Goal: Task Accomplishment & Management: Manage account settings

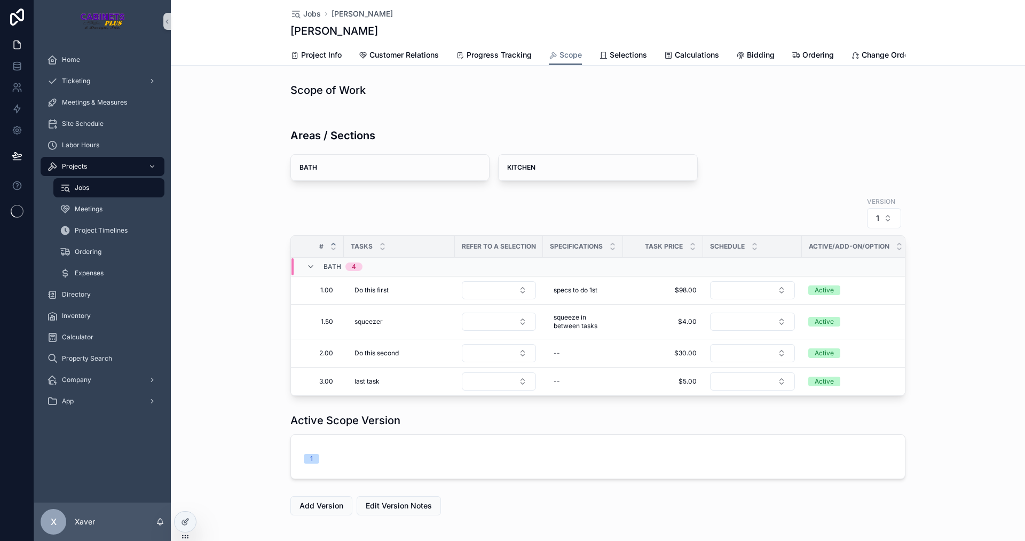
click at [230, 304] on div "Areas / Sections BATH + Bulk Tasks + Single Task + Bulk Custom Tasks KITCHEN + …" at bounding box center [598, 255] width 854 height 290
click at [830, 48] on link "Documents" at bounding box center [830, 55] width 40 height 21
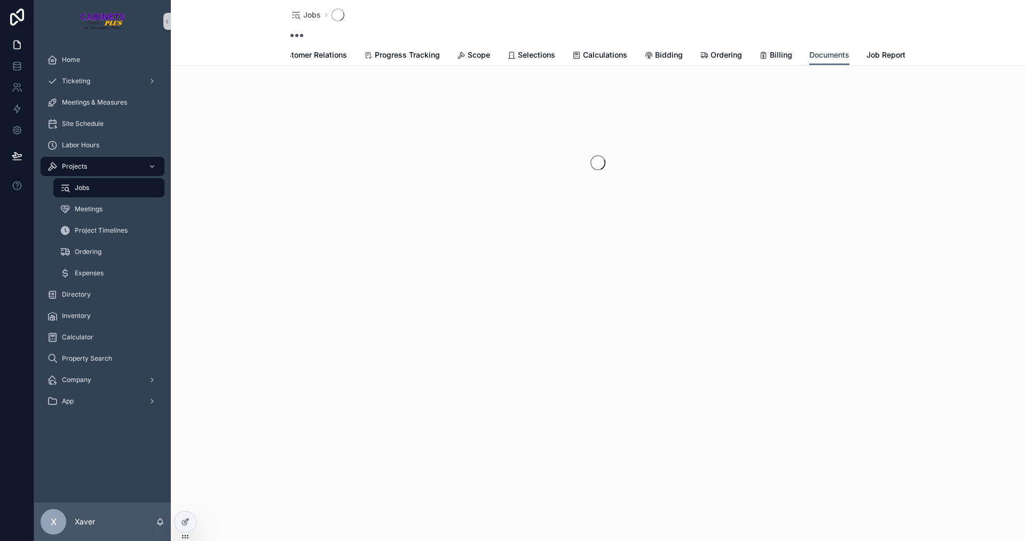
scroll to position [0, 91]
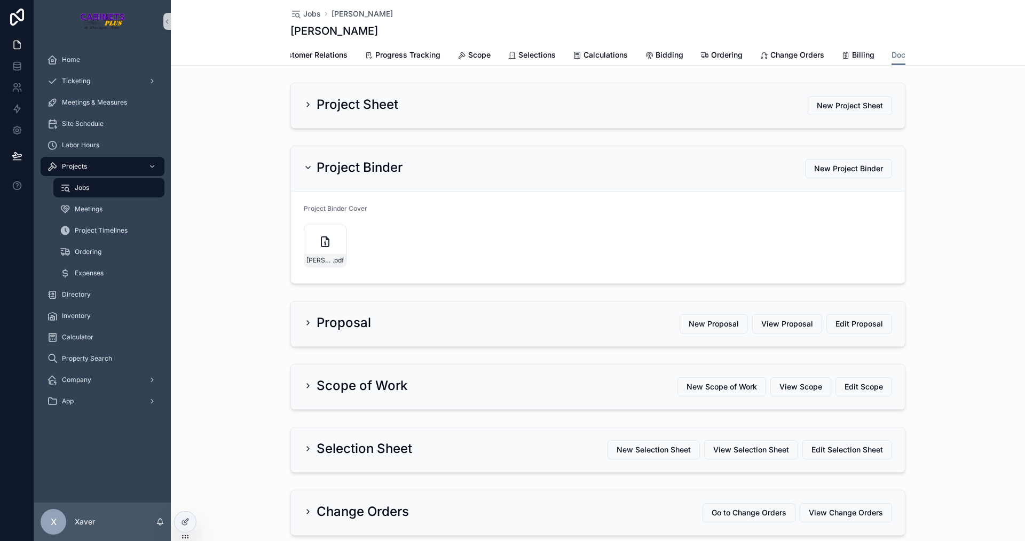
click at [646, 112] on div "Project Sheet New Project Sheet" at bounding box center [598, 105] width 588 height 19
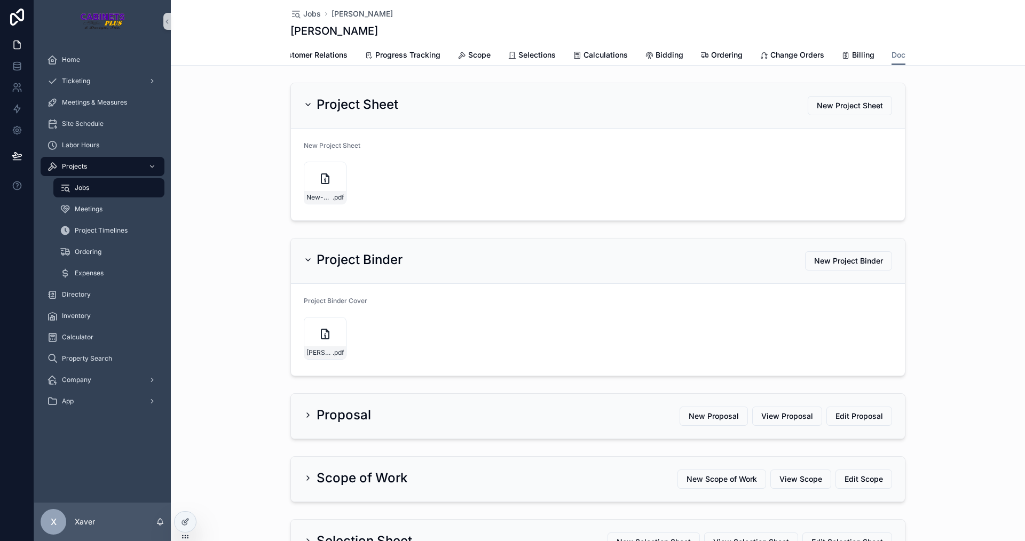
click at [626, 112] on div "Project Sheet New Project Sheet" at bounding box center [598, 105] width 588 height 19
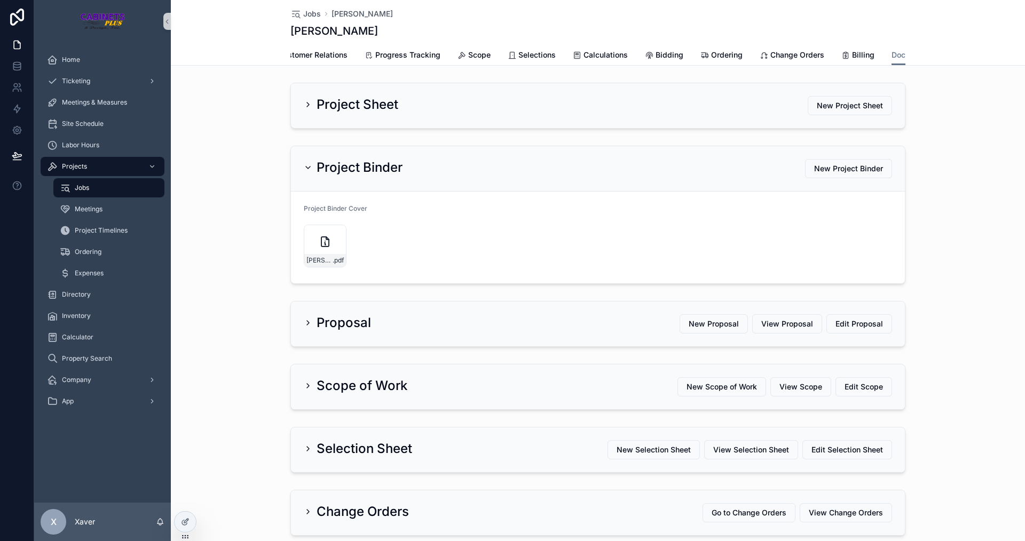
click at [336, 178] on div "Project Binder New Project Binder" at bounding box center [598, 168] width 588 height 19
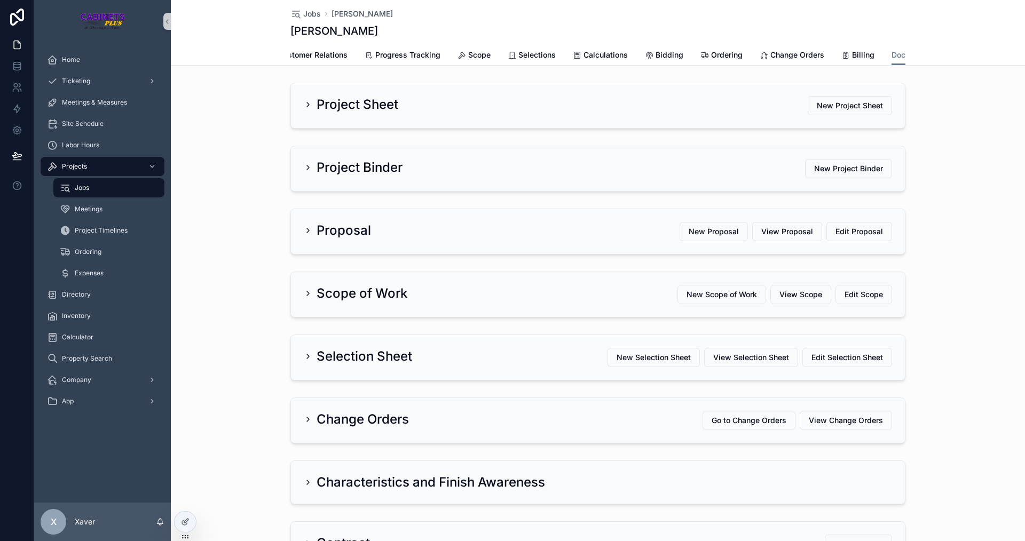
click at [343, 252] on div "Proposal New Proposal View Proposal Edit Proposal" at bounding box center [598, 231] width 614 height 45
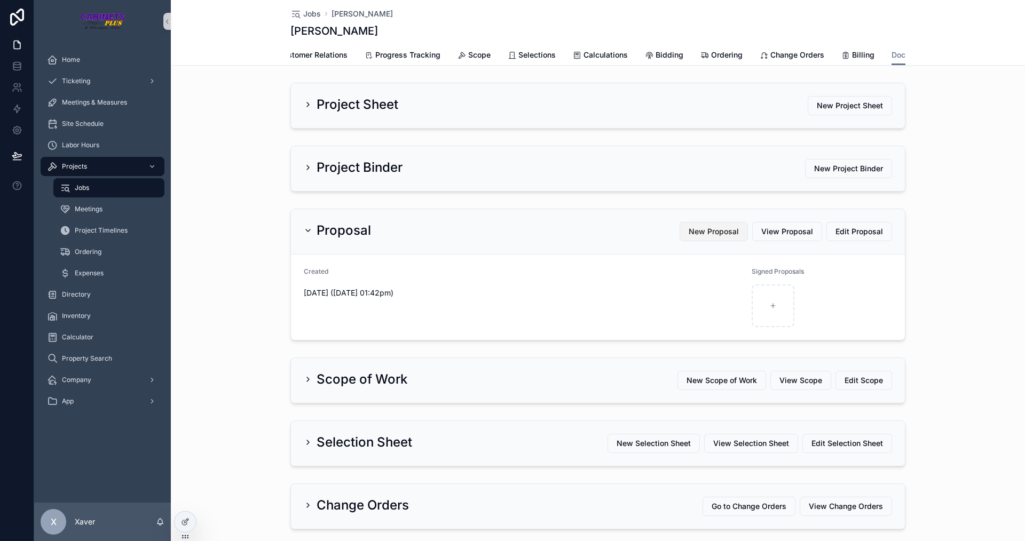
click at [705, 237] on span "New Proposal" at bounding box center [713, 231] width 50 height 11
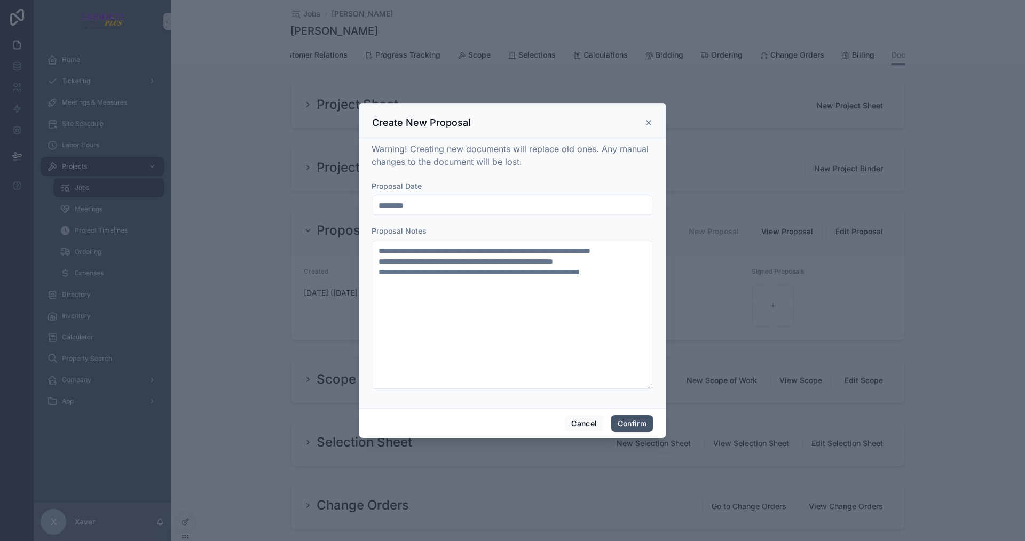
click at [636, 419] on button "Confirm" at bounding box center [632, 423] width 43 height 17
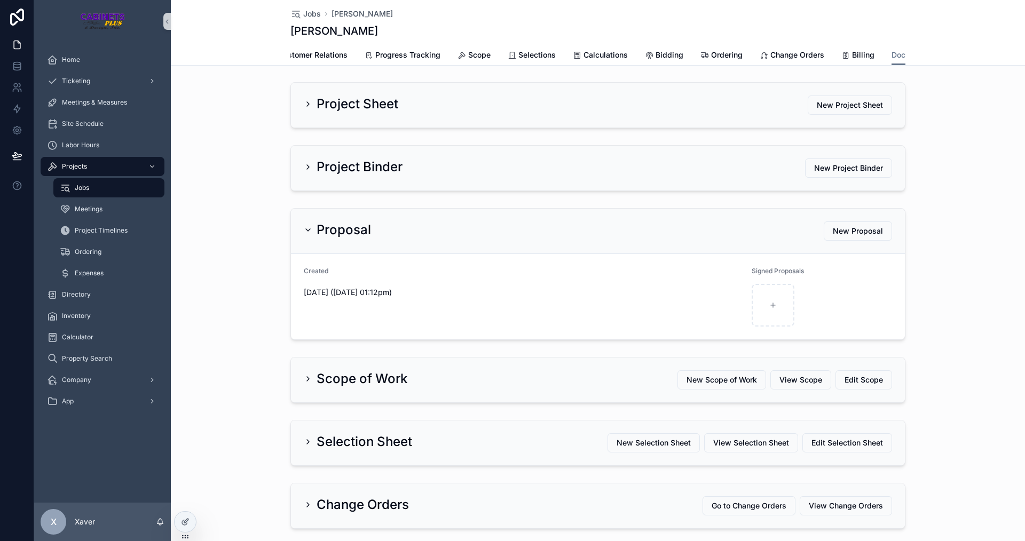
scroll to position [0, 0]
click at [955, 191] on div "Project Binder New Project Binder" at bounding box center [598, 168] width 854 height 54
click at [955, 190] on div "Project Binder New Project Binder" at bounding box center [598, 168] width 854 height 54
click at [321, 390] on div "Scope of Work New Scope of Work View Scope Edit Scope" at bounding box center [598, 380] width 588 height 19
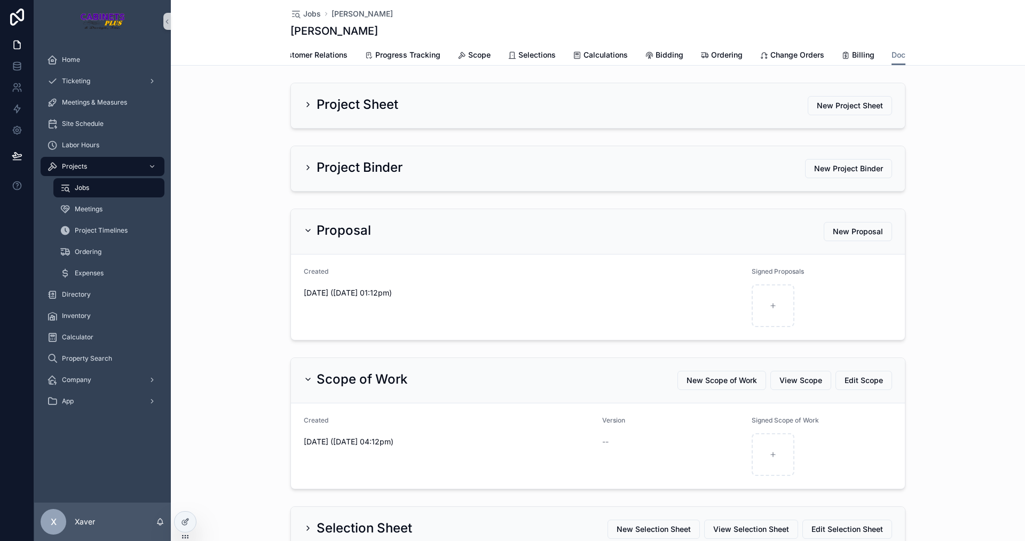
click at [318, 379] on h2 "Scope of Work" at bounding box center [361, 379] width 91 height 17
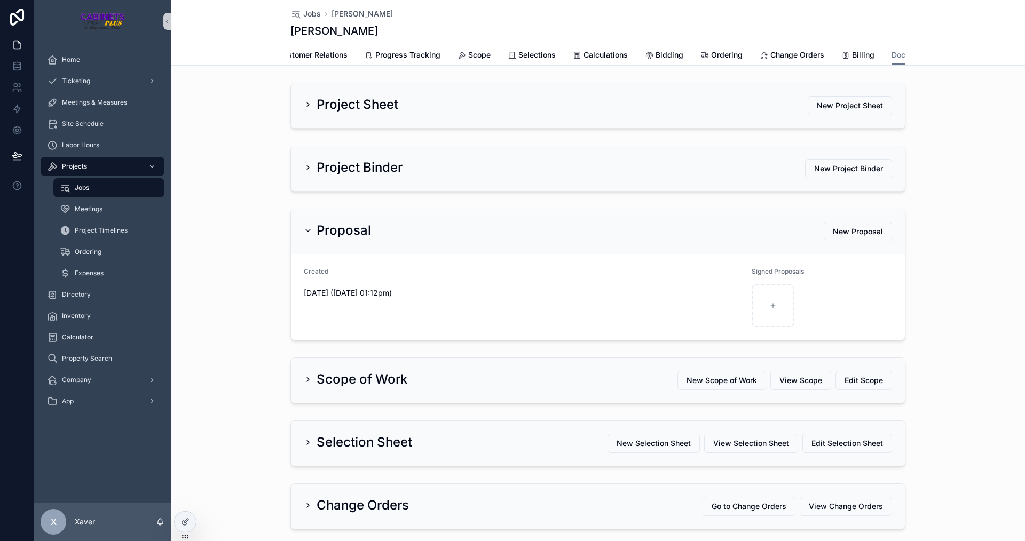
click at [308, 381] on div "Scope of Work" at bounding box center [356, 379] width 104 height 17
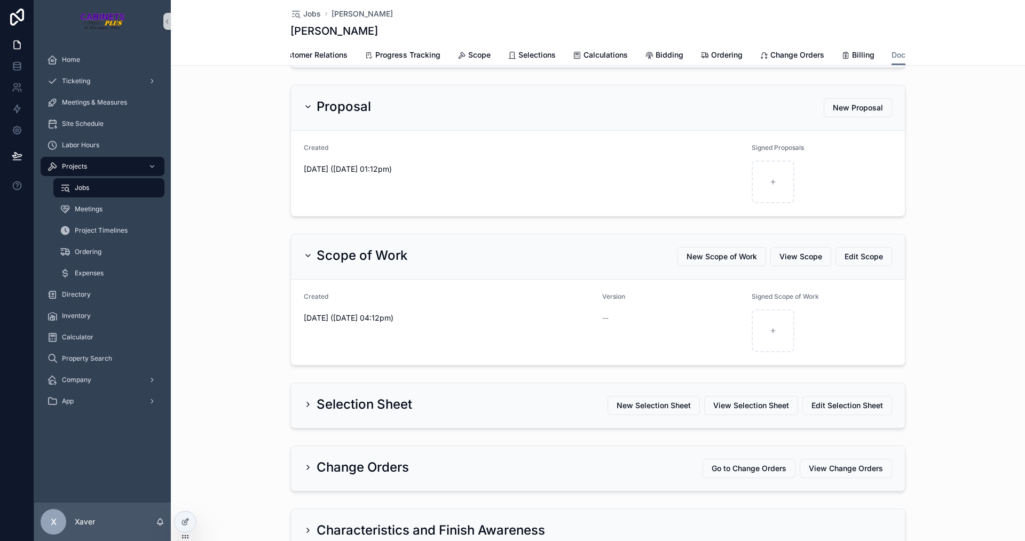
scroll to position [107, 0]
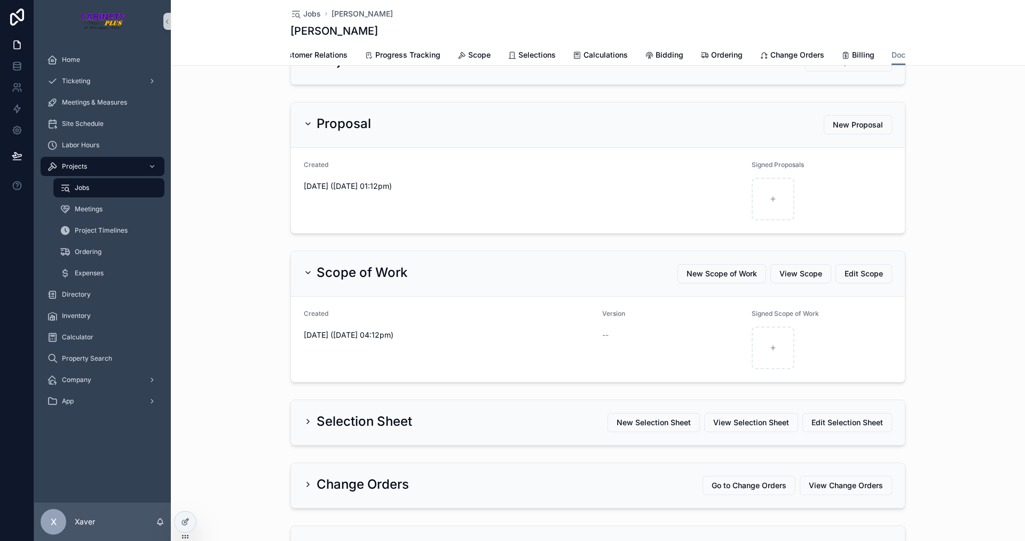
click at [314, 270] on div "Scope of Work New Scope of Work View Scope Edit Scope" at bounding box center [598, 273] width 614 height 45
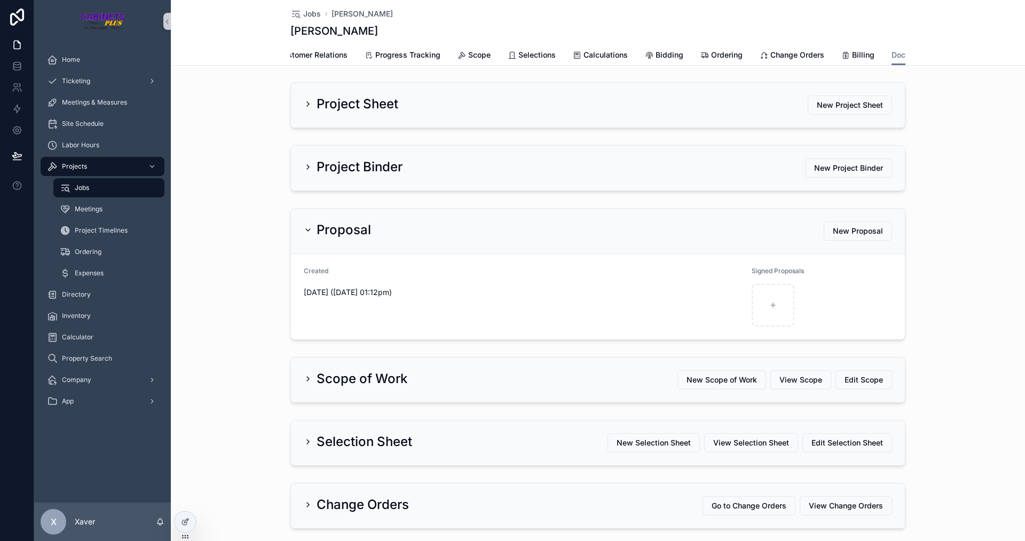
scroll to position [0, 0]
click at [316, 232] on h2 "Proposal" at bounding box center [343, 230] width 54 height 17
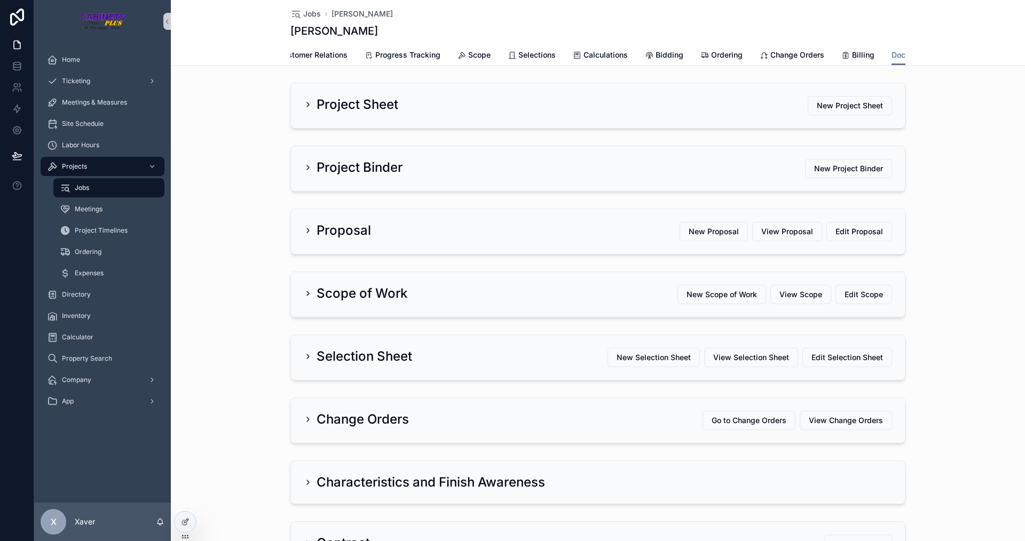
click at [318, 233] on h2 "Proposal" at bounding box center [343, 230] width 54 height 17
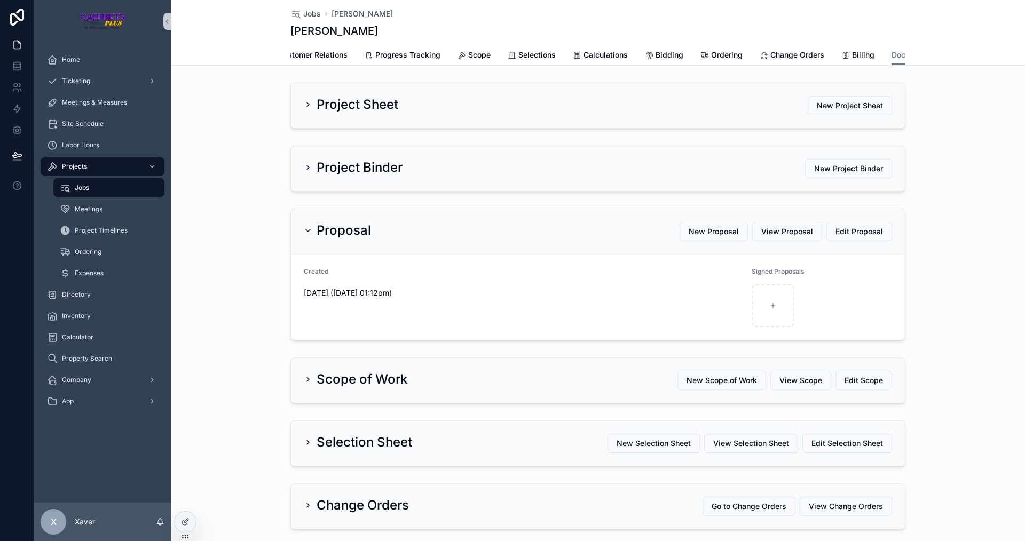
click at [923, 263] on div "Proposal New Proposal View Proposal Edit Proposal Created 0d 0h 1m ago (08/29/2…" at bounding box center [598, 274] width 854 height 140
click at [325, 239] on h2 "Proposal" at bounding box center [343, 230] width 54 height 17
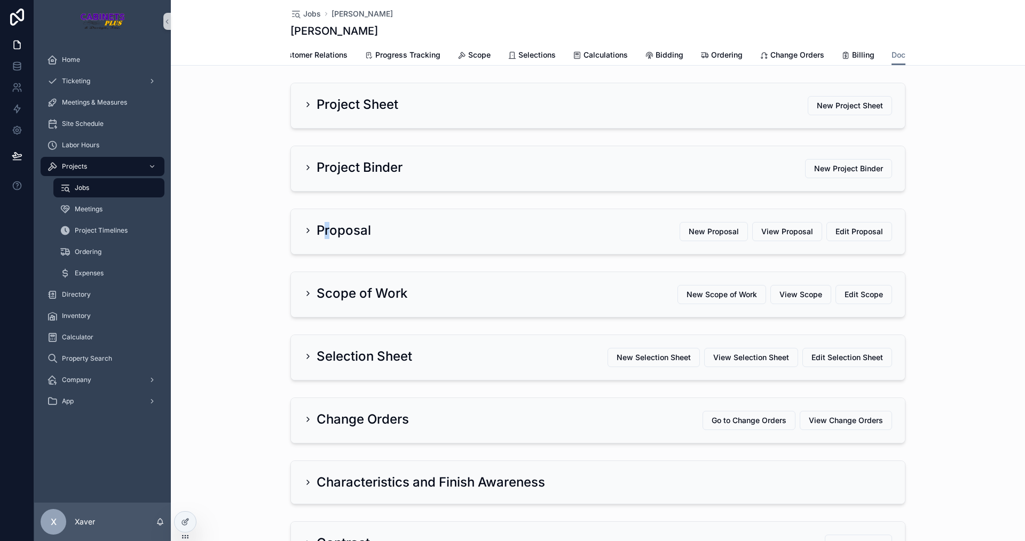
click at [325, 237] on h2 "Proposal" at bounding box center [343, 230] width 54 height 17
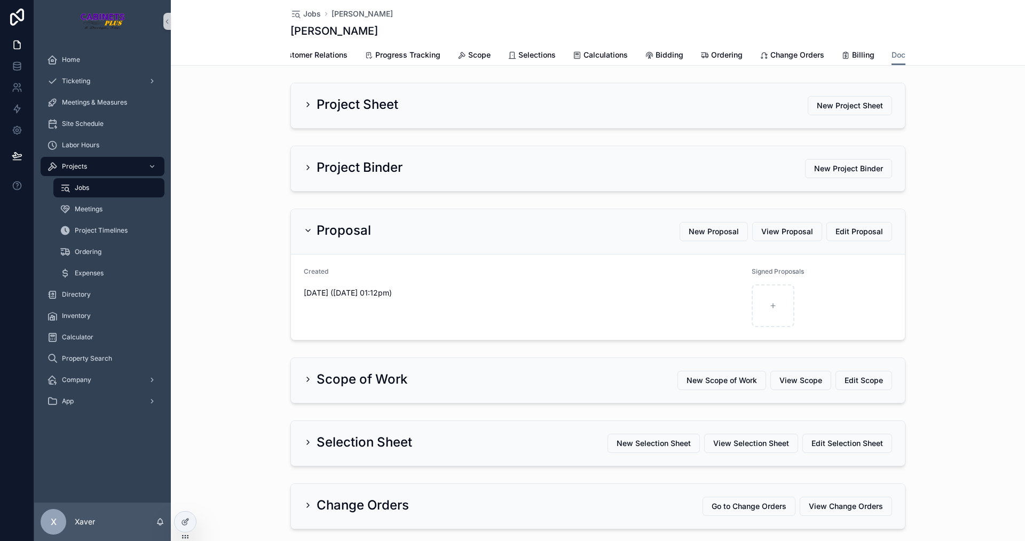
click at [254, 223] on div "Proposal New Proposal View Proposal Edit Proposal Created 0d 0h 1m ago (08/29/2…" at bounding box center [598, 274] width 854 height 140
click at [203, 195] on div "Project Binder New Project Binder" at bounding box center [598, 168] width 854 height 54
click at [370, 241] on div "Proposal New Proposal View Proposal Edit Proposal" at bounding box center [598, 231] width 588 height 19
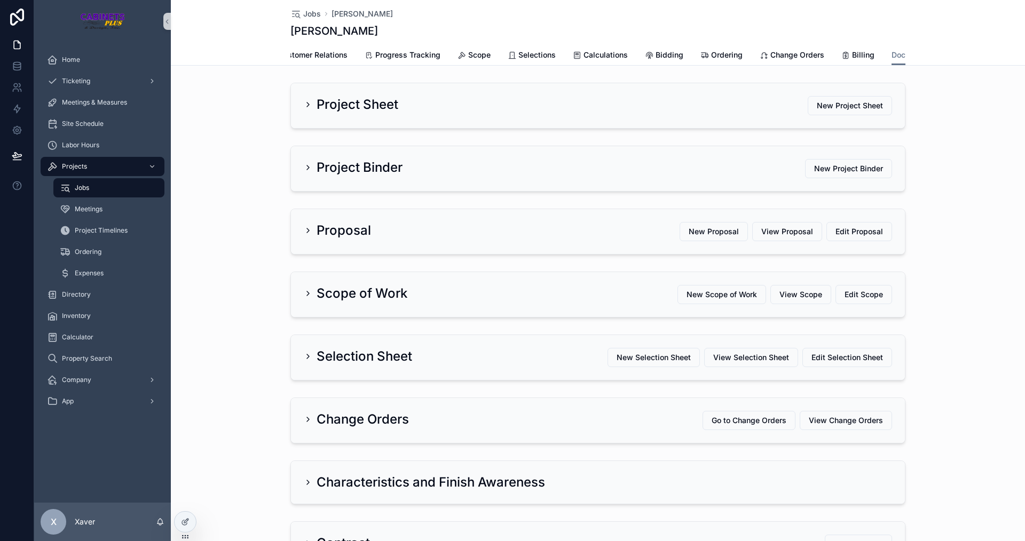
click at [356, 239] on h2 "Proposal" at bounding box center [343, 230] width 54 height 17
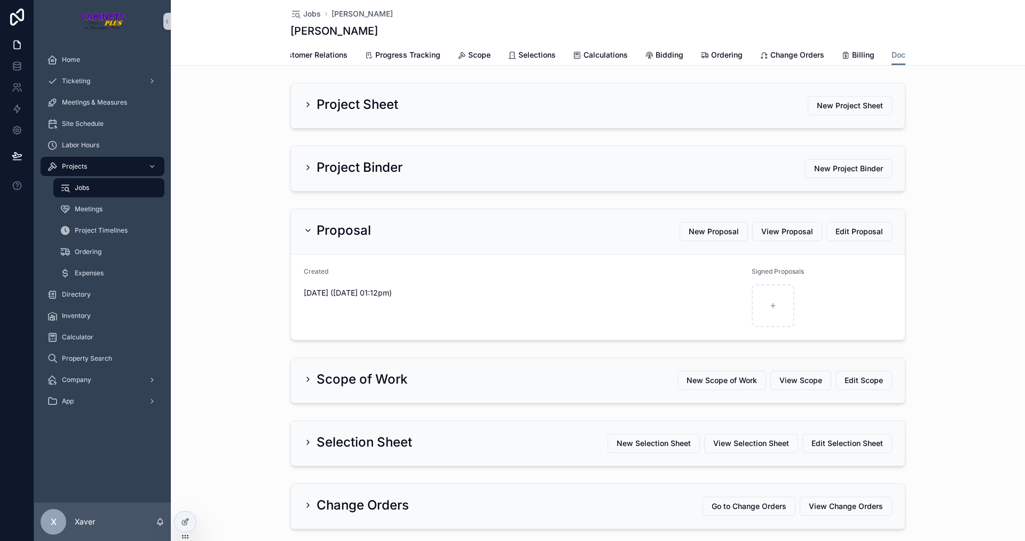
click at [264, 245] on div "Proposal New Proposal View Proposal Edit Proposal Created 0d 0h 1m ago (08/29/2…" at bounding box center [598, 274] width 854 height 140
click at [320, 253] on div "Proposal New Proposal View Proposal Edit Proposal" at bounding box center [598, 231] width 614 height 45
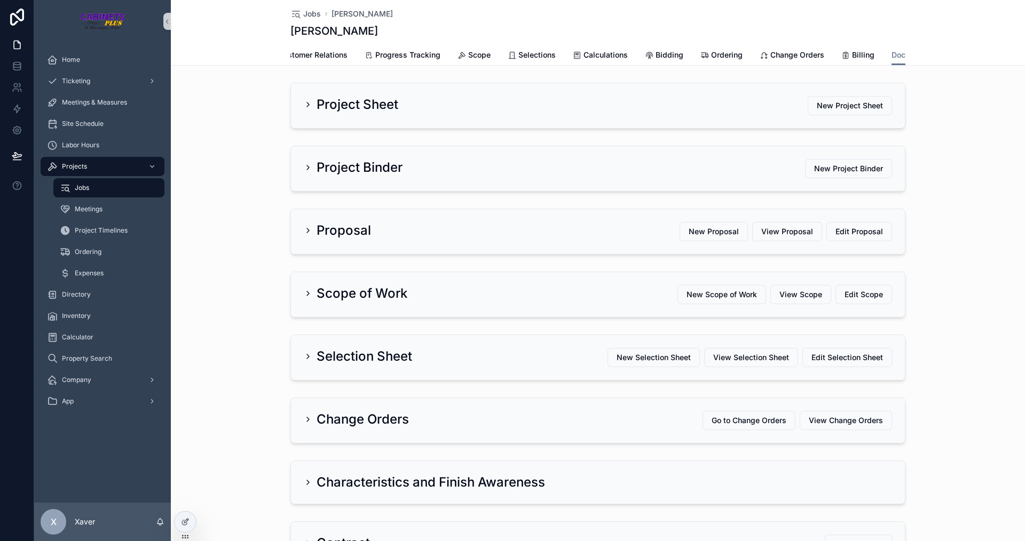
click at [320, 252] on div "Proposal New Proposal View Proposal Edit Proposal" at bounding box center [598, 231] width 614 height 45
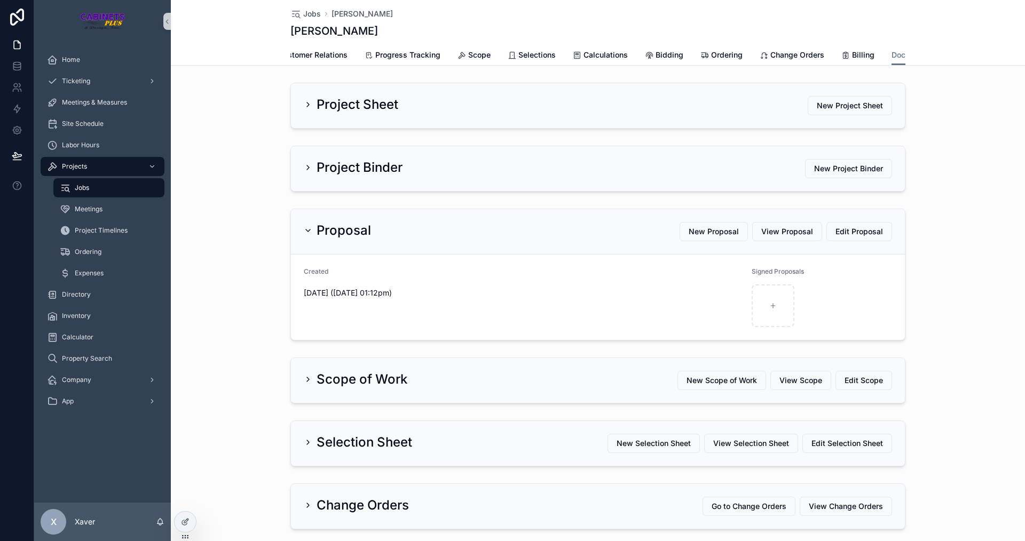
click at [235, 232] on div "Proposal New Proposal View Proposal Edit Proposal Created 0d 0h 1m ago (08/29/2…" at bounding box center [598, 274] width 854 height 140
click at [244, 237] on div "Proposal New Proposal View Proposal Edit Proposal Created 0d 0h 1m ago (08/29/2…" at bounding box center [598, 274] width 854 height 140
click at [864, 52] on span "Billing" at bounding box center [863, 55] width 22 height 11
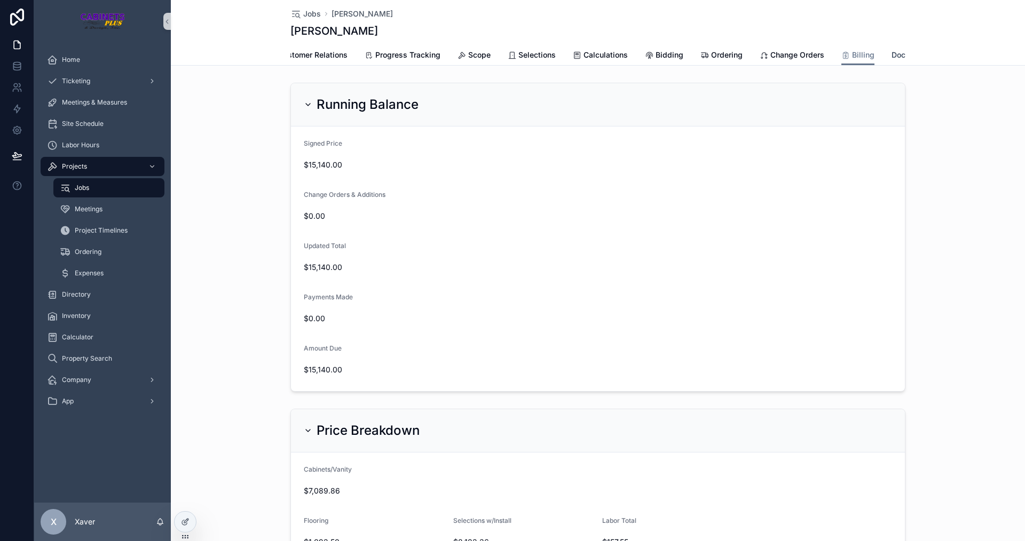
click at [896, 52] on span "Documents" at bounding box center [911, 55] width 40 height 11
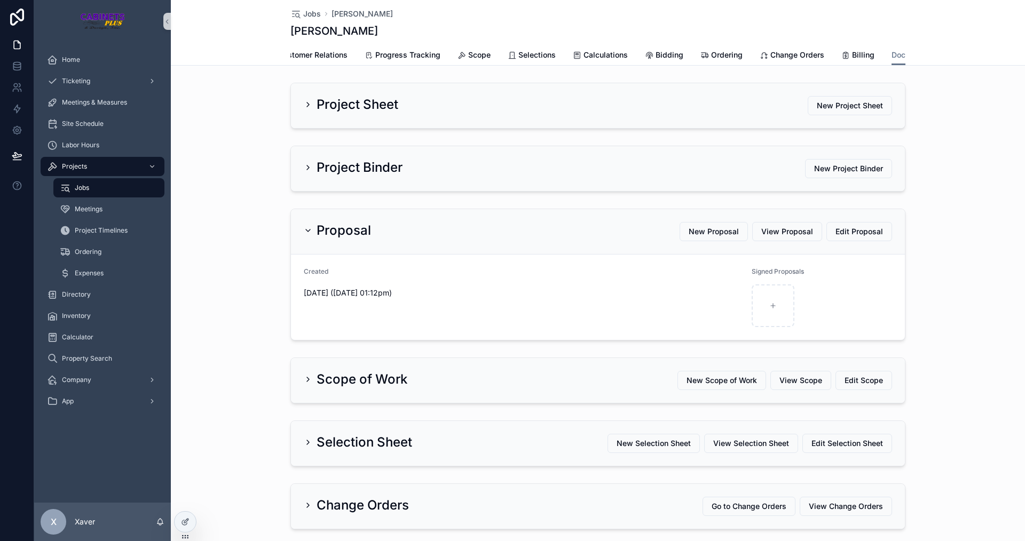
click at [393, 235] on div "Proposal New Proposal View Proposal Edit Proposal" at bounding box center [598, 231] width 588 height 19
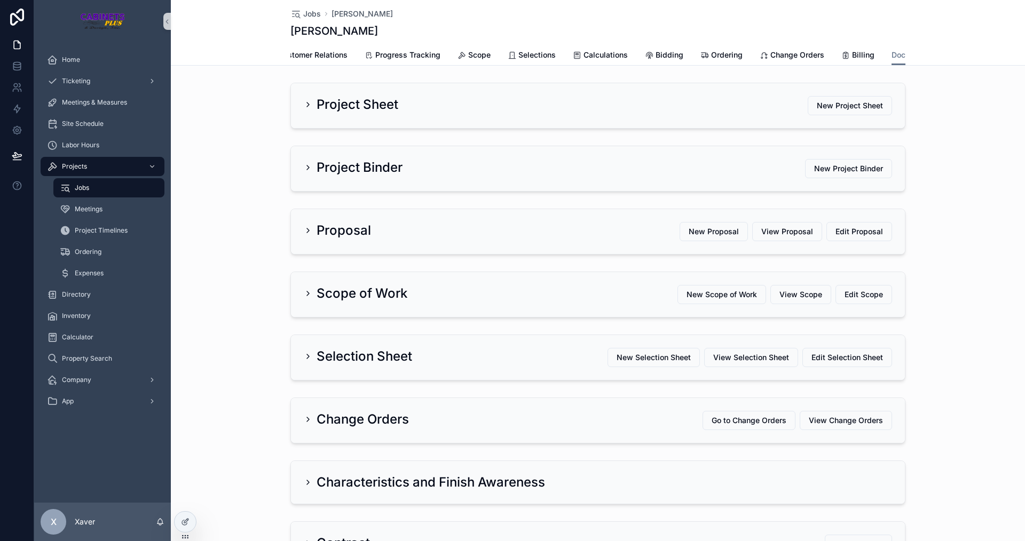
click at [349, 250] on div "Proposal New Proposal View Proposal Edit Proposal" at bounding box center [598, 231] width 614 height 45
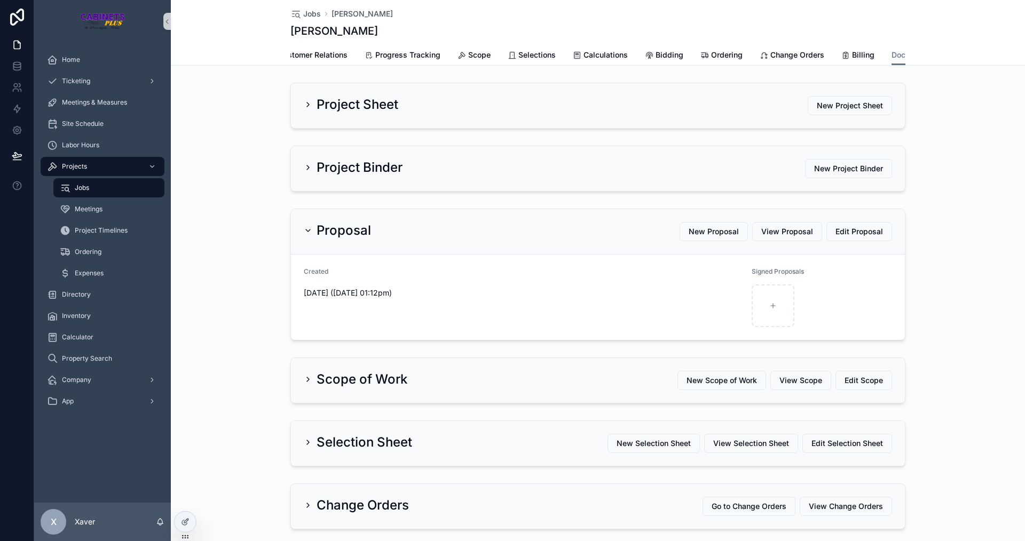
click at [195, 266] on div "Proposal New Proposal View Proposal Edit Proposal Created 0d 0h 1m ago (08/29/2…" at bounding box center [598, 274] width 854 height 140
click at [772, 300] on div "scrollable content" at bounding box center [772, 305] width 43 height 43
click at [787, 236] on span "View Proposal" at bounding box center [787, 231] width 52 height 11
click at [605, 50] on div "Selections" at bounding box center [623, 55] width 48 height 11
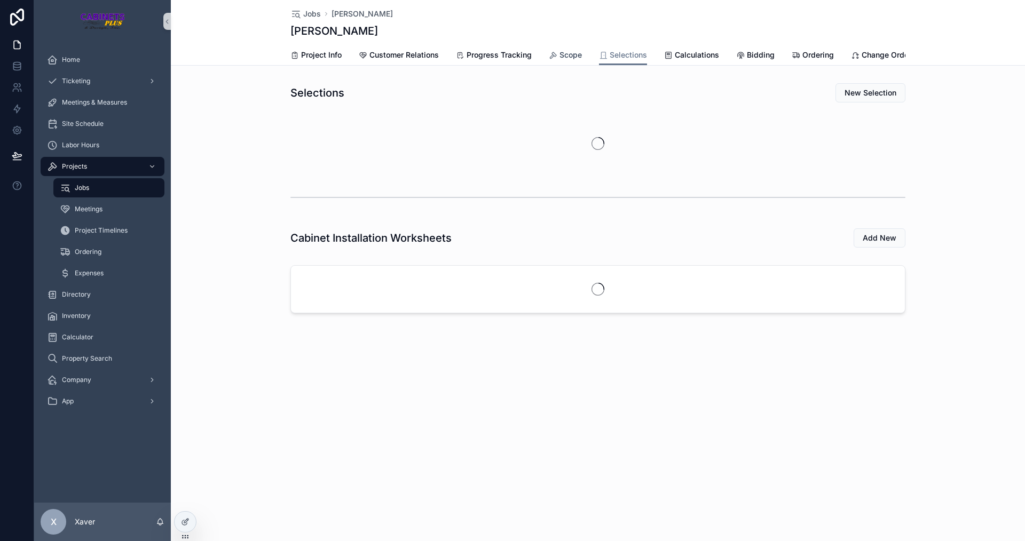
click at [556, 56] on icon "scrollable content" at bounding box center [553, 55] width 9 height 9
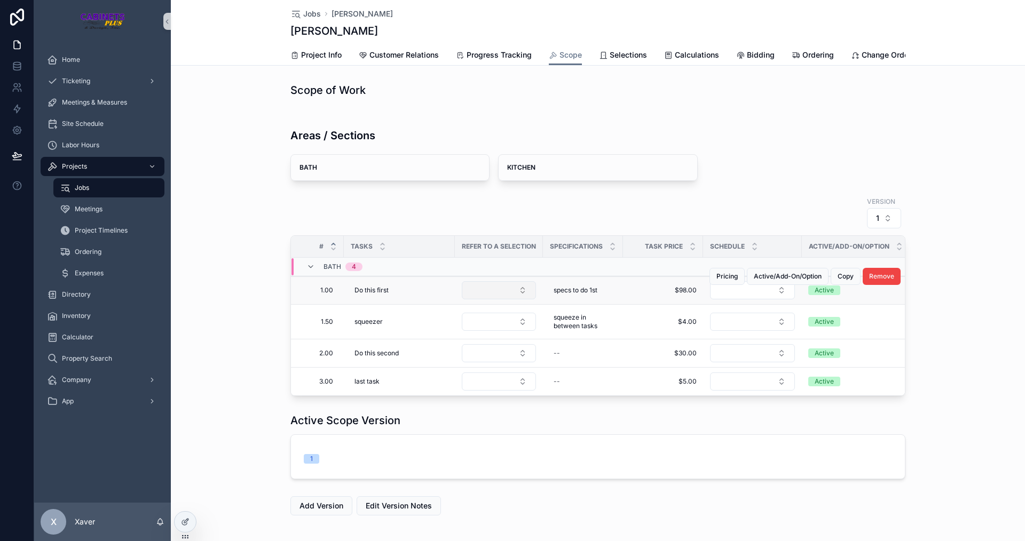
click at [522, 297] on button "Select Button" at bounding box center [499, 290] width 74 height 18
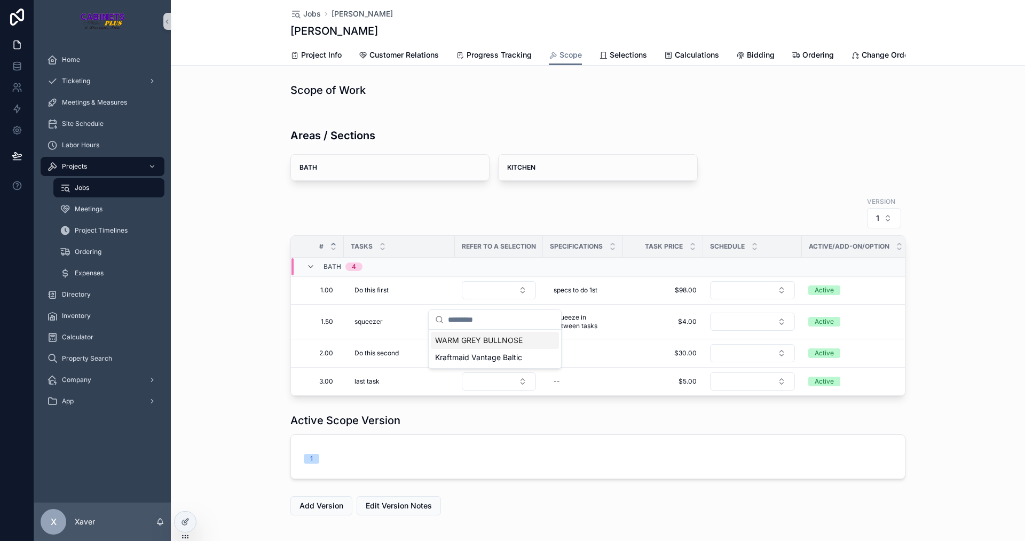
click at [456, 339] on span "WARM GREY BULLNOSE" at bounding box center [479, 340] width 88 height 11
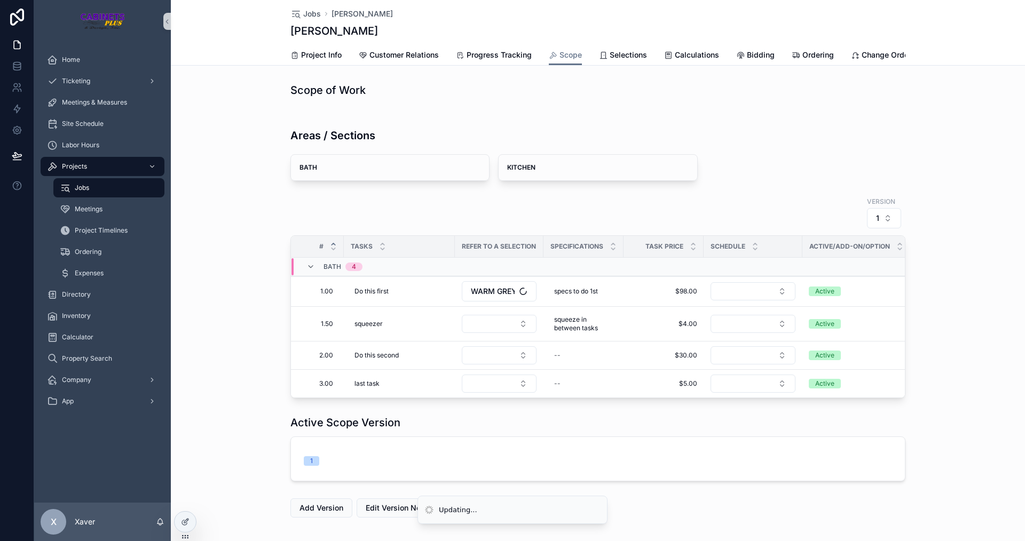
click at [205, 241] on div "Areas / Sections BATH + Bulk Tasks + Single Task + Bulk Custom Tasks KITCHEN + …" at bounding box center [598, 256] width 854 height 292
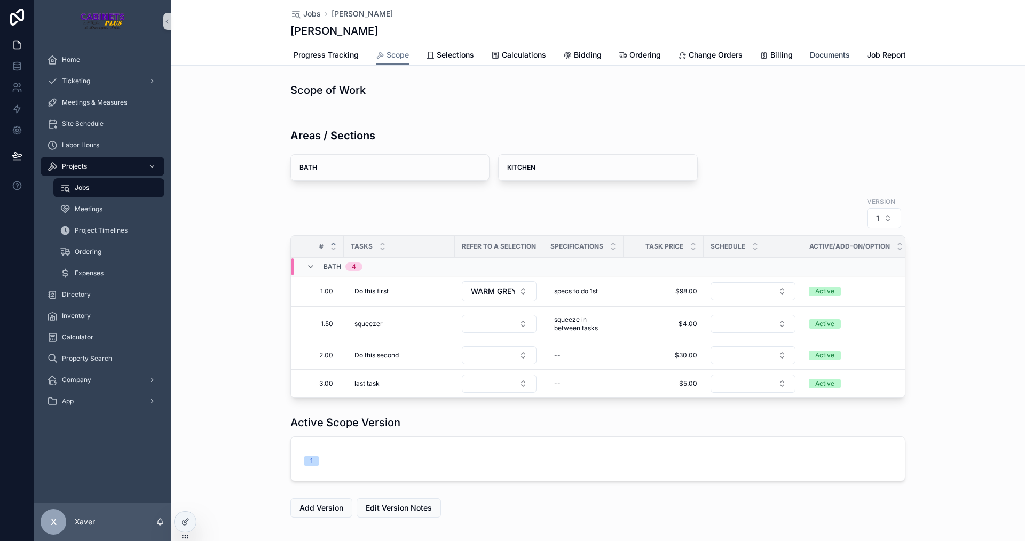
click at [840, 56] on span "Documents" at bounding box center [830, 55] width 40 height 11
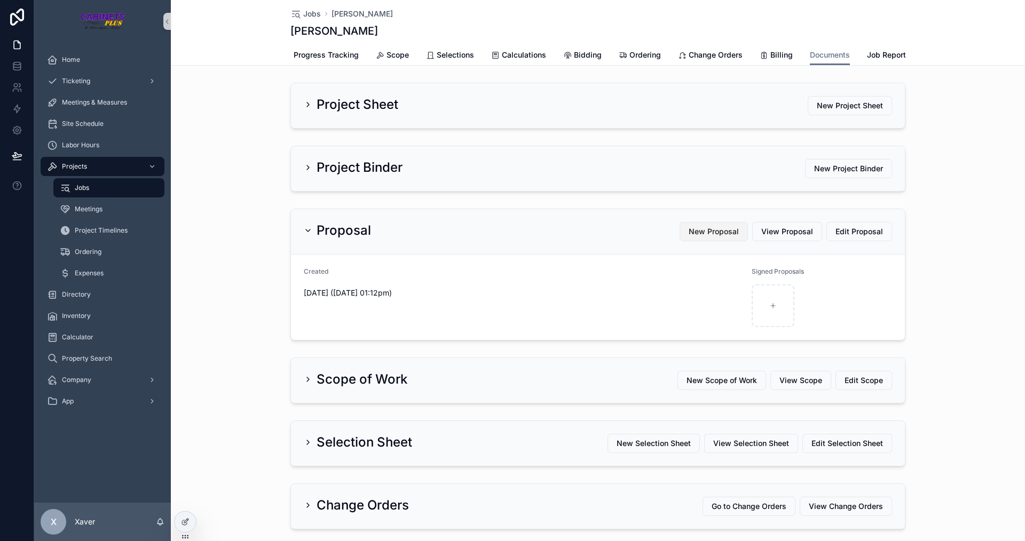
click at [720, 237] on span "New Proposal" at bounding box center [713, 231] width 50 height 11
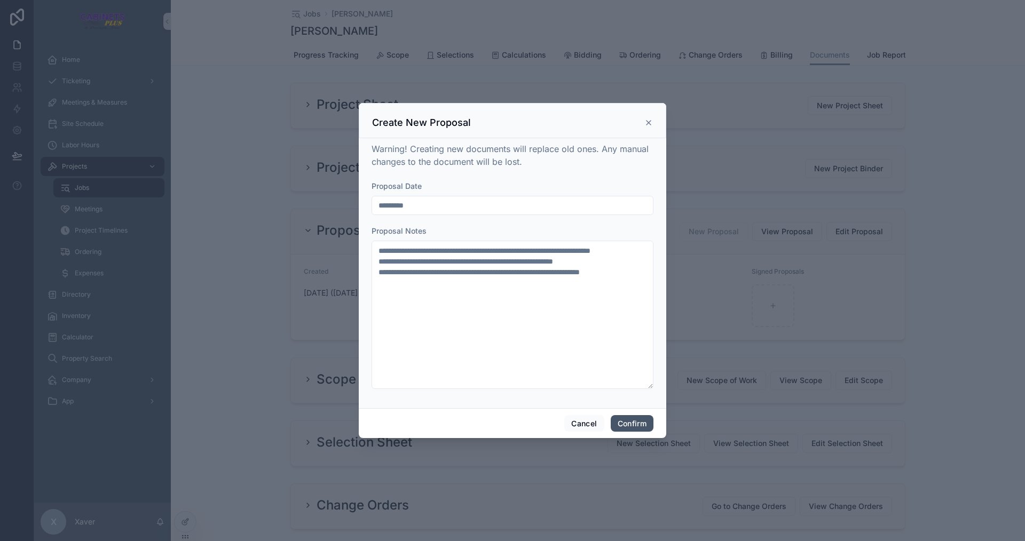
click at [632, 425] on button "Confirm" at bounding box center [632, 423] width 43 height 17
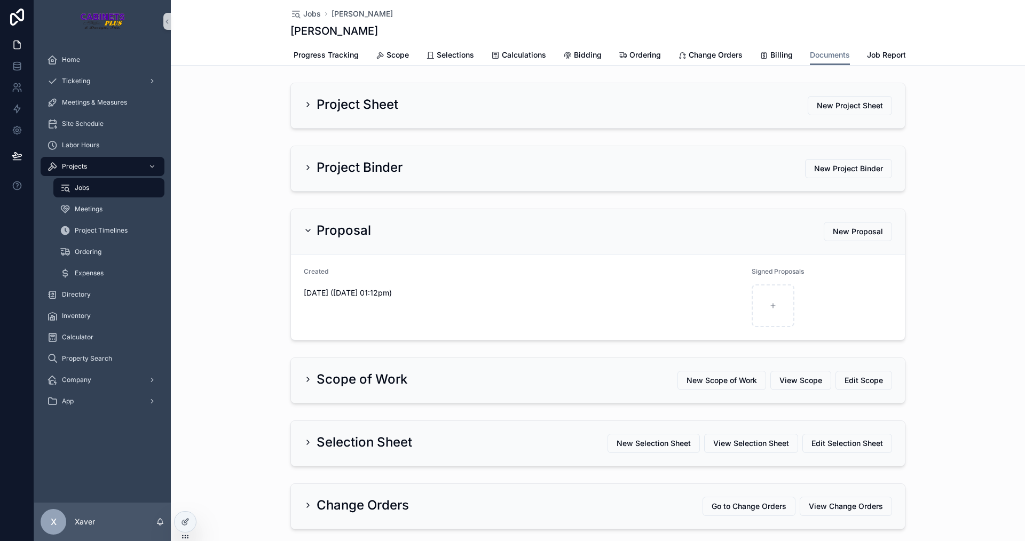
click at [351, 169] on h2 "Project Binder" at bounding box center [359, 167] width 86 height 17
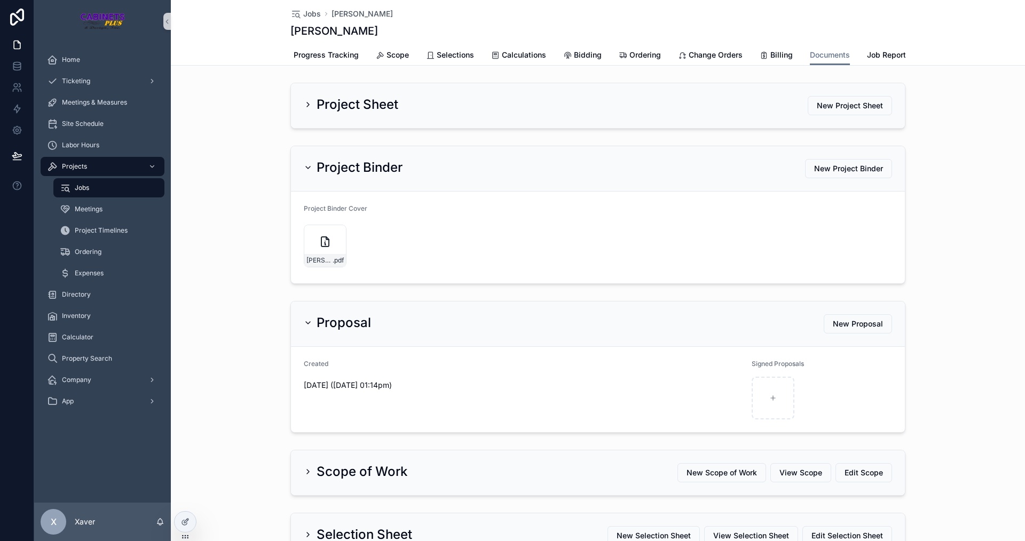
click at [351, 169] on h2 "Project Binder" at bounding box center [359, 167] width 86 height 17
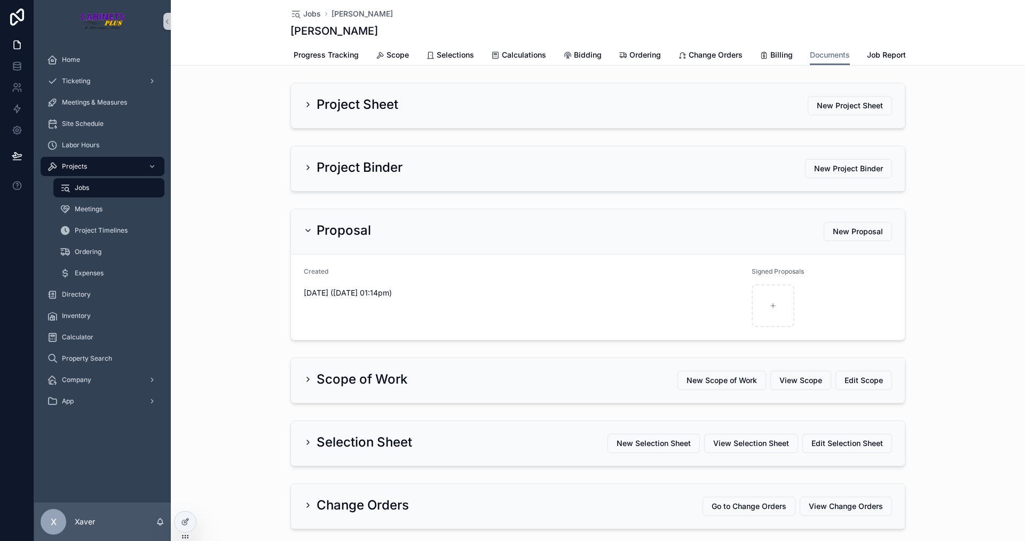
click at [331, 113] on h2 "Project Sheet" at bounding box center [357, 104] width 82 height 17
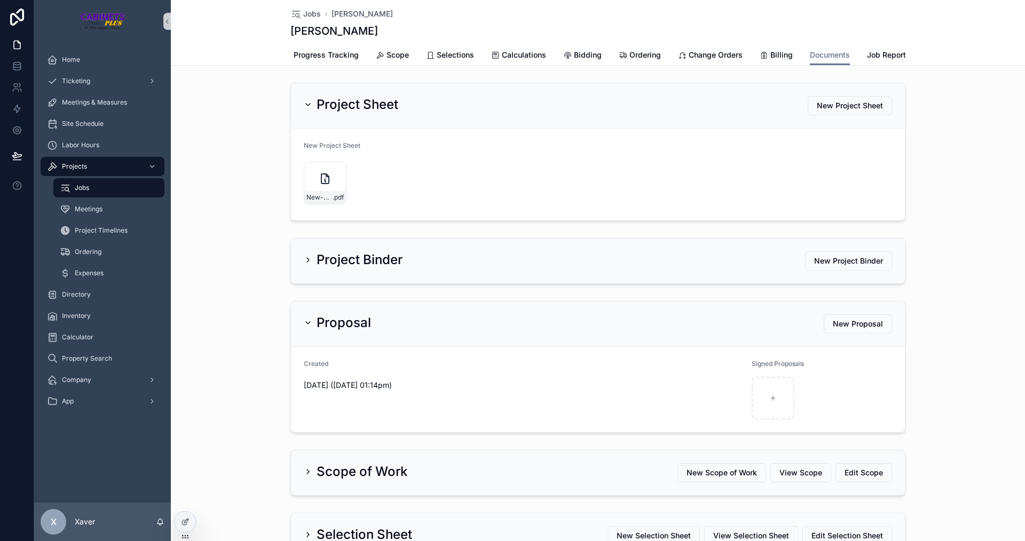
click at [330, 113] on h2 "Project Sheet" at bounding box center [357, 104] width 82 height 17
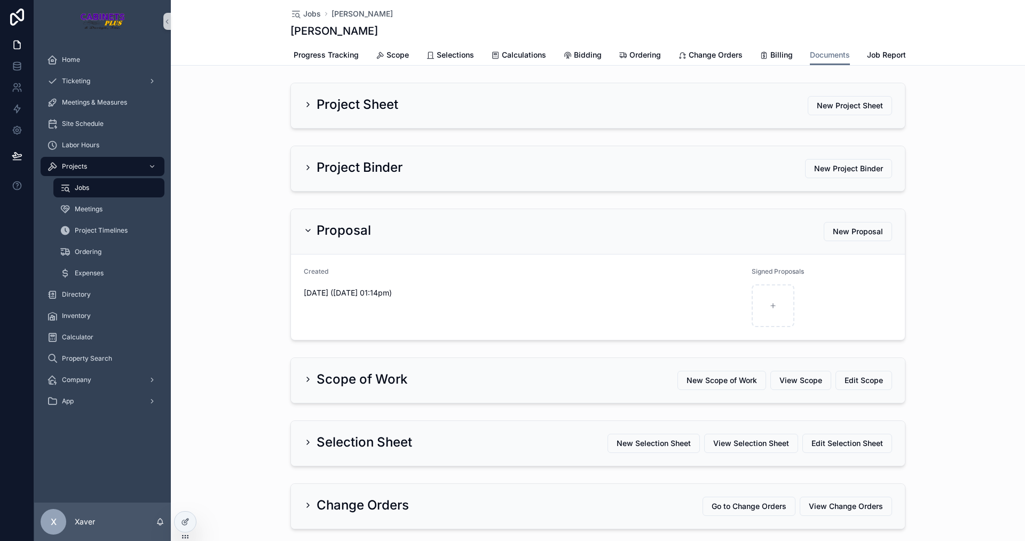
click at [352, 384] on h2 "Scope of Work" at bounding box center [361, 379] width 91 height 17
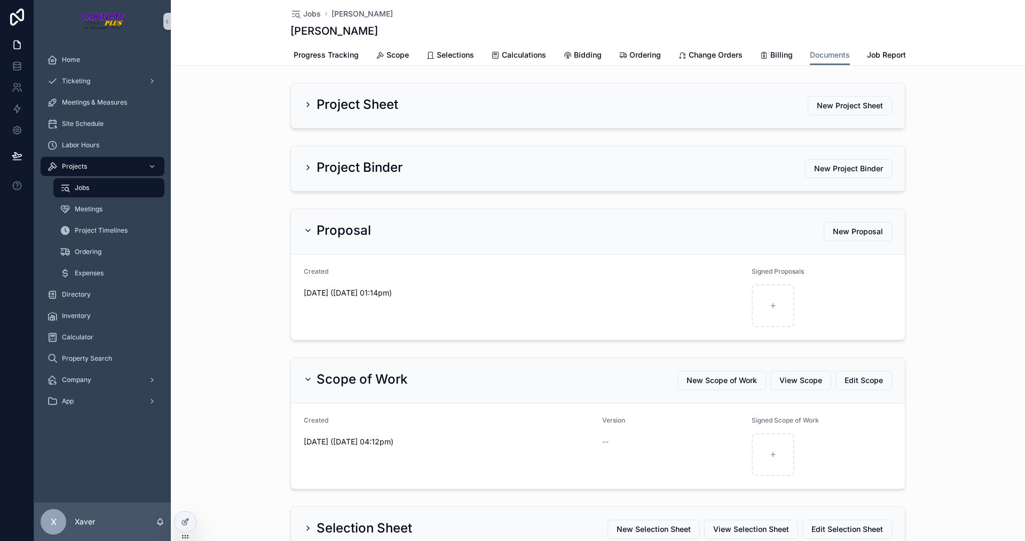
click at [352, 384] on h2 "Scope of Work" at bounding box center [361, 379] width 91 height 17
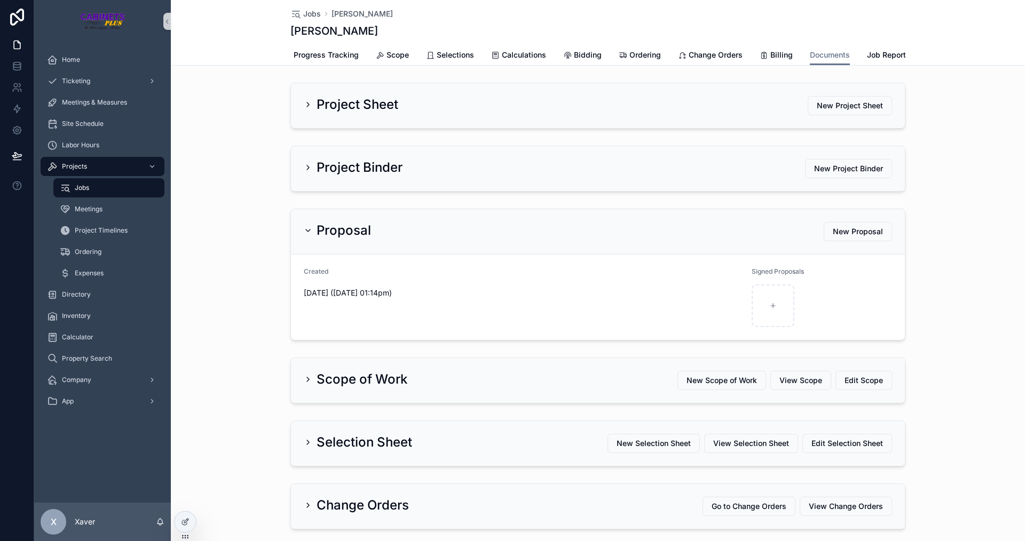
scroll to position [53, 0]
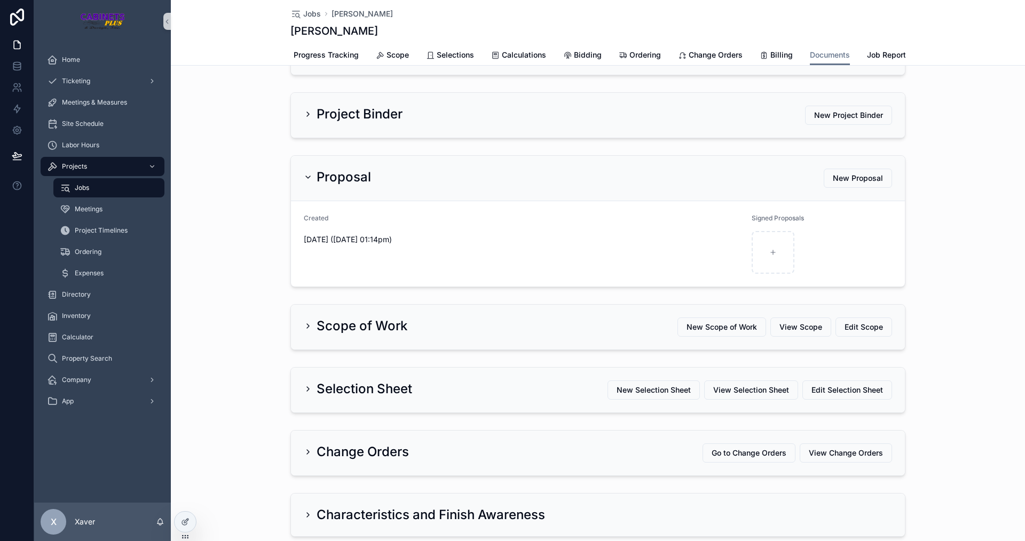
click at [354, 392] on h2 "Selection Sheet" at bounding box center [364, 389] width 96 height 17
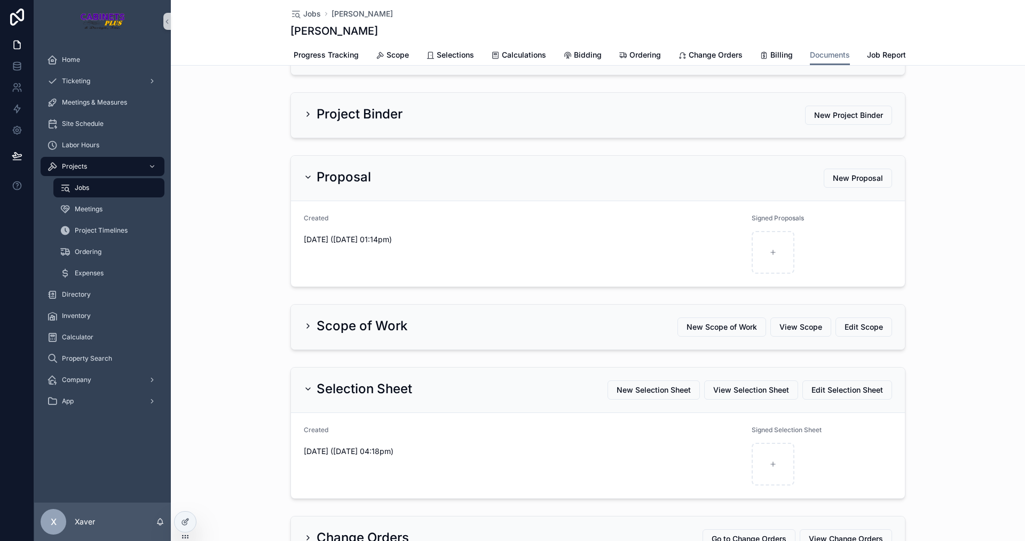
click at [354, 392] on h2 "Selection Sheet" at bounding box center [364, 389] width 96 height 17
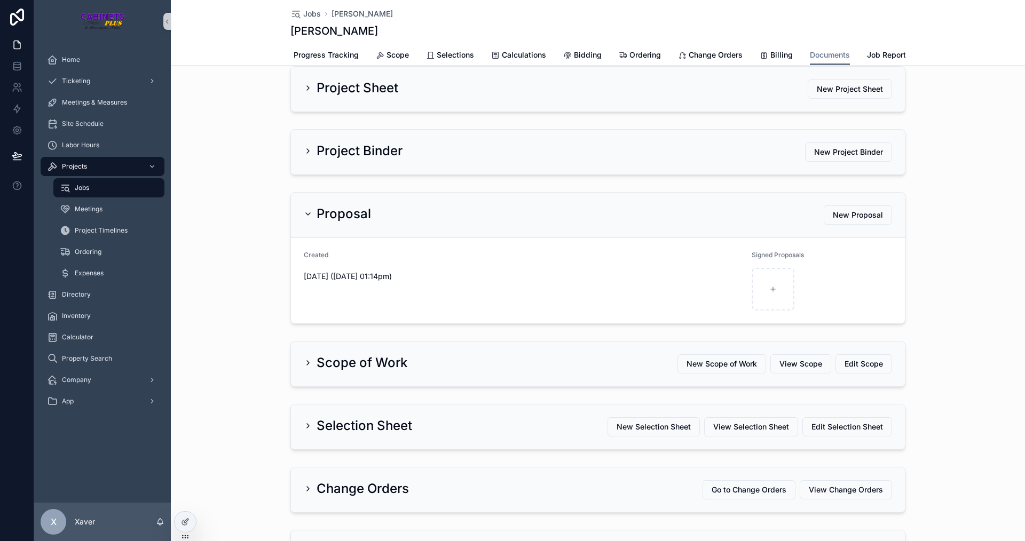
scroll to position [0, 0]
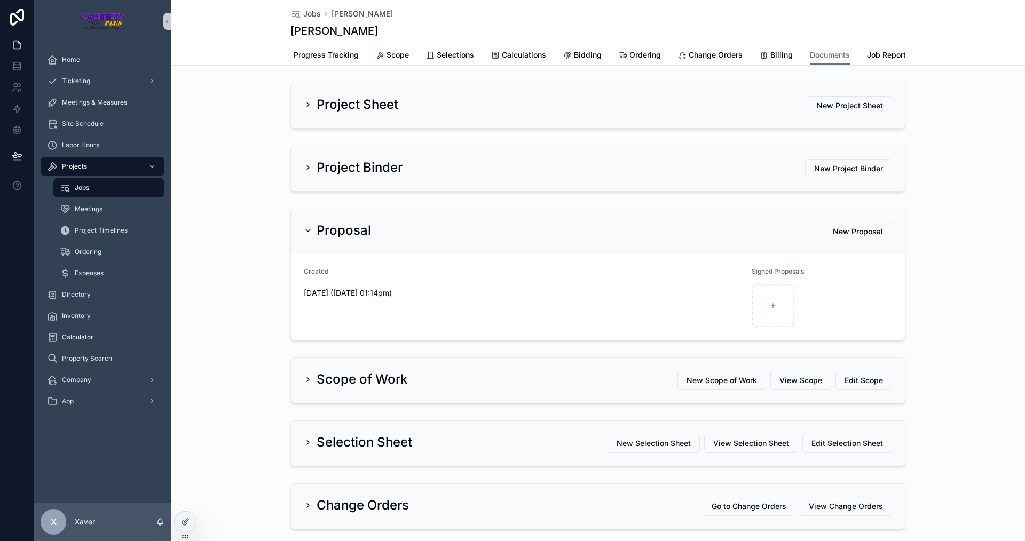
click at [269, 253] on div "Proposal New Proposal Created 0d 0h 3m ago (08/29/2025 01:14pm) Signed Proposals" at bounding box center [598, 274] width 854 height 140
click at [936, 262] on div "Proposal New Proposal Created 0d 0h 3m ago (08/29/2025 01:14pm) Signed Proposals" at bounding box center [598, 274] width 854 height 140
click at [967, 265] on div "Proposal New Proposal Created 0d 0h 3m ago (08/29/2025 01:14pm) Signed Proposals" at bounding box center [598, 274] width 854 height 140
click at [841, 236] on span "New Proposal" at bounding box center [858, 231] width 50 height 11
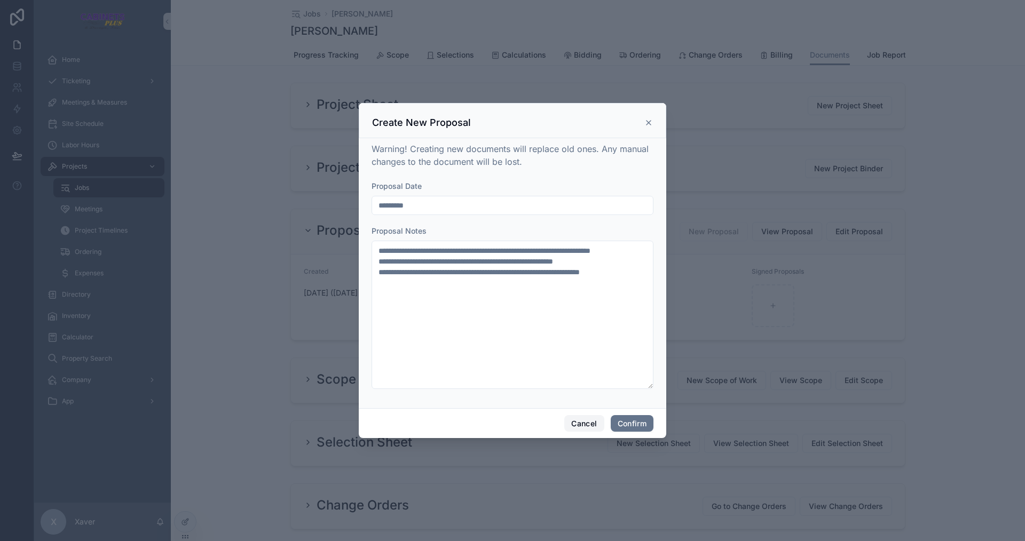
click at [577, 425] on button "Cancel" at bounding box center [583, 423] width 39 height 17
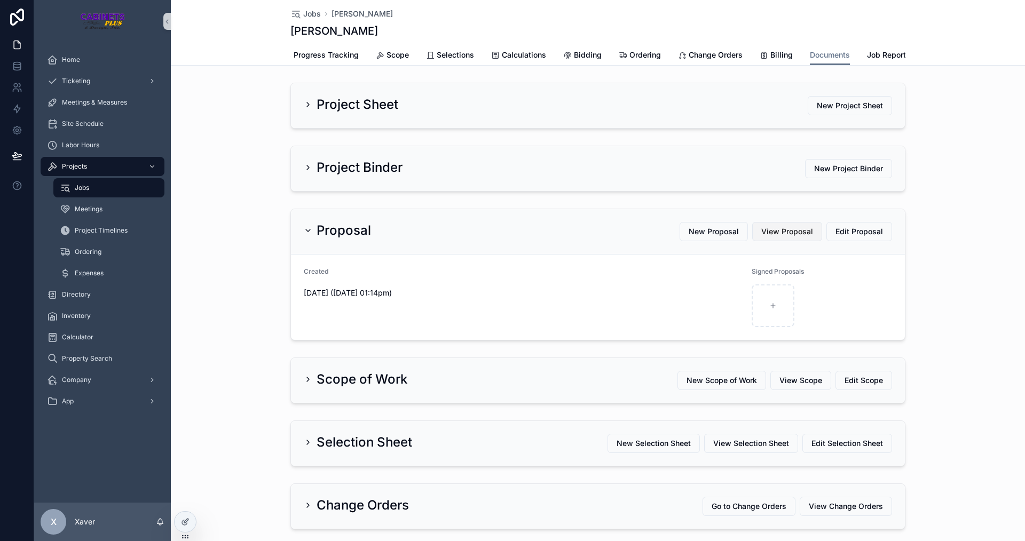
click at [771, 237] on span "View Proposal" at bounding box center [787, 231] width 52 height 11
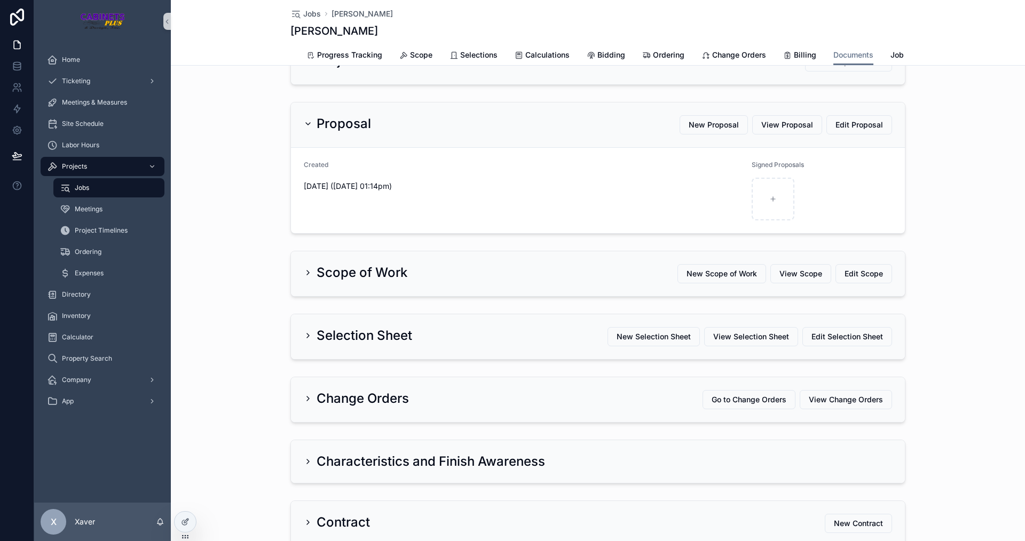
scroll to position [160, 0]
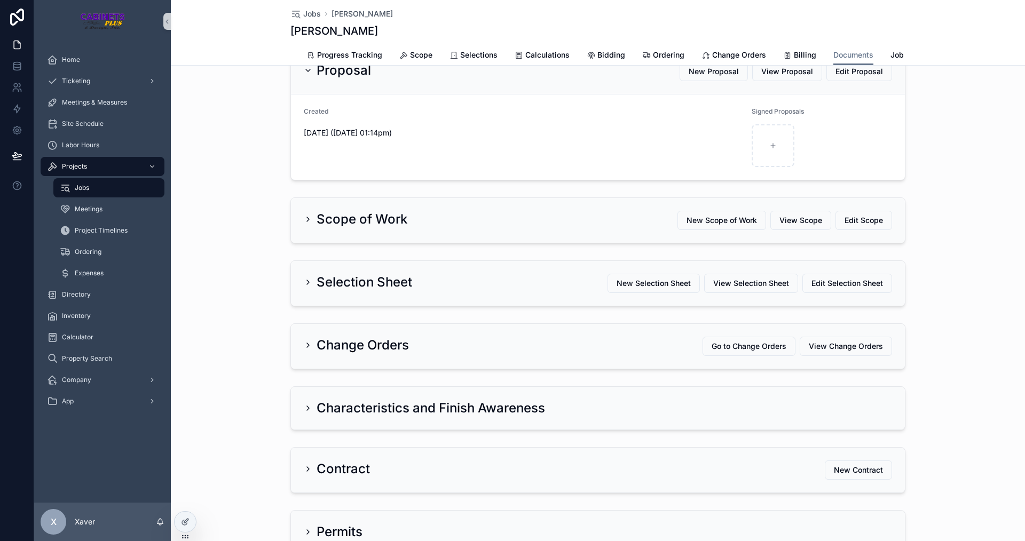
click at [332, 242] on div "Scope of Work New Scope of Work View Scope Edit Scope" at bounding box center [598, 220] width 614 height 45
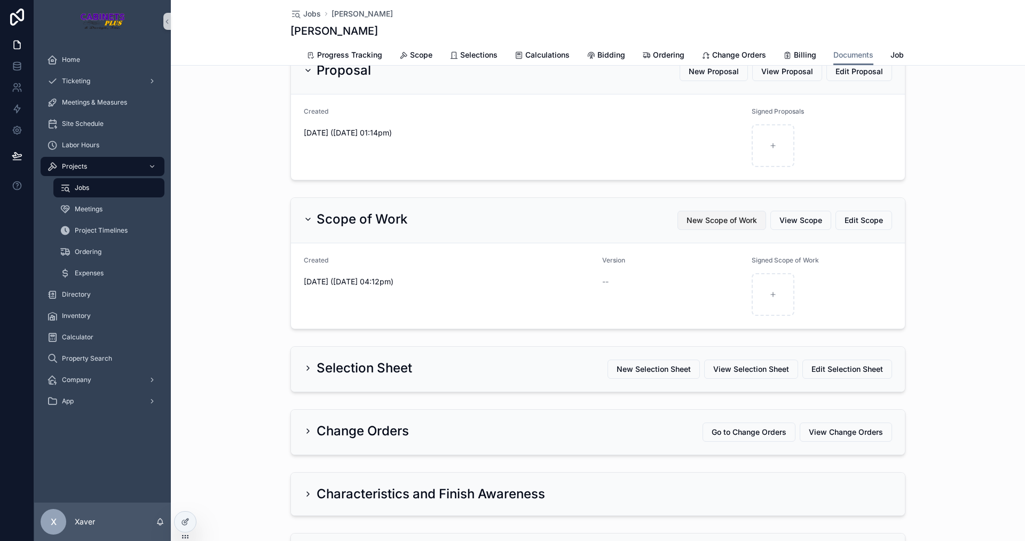
click at [695, 226] on span "New Scope of Work" at bounding box center [721, 220] width 70 height 11
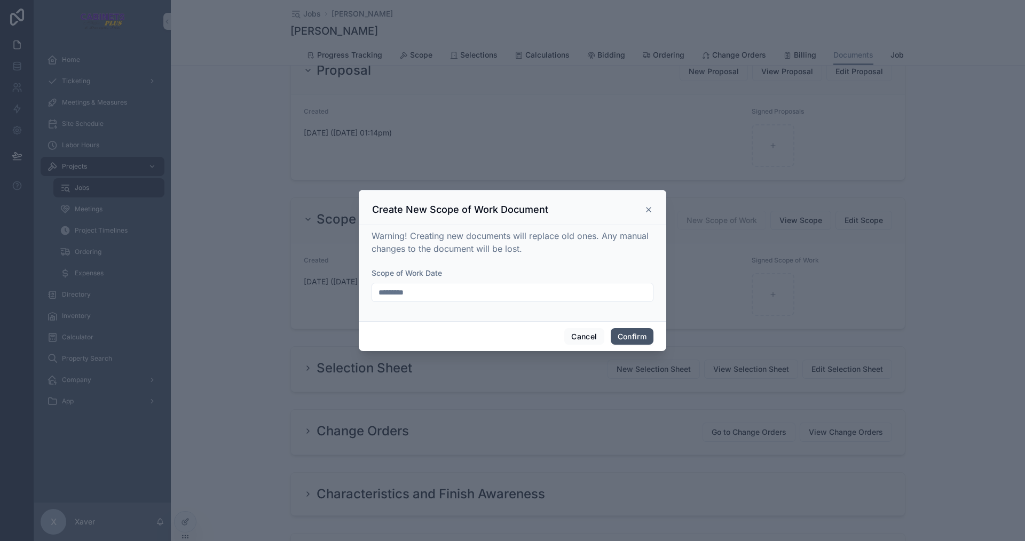
click at [634, 335] on button "Confirm" at bounding box center [632, 336] width 43 height 17
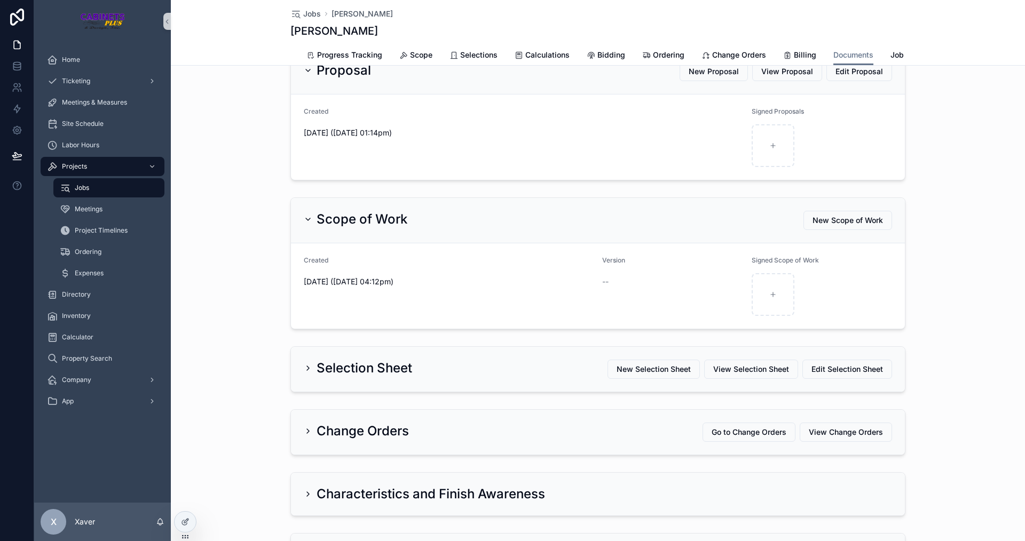
scroll to position [107, 0]
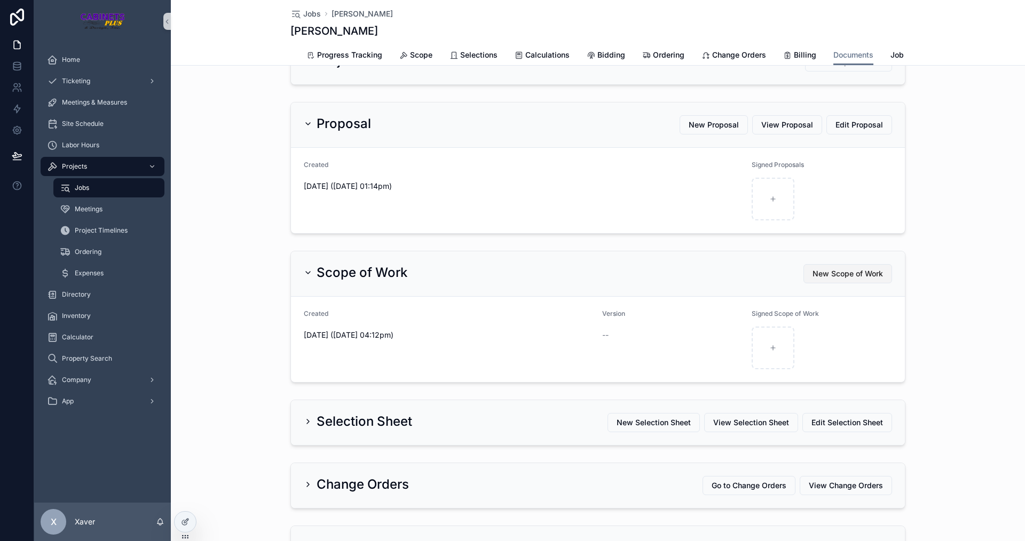
click at [827, 279] on span "New Scope of Work" at bounding box center [847, 273] width 70 height 11
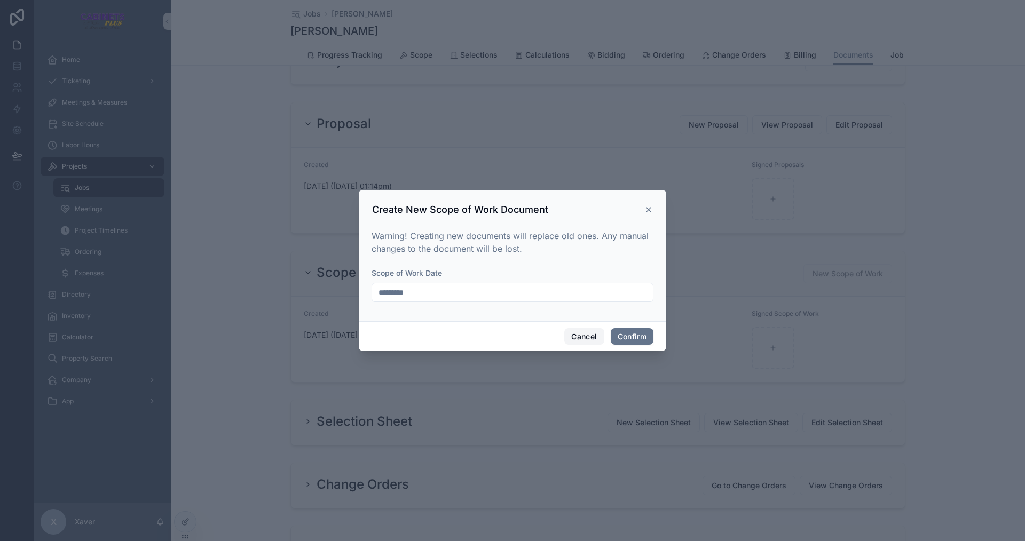
click at [578, 337] on button "Cancel" at bounding box center [583, 336] width 39 height 17
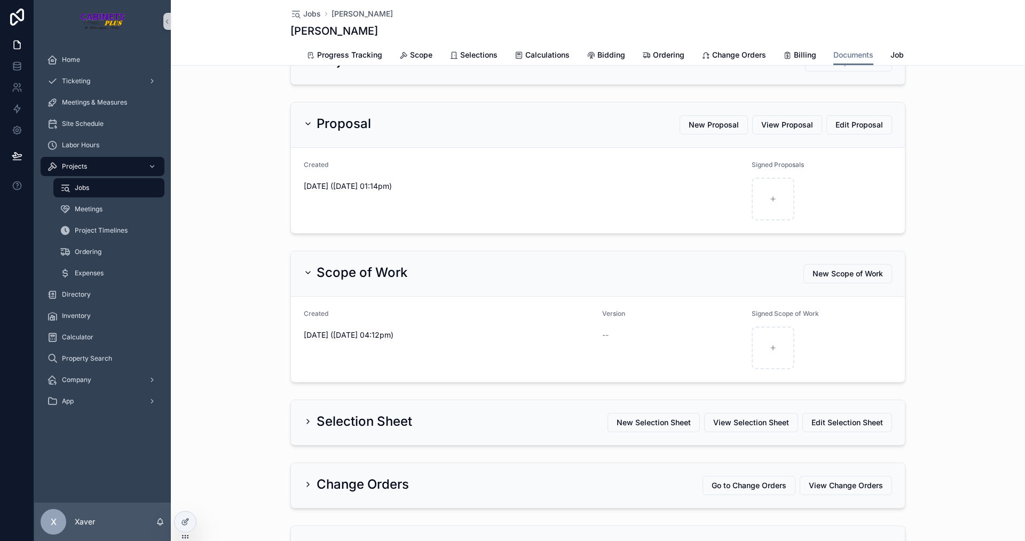
click at [964, 327] on div "Scope of Work New Scope of Work Created 29d 20h 58m ago (07/30/2025 04:12pm) Ve…" at bounding box center [598, 317] width 854 height 140
click at [835, 279] on span "New Scope of Work" at bounding box center [847, 273] width 70 height 11
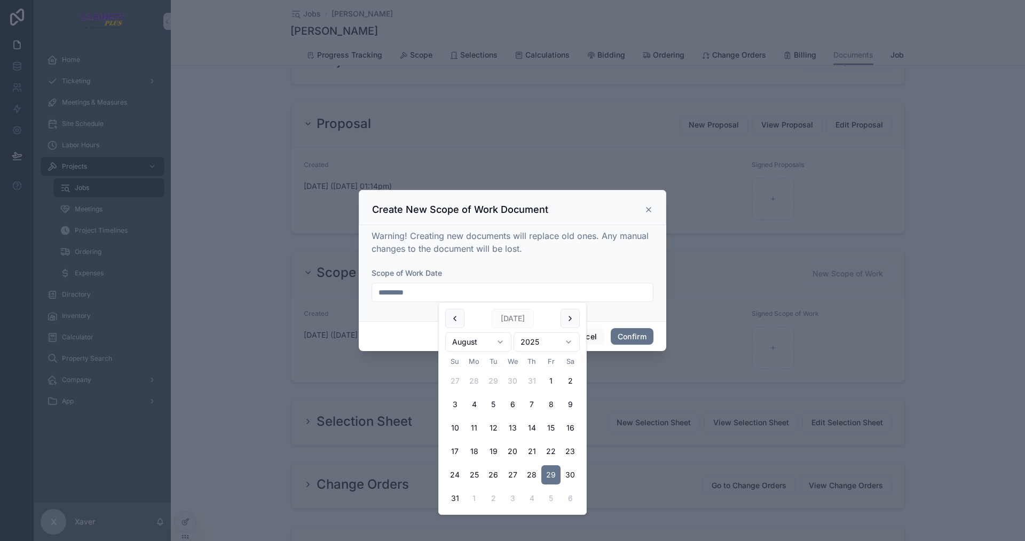
click at [539, 290] on input "*********" at bounding box center [512, 292] width 281 height 15
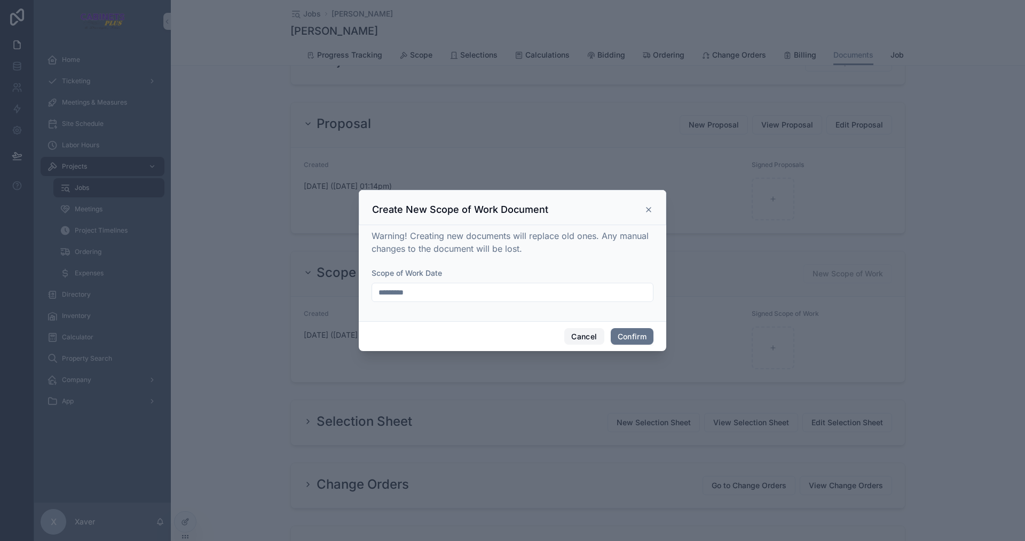
click at [600, 337] on button "Cancel" at bounding box center [583, 336] width 39 height 17
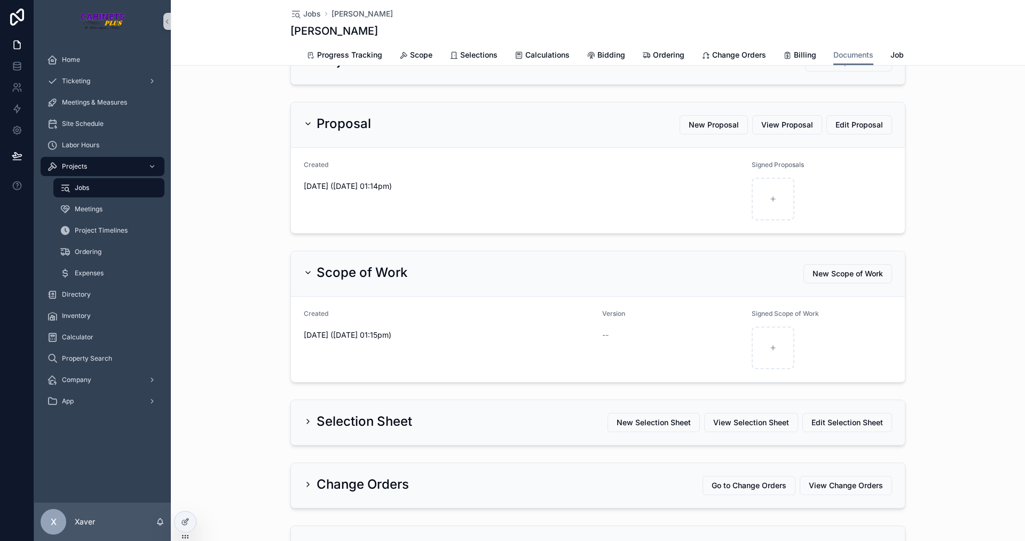
click at [916, 316] on div "Scope of Work New Scope of Work Created 0d 0h 4m ago (08/29/2025 01:15pm) Versi…" at bounding box center [598, 317] width 854 height 140
click at [844, 279] on span "New Scope of Work" at bounding box center [847, 273] width 70 height 11
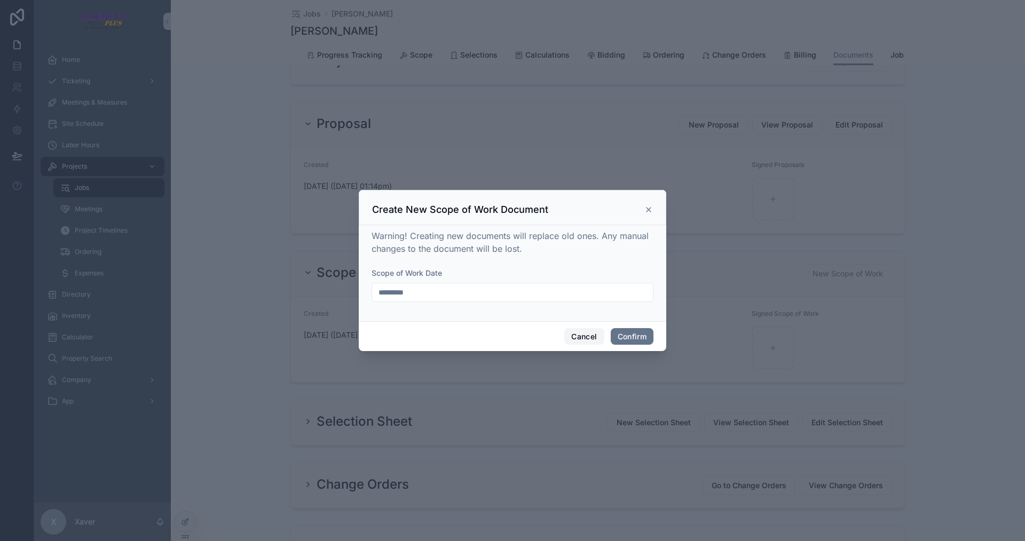
click at [587, 331] on button "Cancel" at bounding box center [583, 336] width 39 height 17
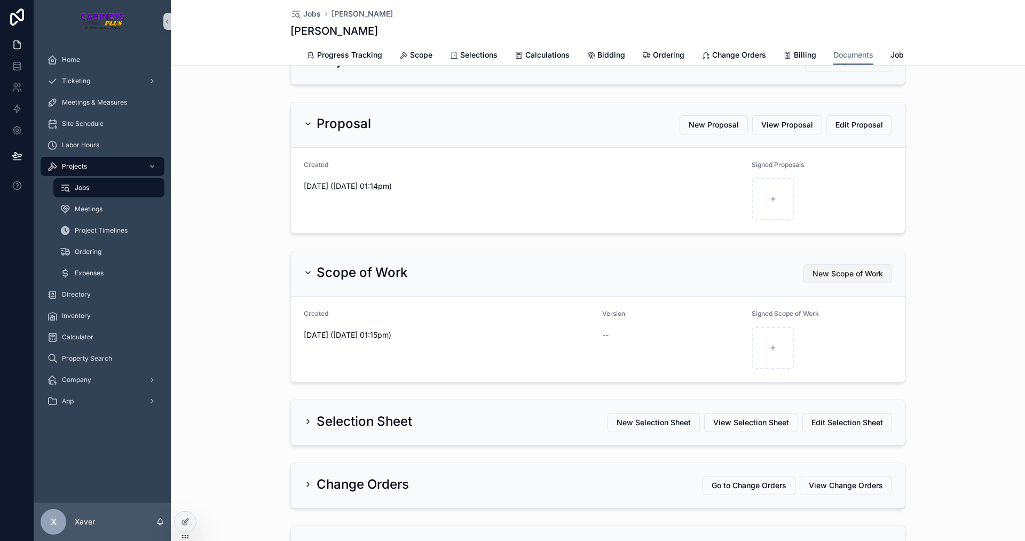
click at [839, 279] on span "New Scope of Work" at bounding box center [847, 273] width 70 height 11
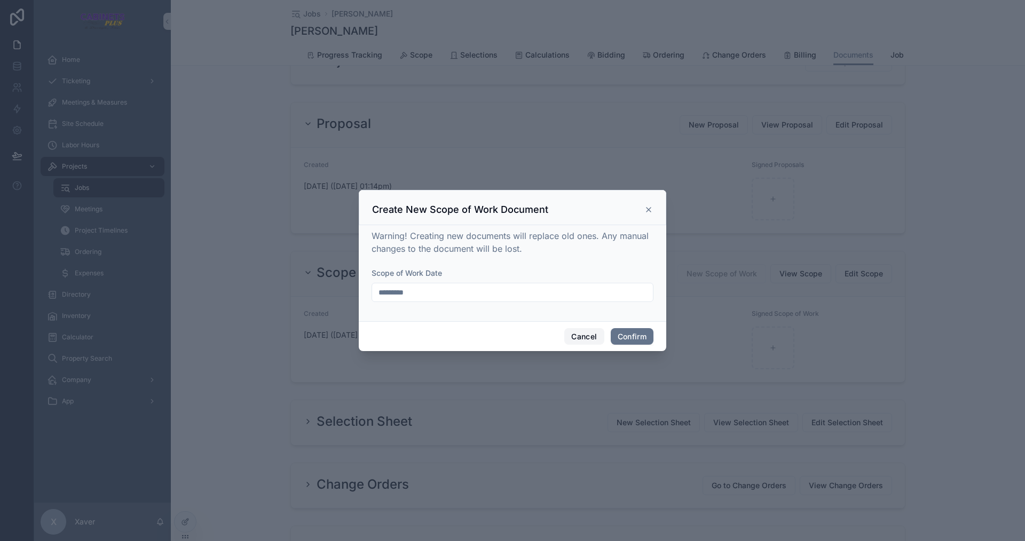
click at [587, 336] on button "Cancel" at bounding box center [583, 336] width 39 height 17
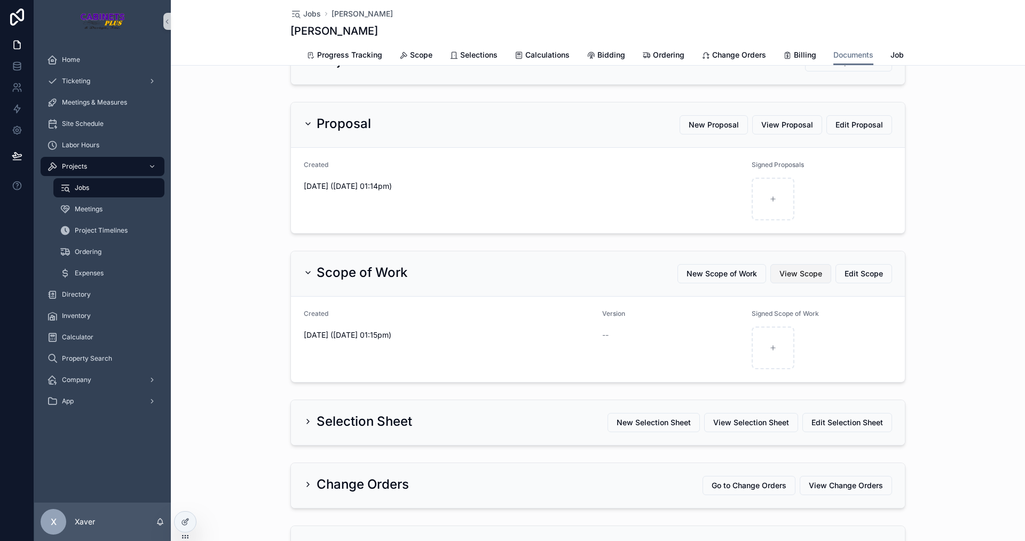
click at [793, 279] on span "View Scope" at bounding box center [800, 273] width 43 height 11
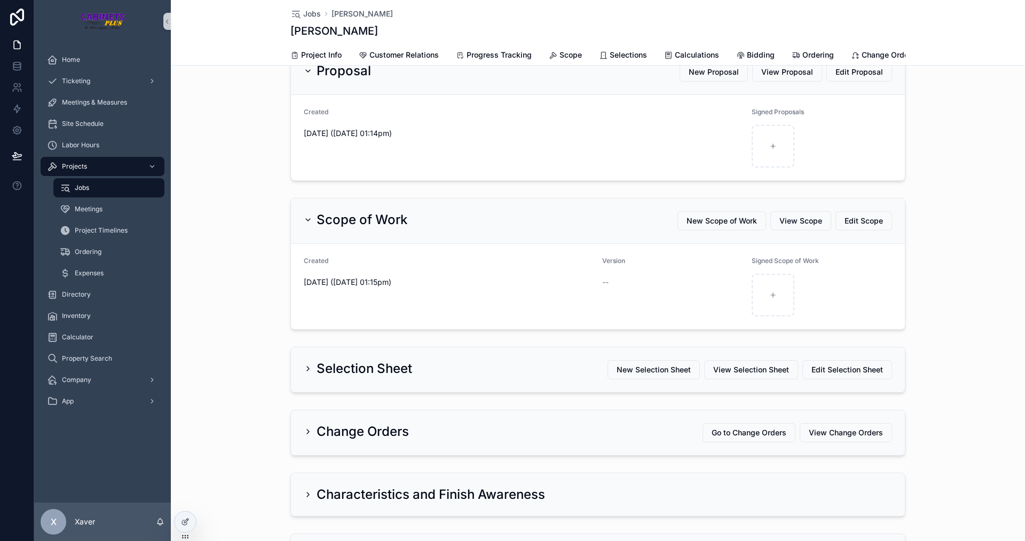
scroll to position [160, 0]
click at [730, 226] on span "New Scope of Work" at bounding box center [721, 220] width 70 height 11
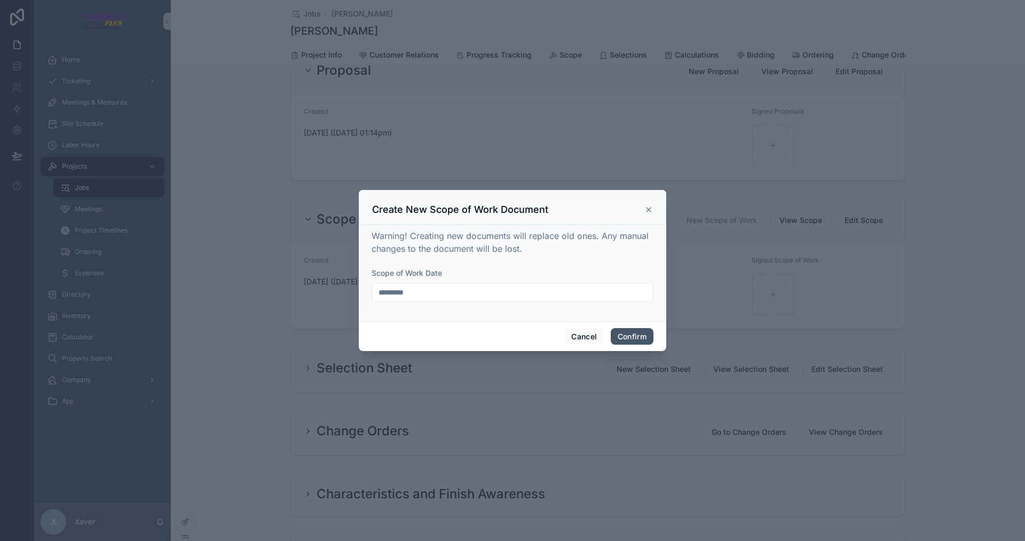
click at [635, 335] on button "Confirm" at bounding box center [632, 336] width 43 height 17
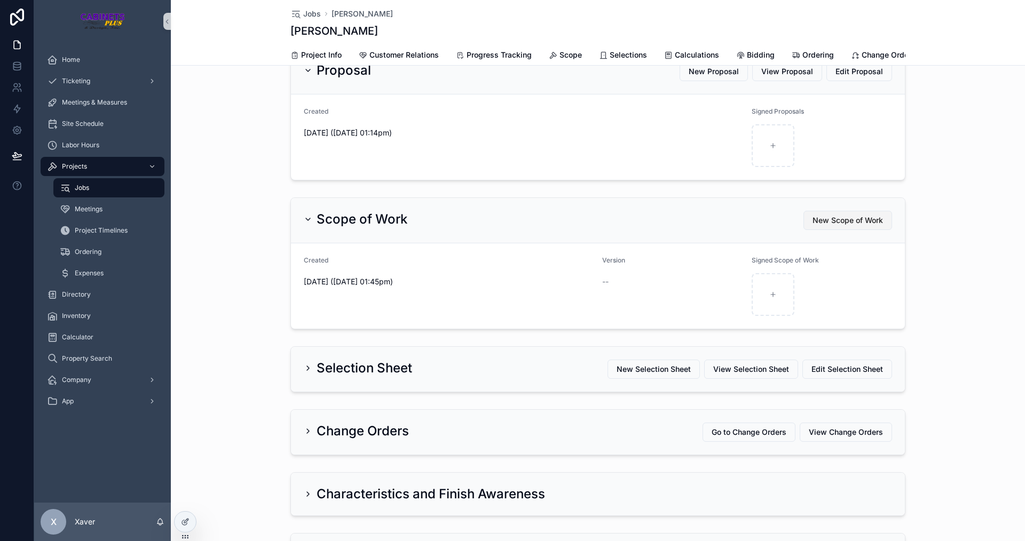
click at [871, 226] on span "New Scope of Work" at bounding box center [847, 220] width 70 height 11
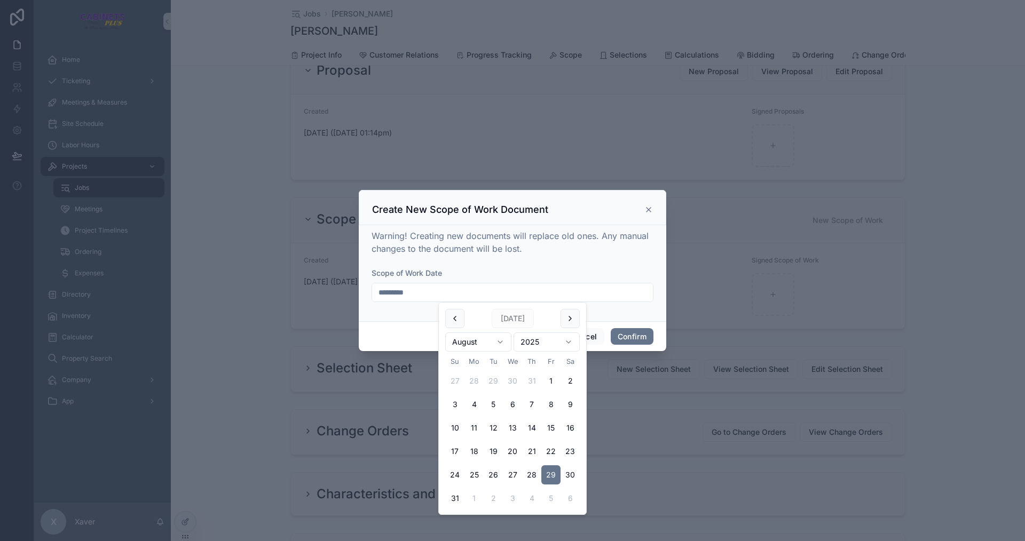
click at [545, 285] on input "*********" at bounding box center [512, 292] width 281 height 15
click at [607, 316] on div "Warning! Creating new documents will replace old ones. Any manual changes to th…" at bounding box center [512, 273] width 307 height 96
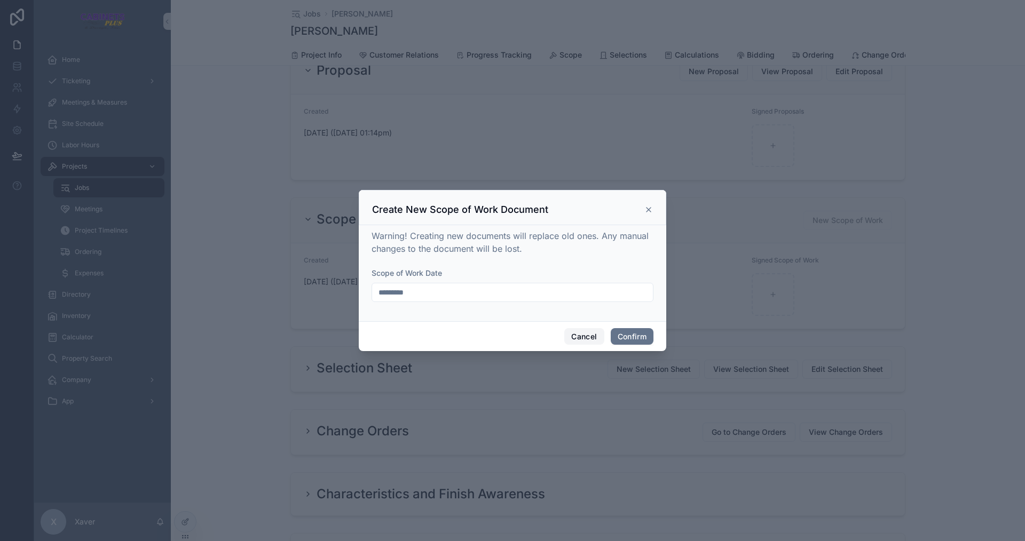
click at [576, 337] on button "Cancel" at bounding box center [583, 336] width 39 height 17
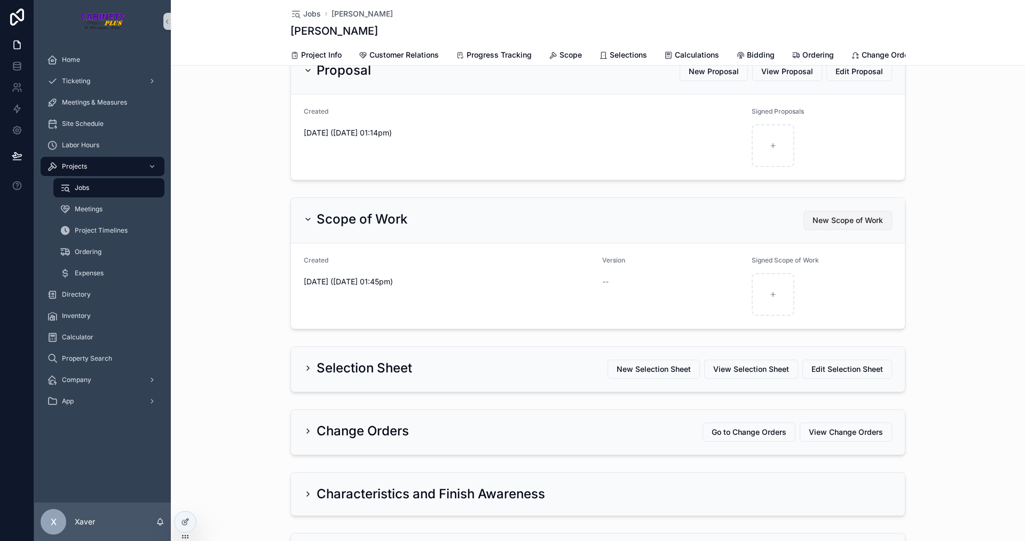
click at [851, 226] on span "New Scope of Work" at bounding box center [847, 220] width 70 height 11
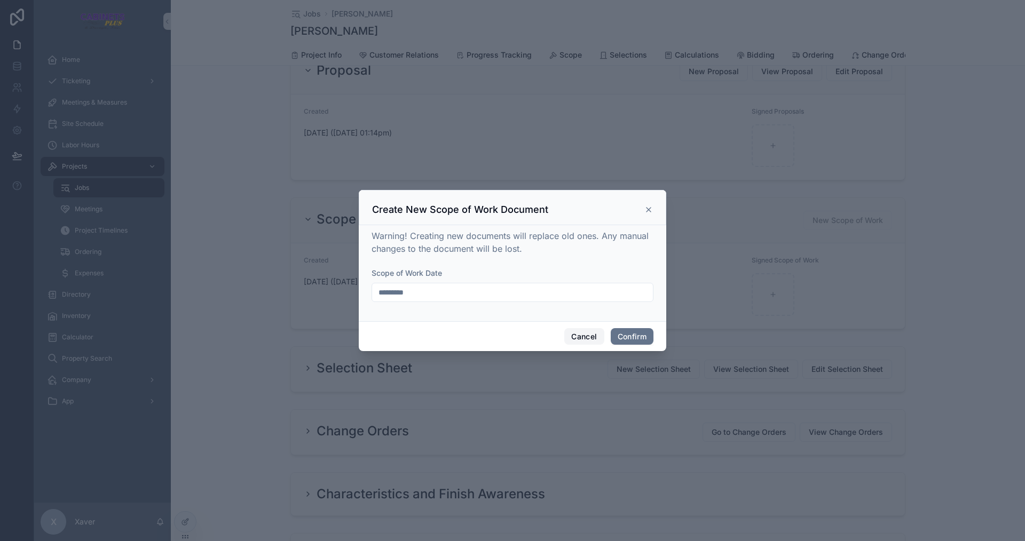
click at [585, 329] on button "Cancel" at bounding box center [583, 336] width 39 height 17
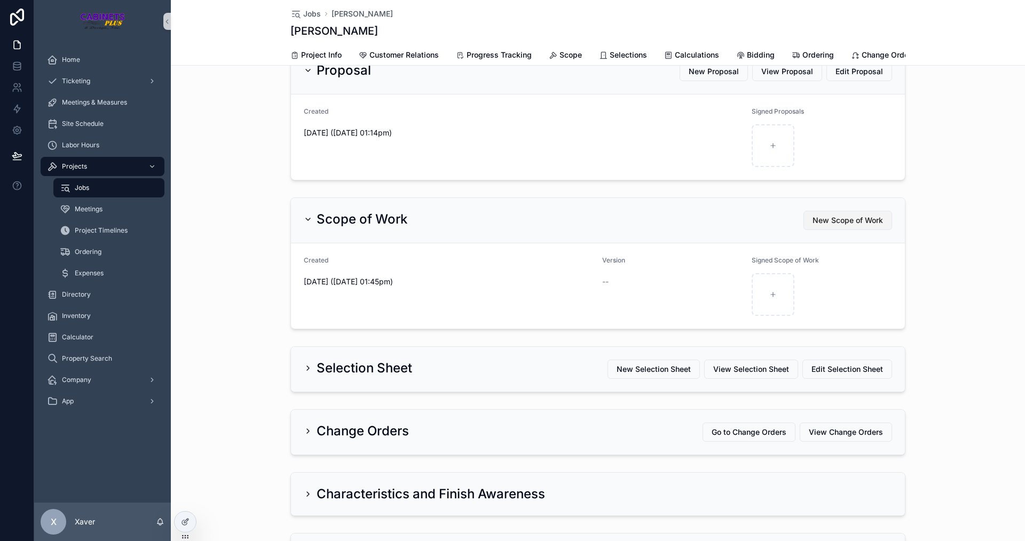
click at [856, 226] on span "New Scope of Work" at bounding box center [847, 220] width 70 height 11
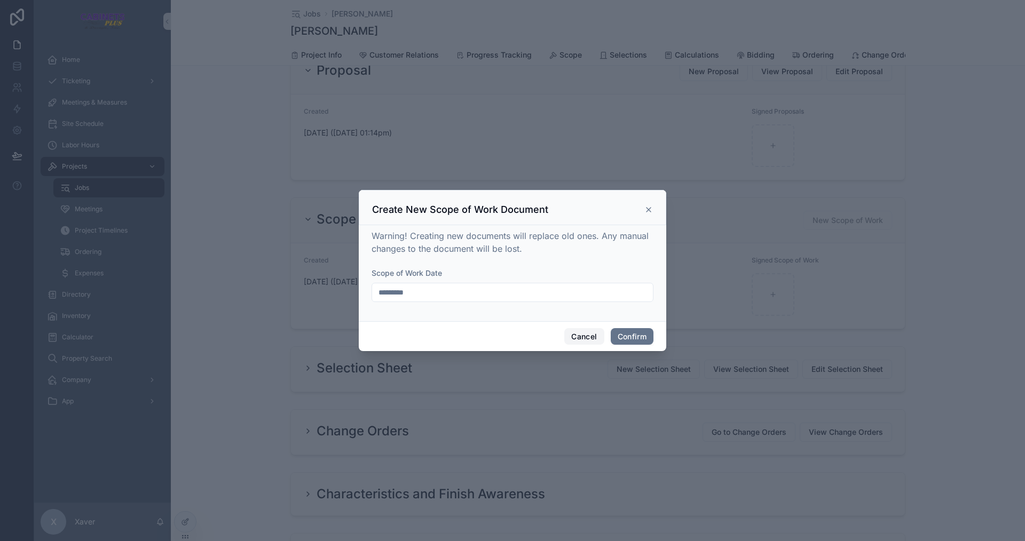
click at [575, 334] on button "Cancel" at bounding box center [583, 336] width 39 height 17
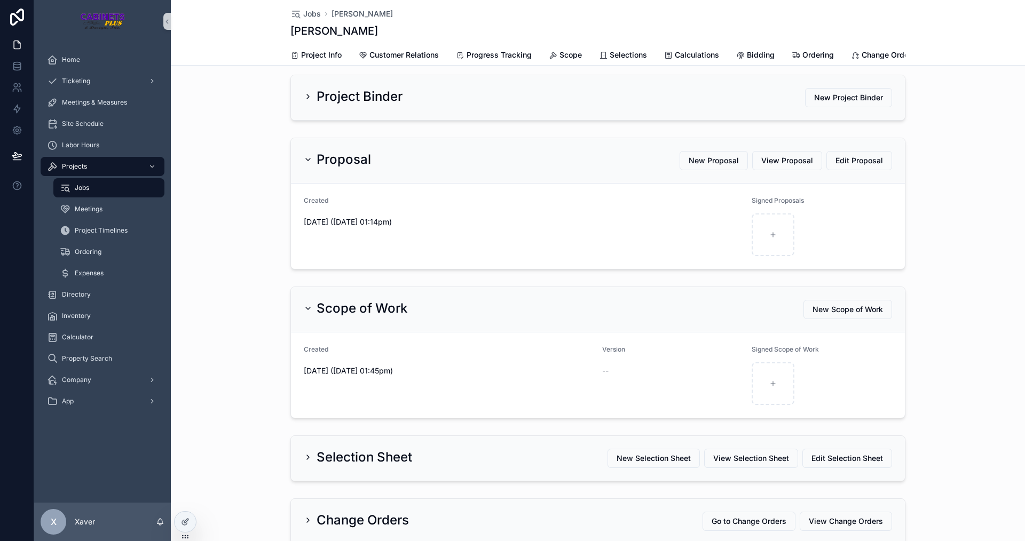
scroll to position [53, 0]
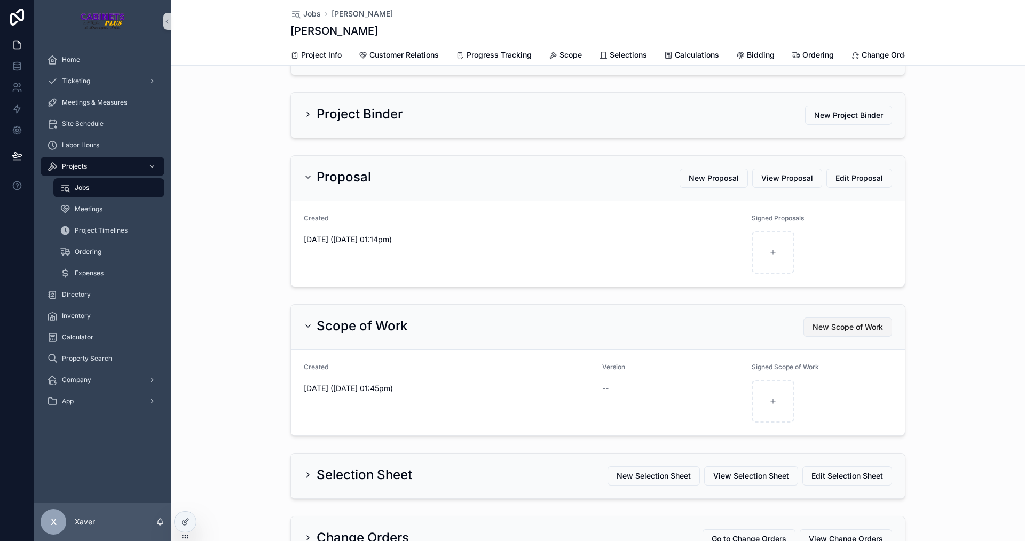
click at [820, 332] on span "New Scope of Work" at bounding box center [847, 327] width 70 height 11
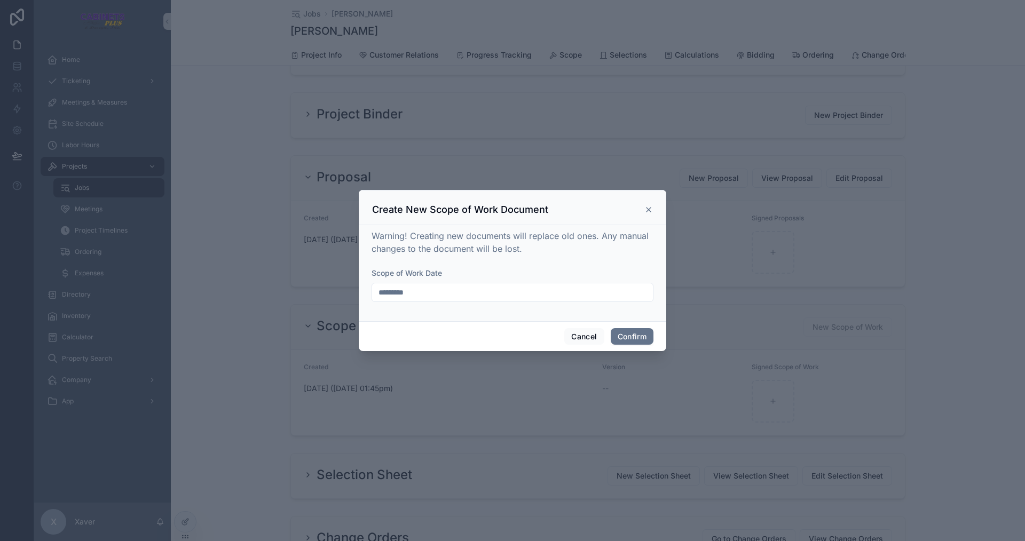
click at [445, 296] on input "*********" at bounding box center [512, 292] width 281 height 15
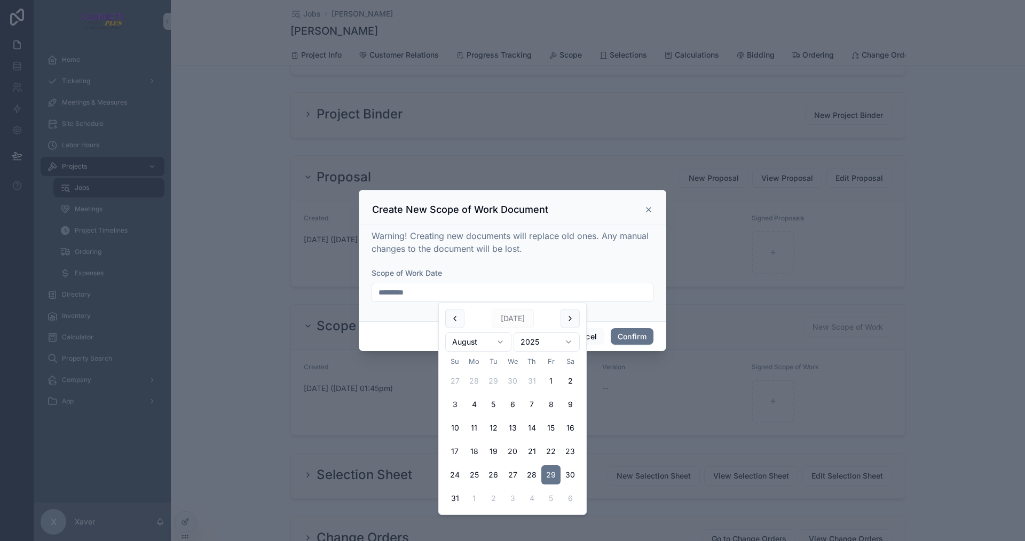
click at [511, 468] on button "27" at bounding box center [512, 474] width 19 height 19
type input "*********"
click at [402, 304] on form "Scope of Work Date *********" at bounding box center [512, 290] width 282 height 45
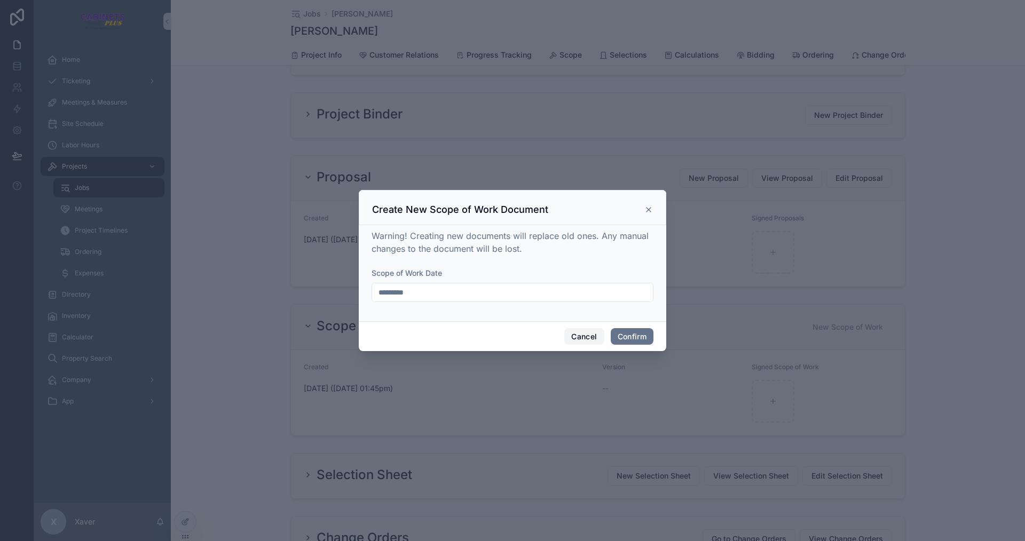
click at [579, 338] on button "Cancel" at bounding box center [583, 336] width 39 height 17
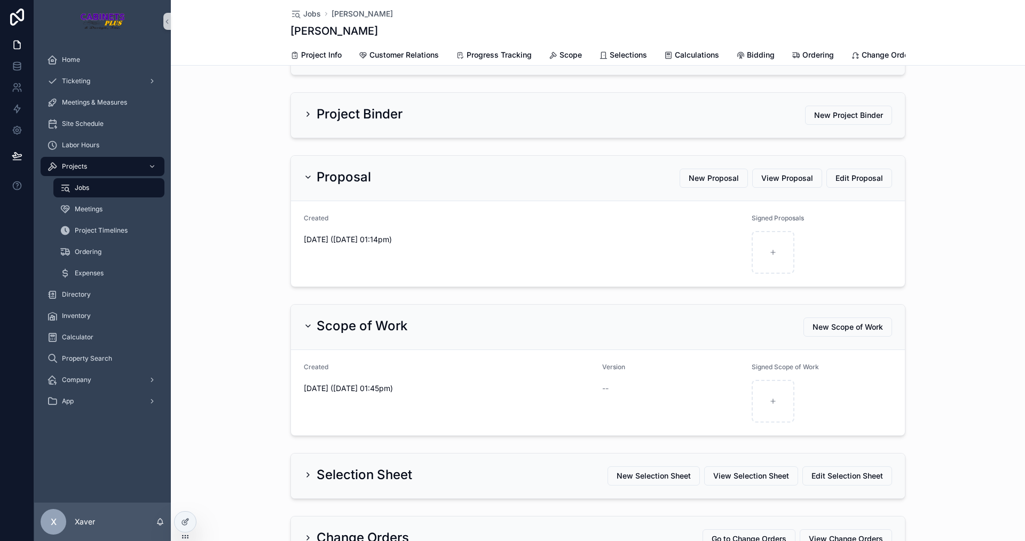
click at [414, 329] on div "Scope of Work New Scope of Work" at bounding box center [598, 327] width 588 height 19
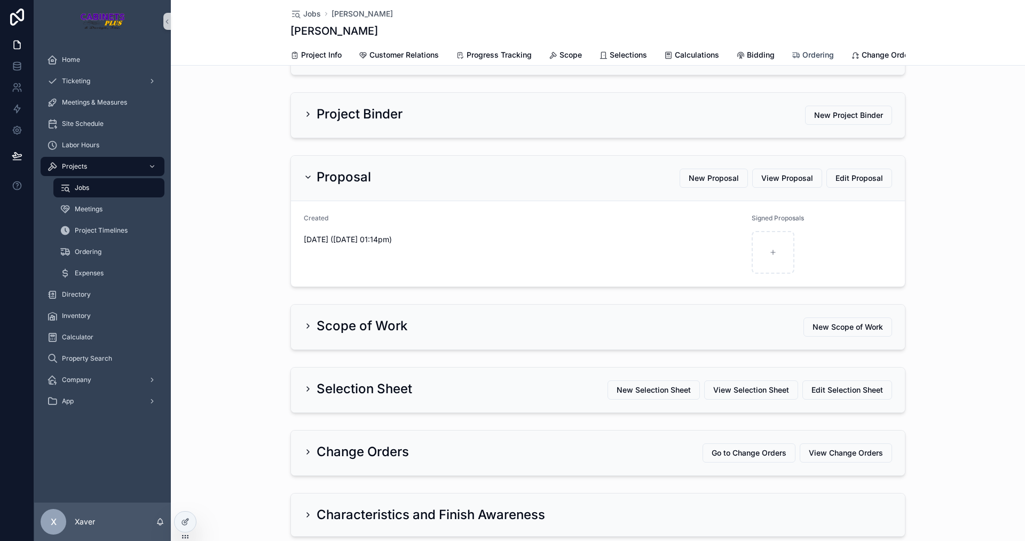
click at [808, 54] on span "Ordering" at bounding box center [817, 55] width 31 height 11
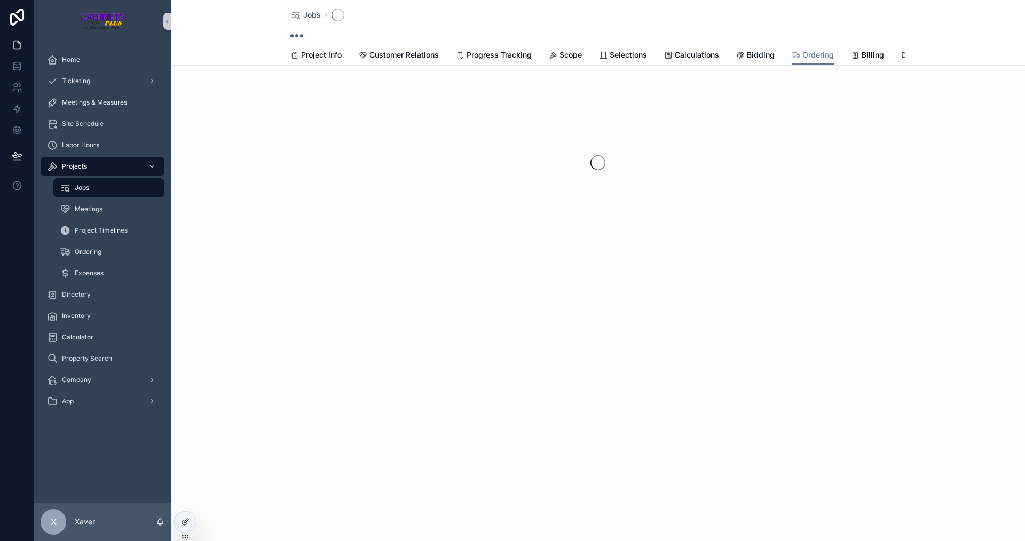
click at [901, 52] on span "Documents" at bounding box center [921, 55] width 40 height 11
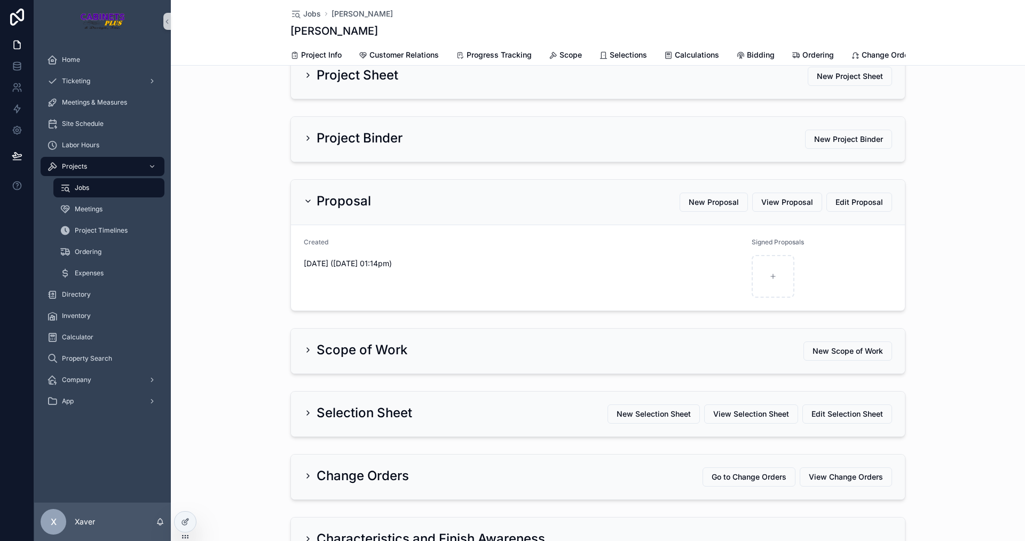
scroll to position [53, 0]
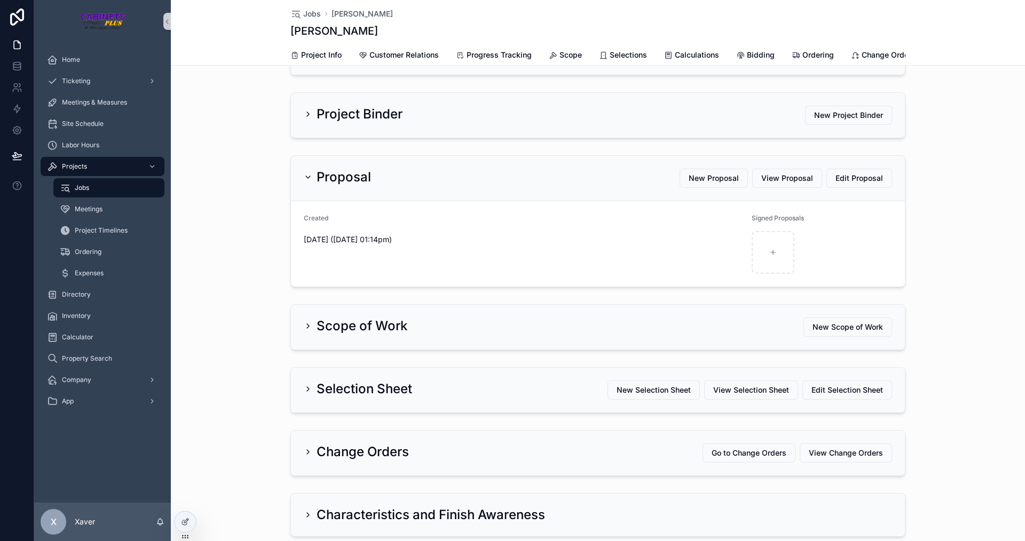
click at [445, 337] on div "Scope of Work New Scope of Work" at bounding box center [598, 327] width 588 height 19
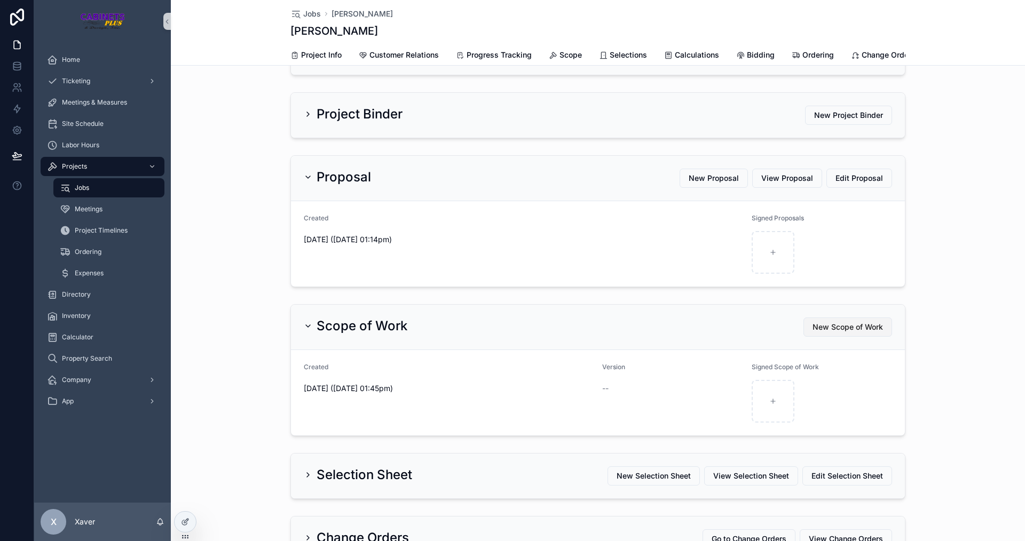
click at [834, 329] on button "New Scope of Work" at bounding box center [847, 327] width 89 height 19
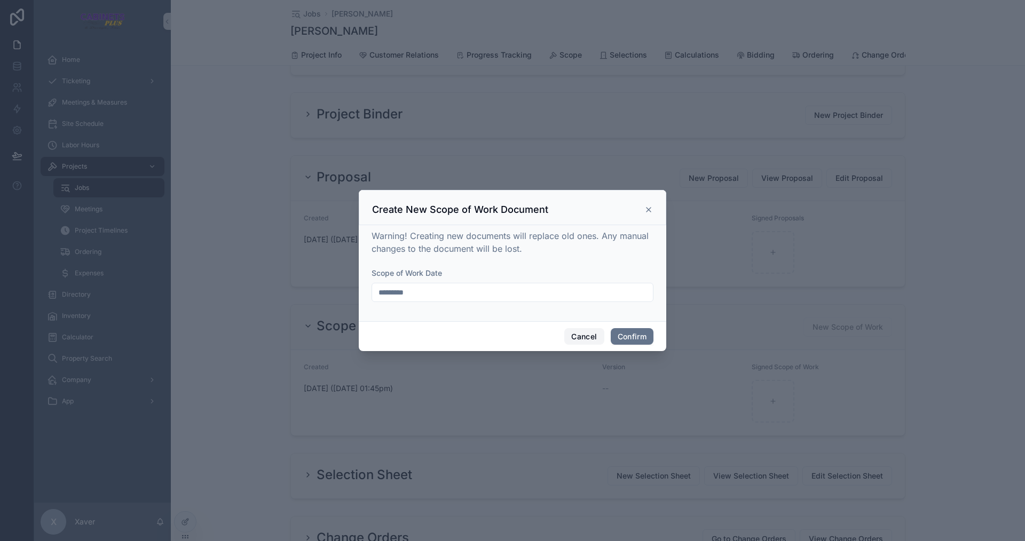
click at [589, 331] on button "Cancel" at bounding box center [583, 336] width 39 height 17
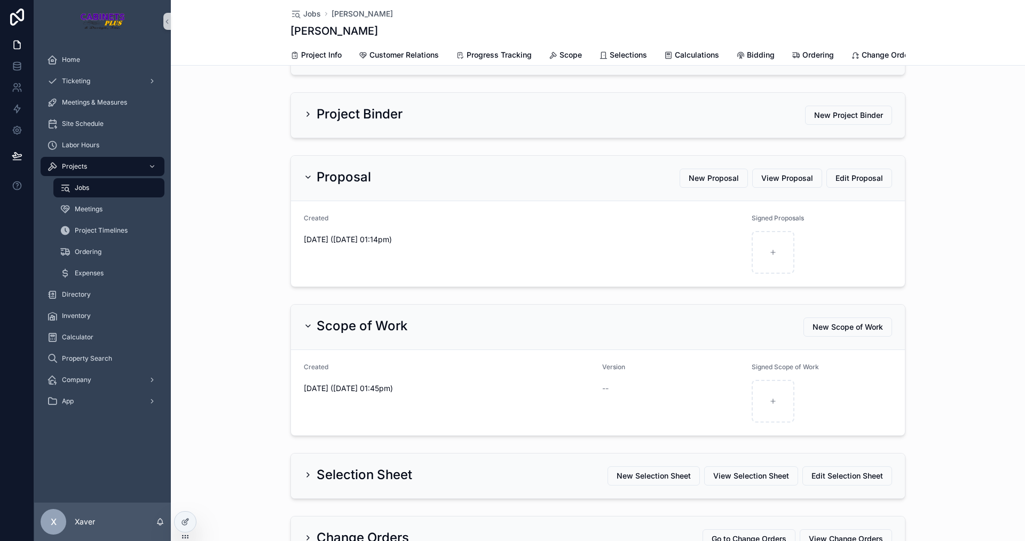
click at [962, 363] on div "Scope of Work New Scope of Work Created 0d 0h 4m ago (08/29/2025 01:45pm) Versi…" at bounding box center [598, 370] width 854 height 140
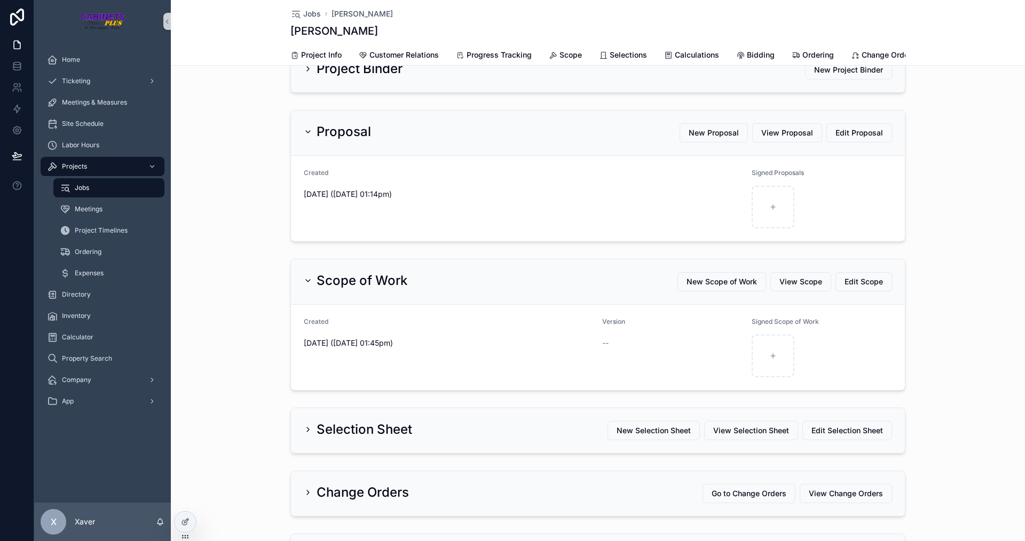
scroll to position [107, 0]
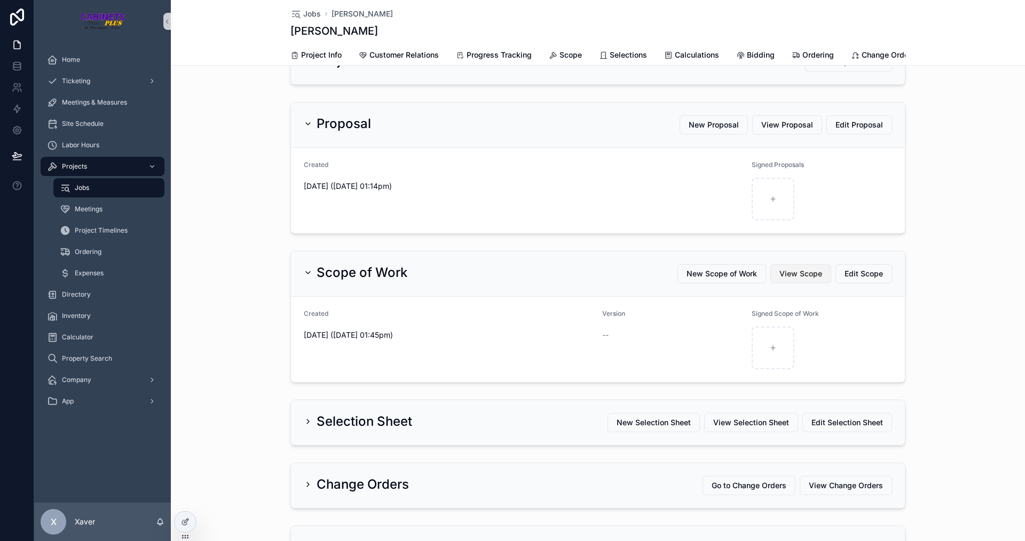
click at [794, 277] on span "View Scope" at bounding box center [800, 273] width 43 height 11
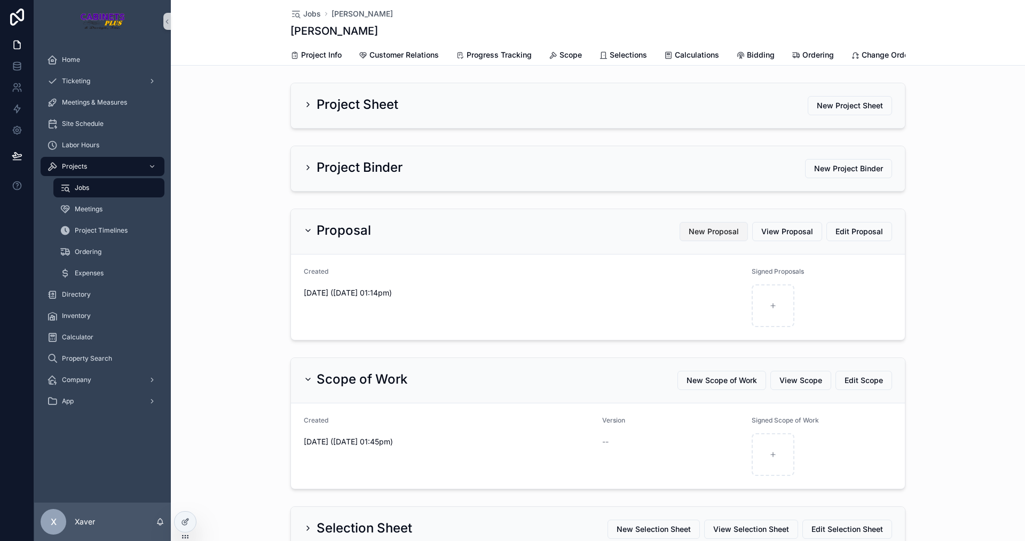
click at [691, 237] on span "New Proposal" at bounding box center [713, 231] width 50 height 11
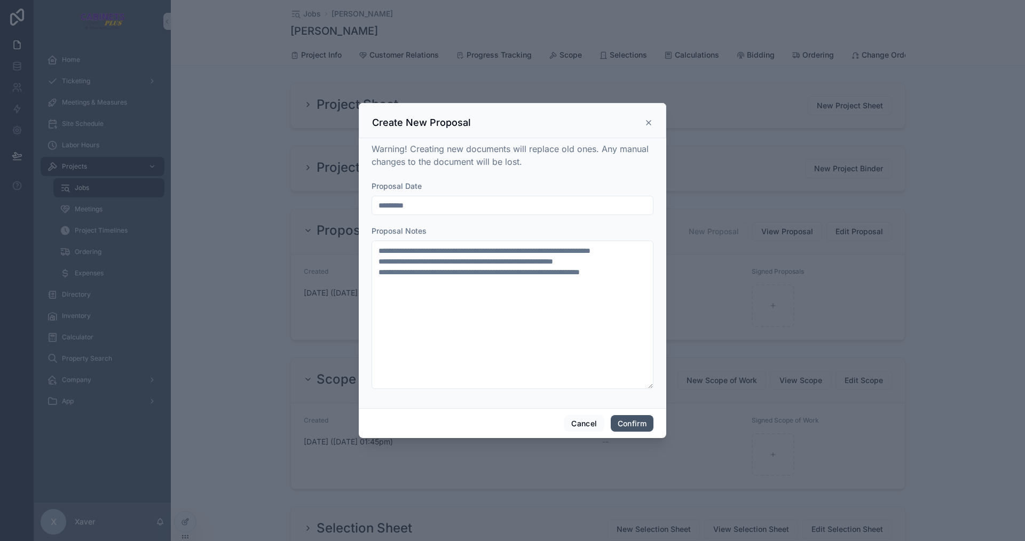
click at [625, 422] on button "Confirm" at bounding box center [632, 423] width 43 height 17
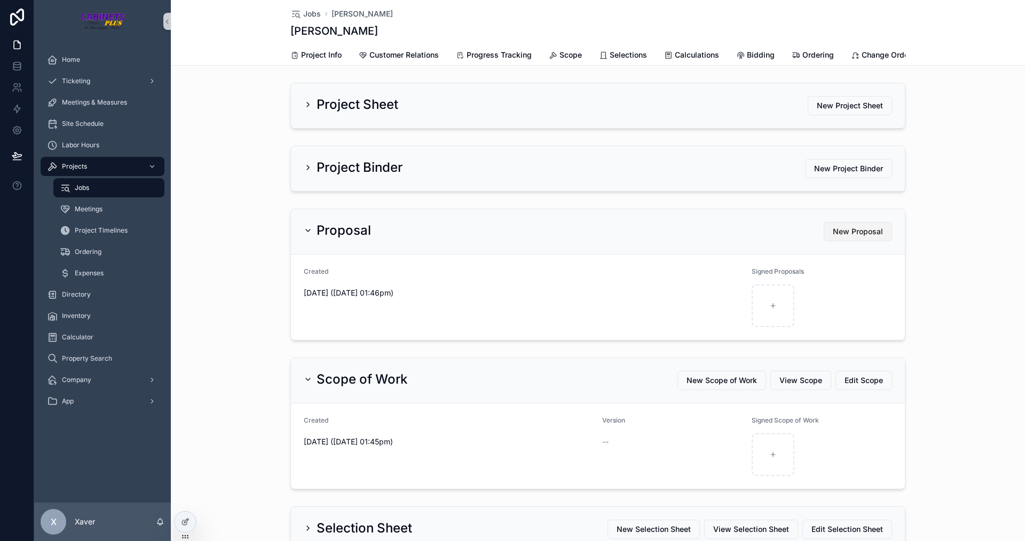
click at [859, 236] on span "New Proposal" at bounding box center [858, 231] width 50 height 11
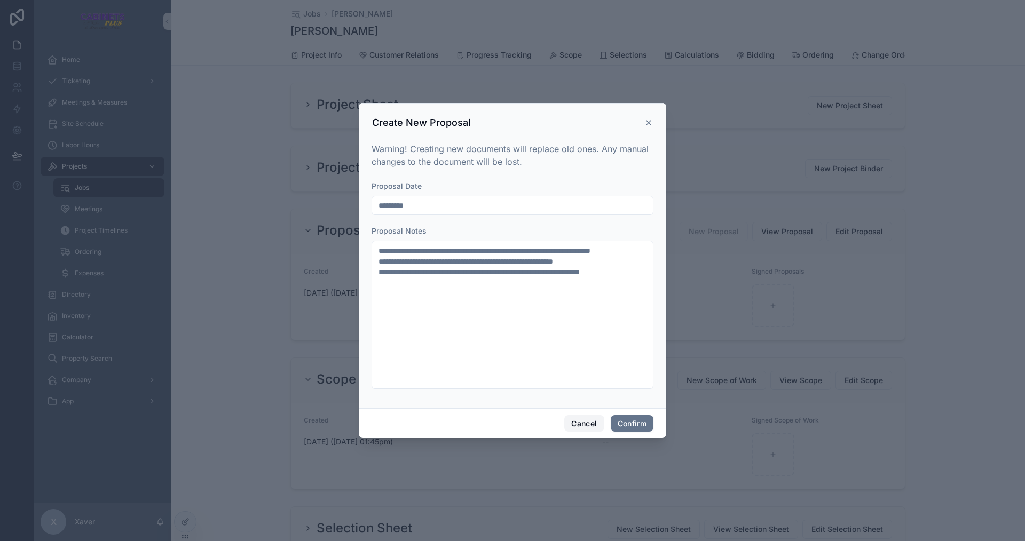
click at [588, 423] on button "Cancel" at bounding box center [583, 423] width 39 height 17
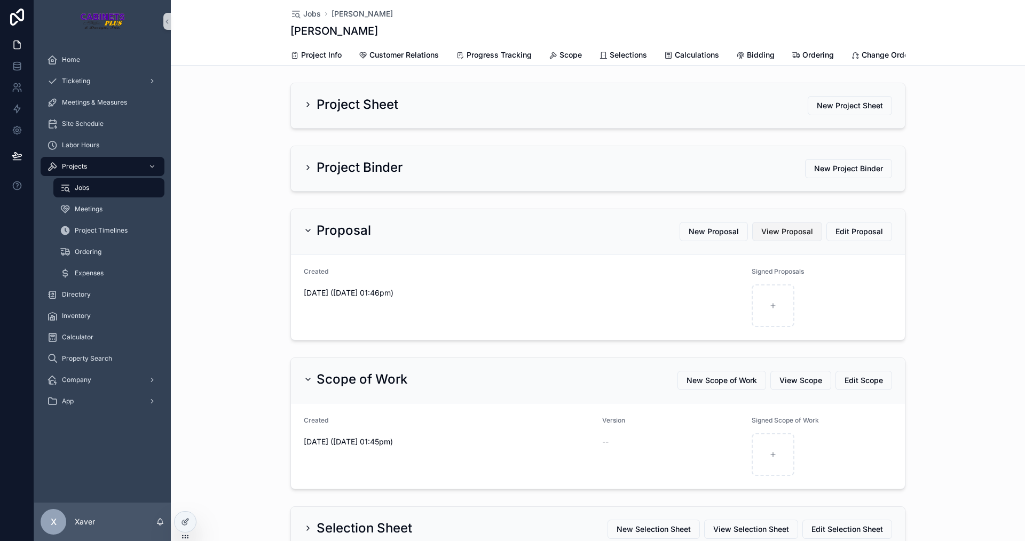
click at [785, 237] on span "View Proposal" at bounding box center [787, 231] width 52 height 11
click at [263, 369] on div "Scope of Work New Scope of Work View Scope Edit Scope Created 0d 0h 20m ago (08…" at bounding box center [598, 423] width 854 height 140
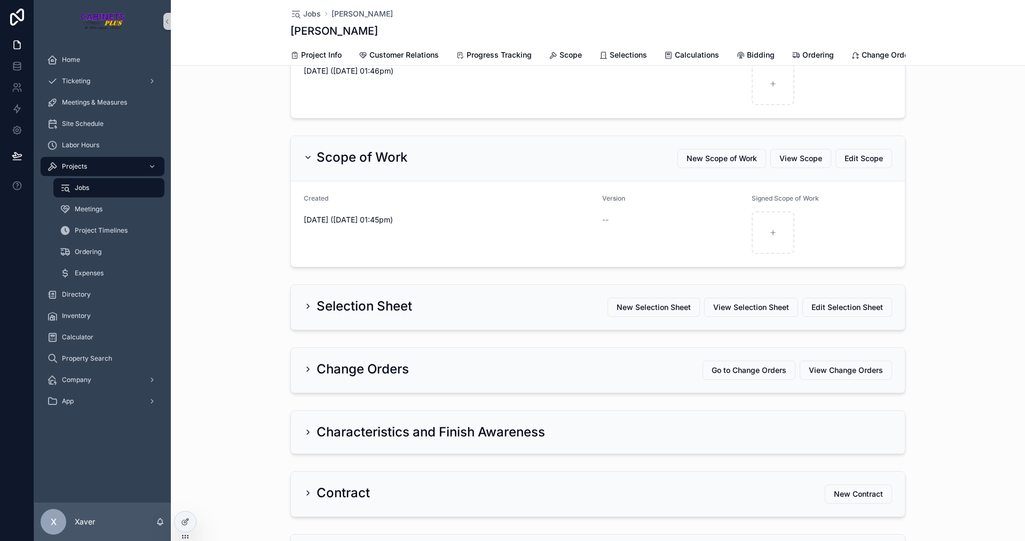
scroll to position [213, 0]
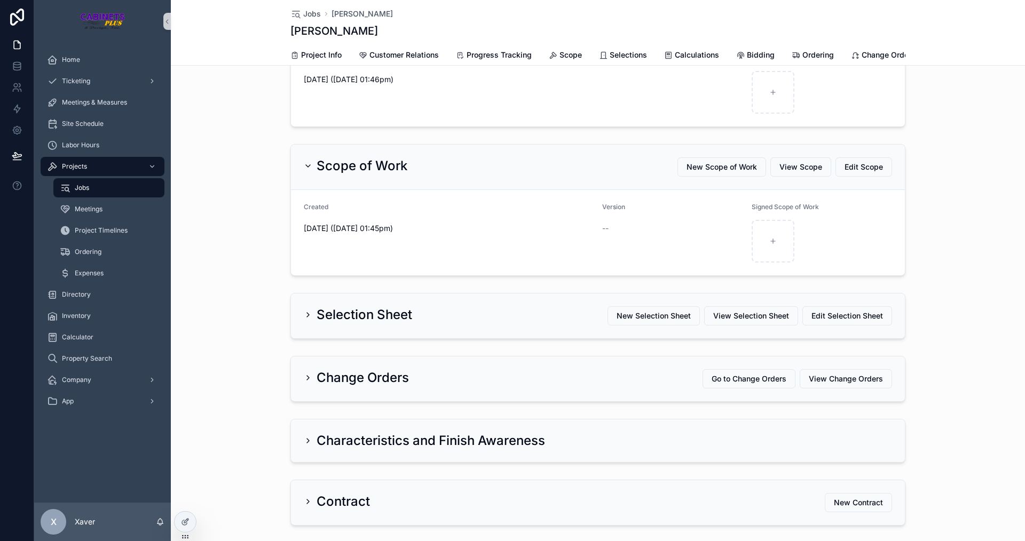
click at [309, 170] on div "Scope of Work" at bounding box center [356, 165] width 104 height 17
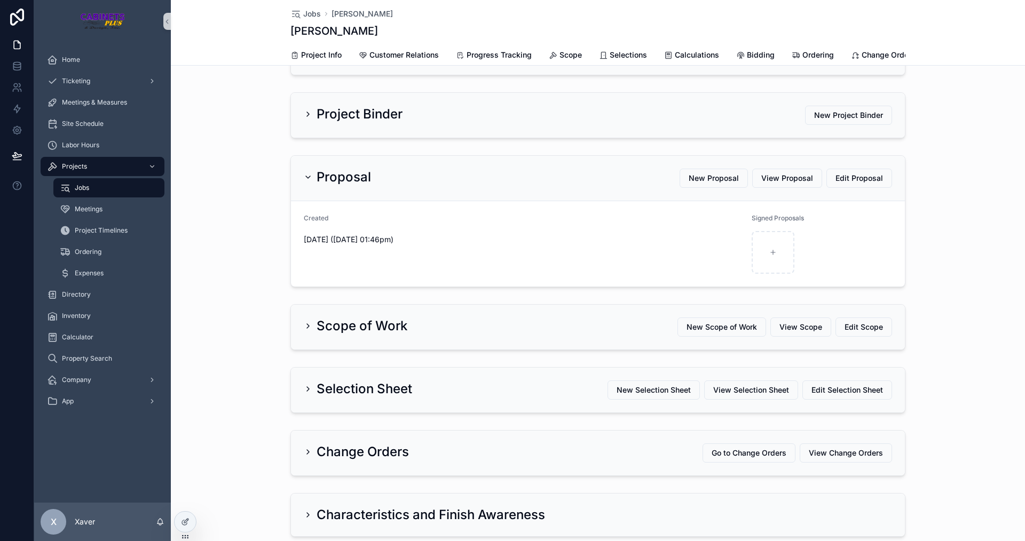
click at [307, 181] on icon "scrollable content" at bounding box center [308, 177] width 9 height 9
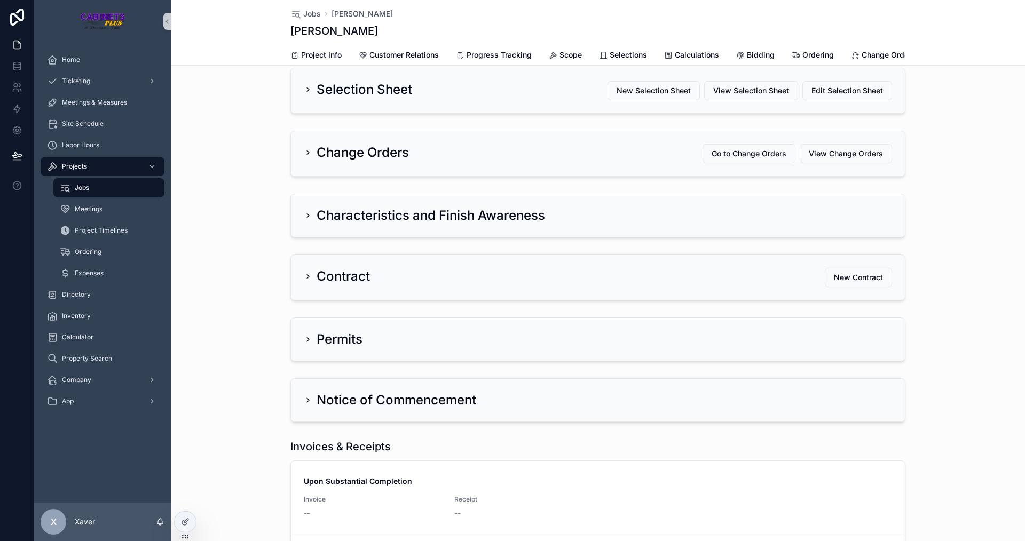
scroll to position [0, 0]
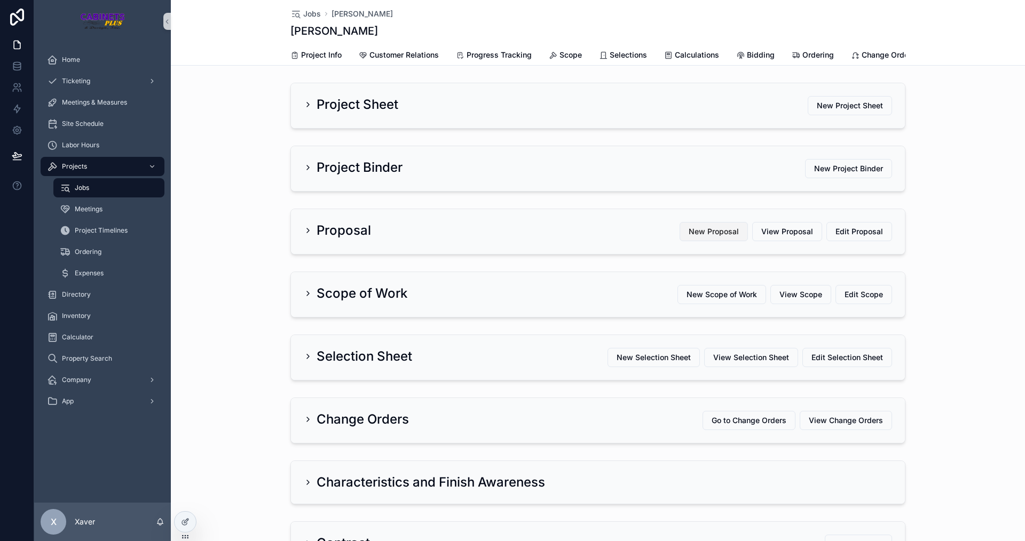
click at [717, 236] on span "New Proposal" at bounding box center [713, 231] width 50 height 11
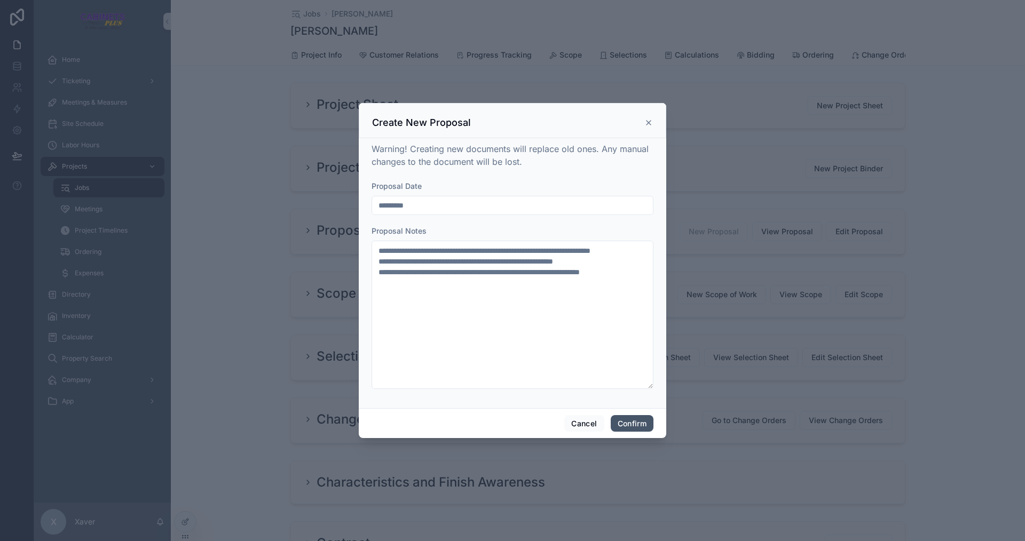
click at [637, 423] on button "Confirm" at bounding box center [632, 423] width 43 height 17
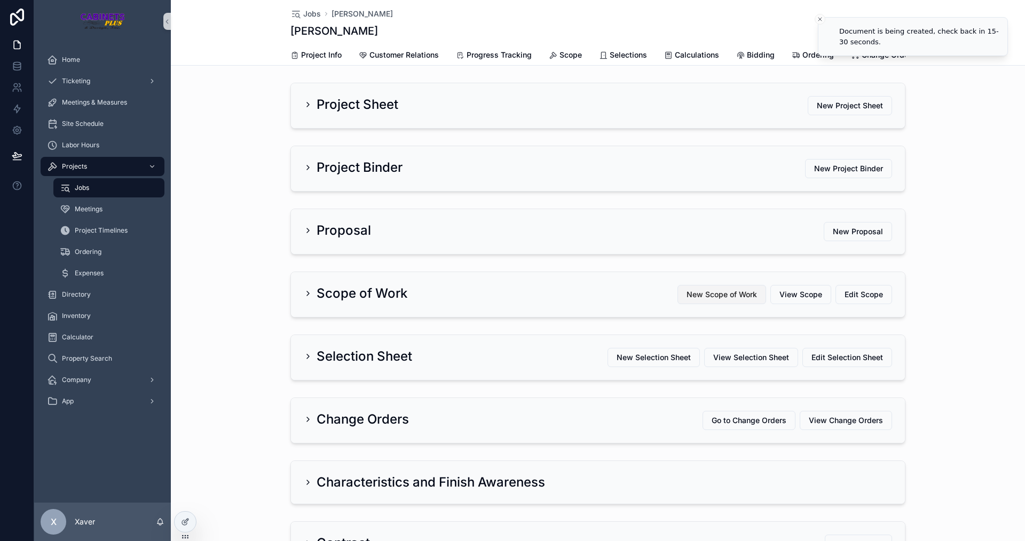
click at [687, 296] on button "New Scope of Work" at bounding box center [721, 294] width 89 height 19
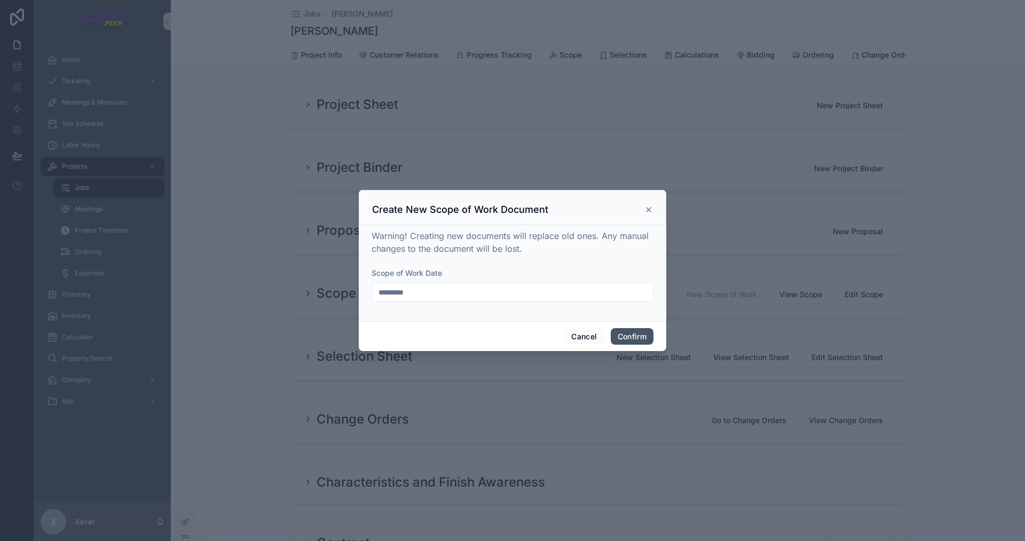
click at [622, 339] on button "Confirm" at bounding box center [632, 336] width 43 height 17
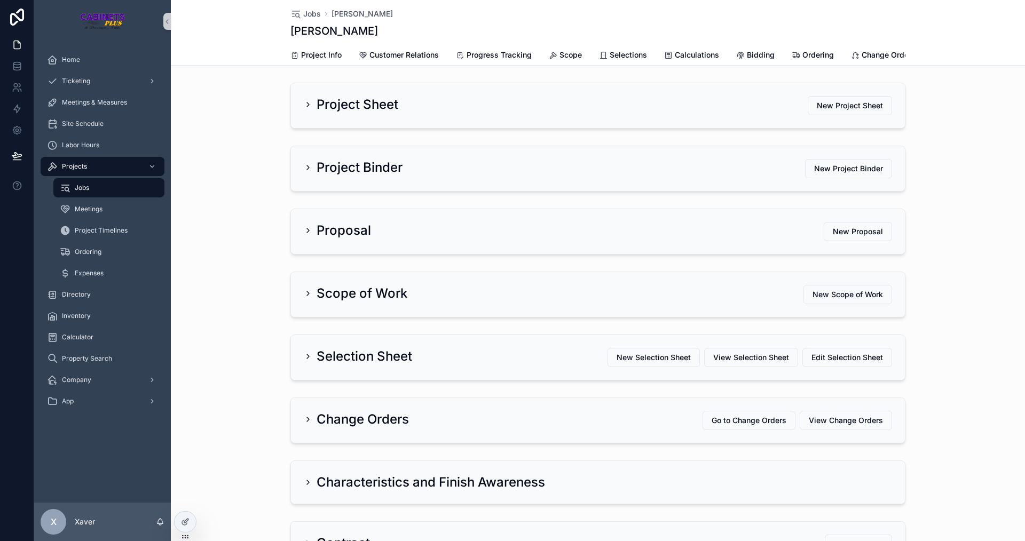
click at [250, 287] on div "Scope of Work New Scope of Work" at bounding box center [598, 294] width 854 height 54
click at [765, 237] on span "View Proposal" at bounding box center [787, 231] width 52 height 11
click at [700, 237] on span "New Proposal" at bounding box center [713, 231] width 50 height 11
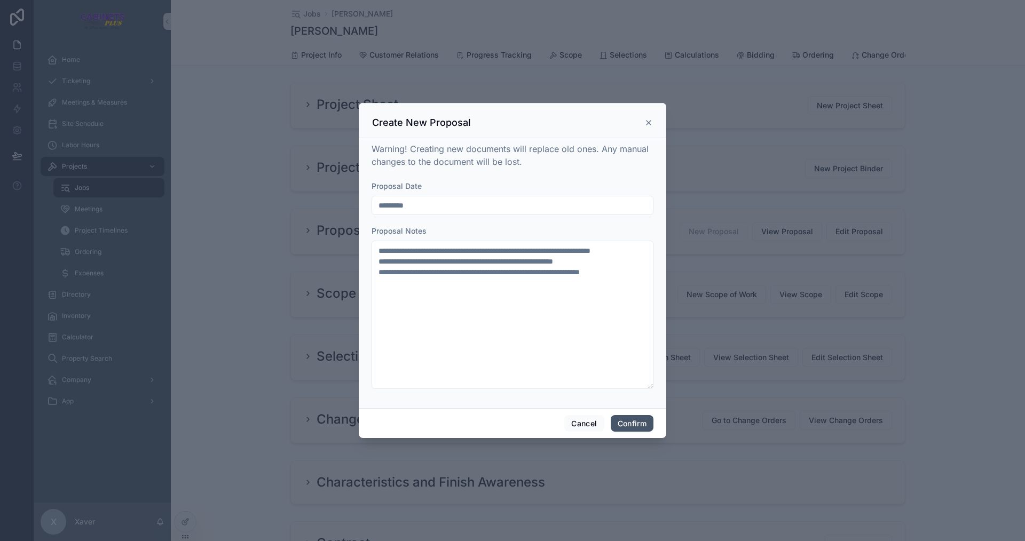
click at [630, 419] on button "Confirm" at bounding box center [632, 423] width 43 height 17
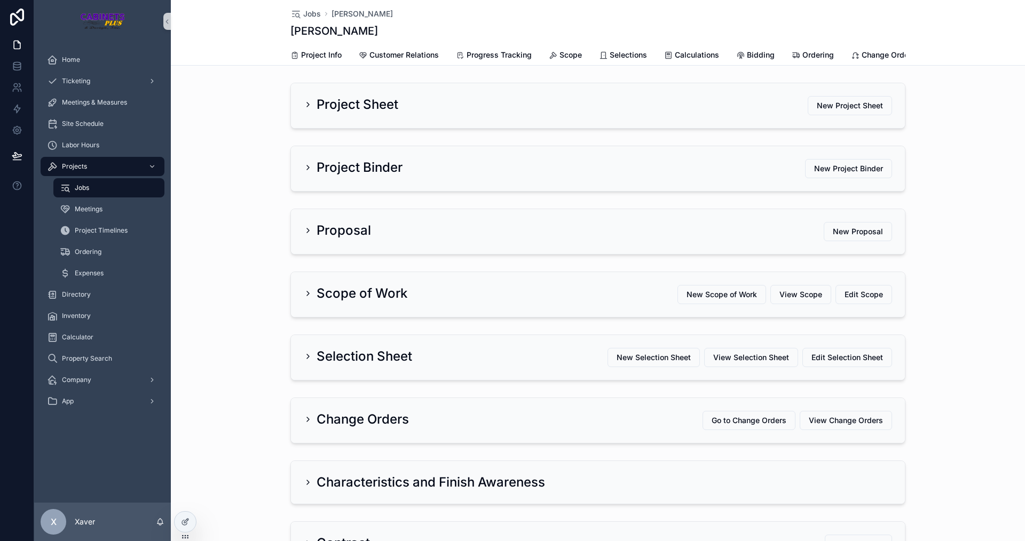
click at [335, 239] on h2 "Proposal" at bounding box center [343, 230] width 54 height 17
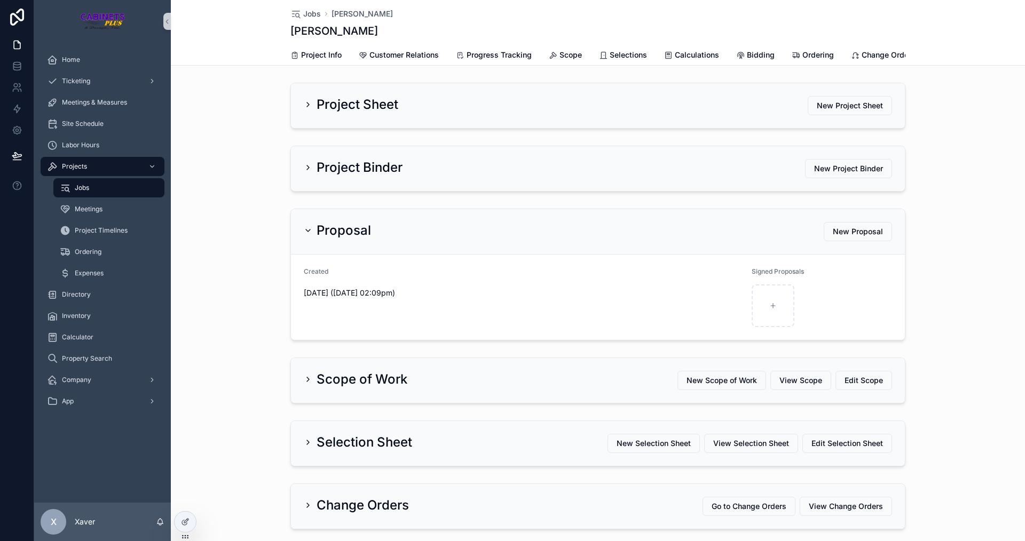
click at [335, 239] on h2 "Proposal" at bounding box center [343, 230] width 54 height 17
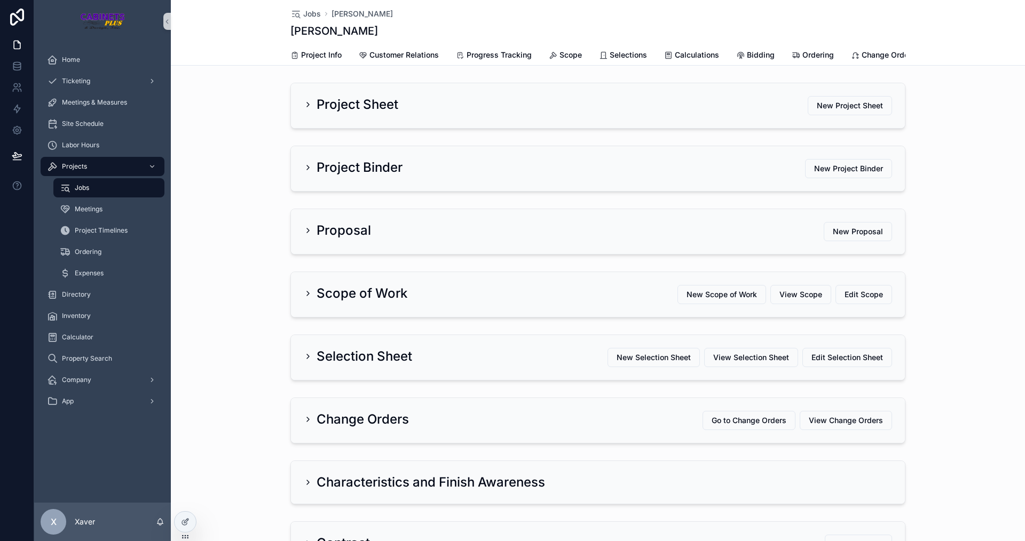
click at [829, 229] on div "Proposal New Proposal" at bounding box center [598, 231] width 614 height 45
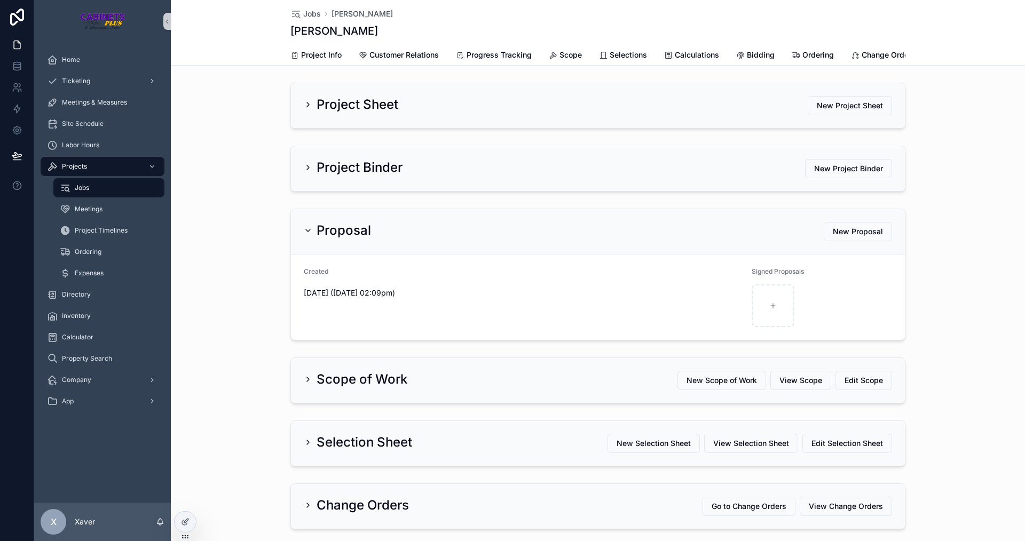
click at [330, 388] on h2 "Scope of Work" at bounding box center [361, 379] width 91 height 17
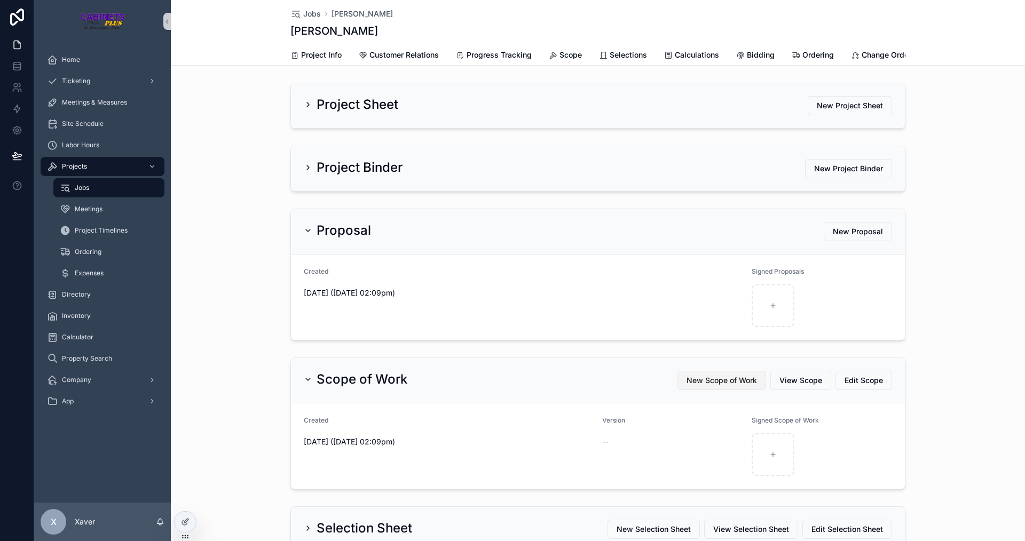
click at [728, 382] on button "New Scope of Work" at bounding box center [721, 380] width 89 height 19
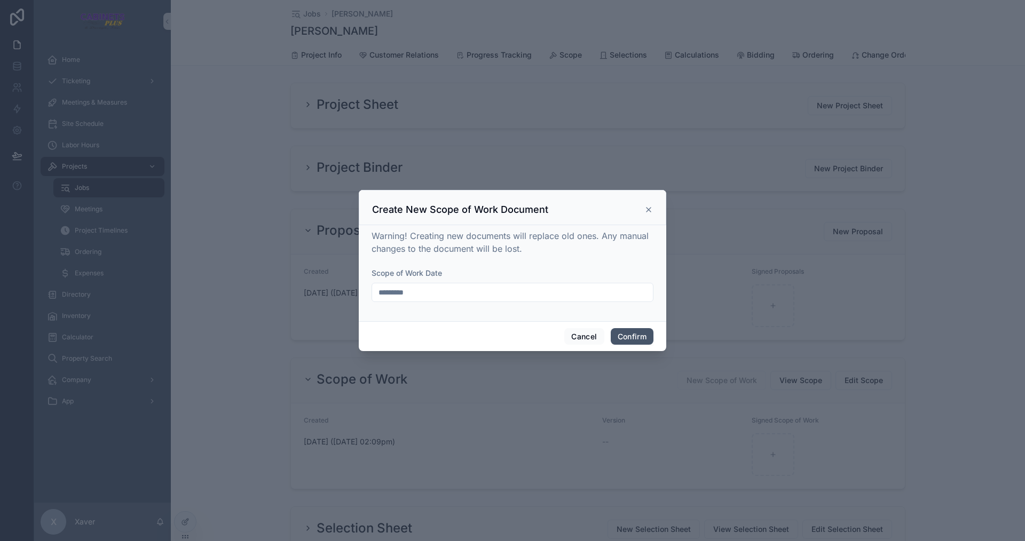
click at [631, 330] on button "Confirm" at bounding box center [632, 336] width 43 height 17
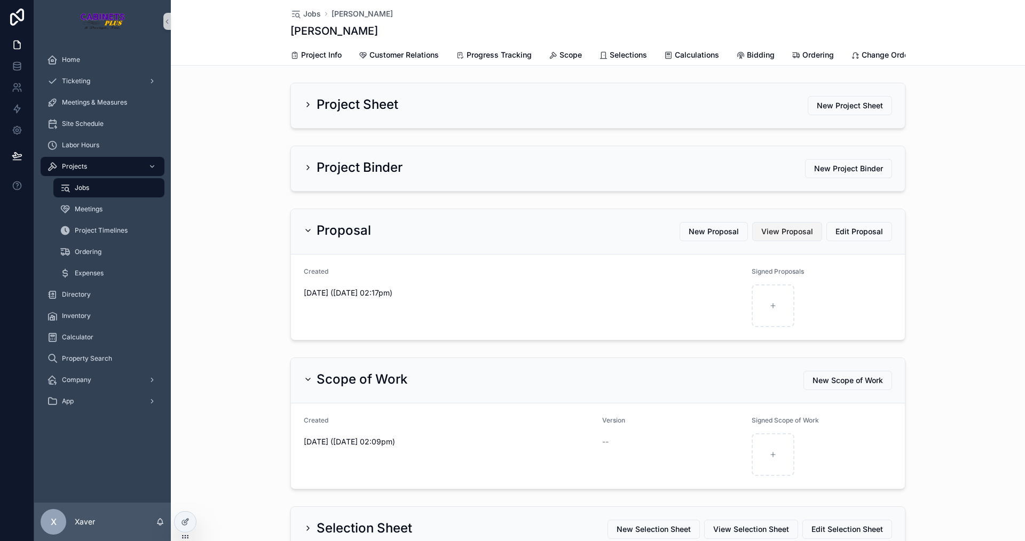
click at [777, 237] on span "View Proposal" at bounding box center [787, 231] width 52 height 11
click at [310, 239] on div "Proposal" at bounding box center [337, 230] width 67 height 17
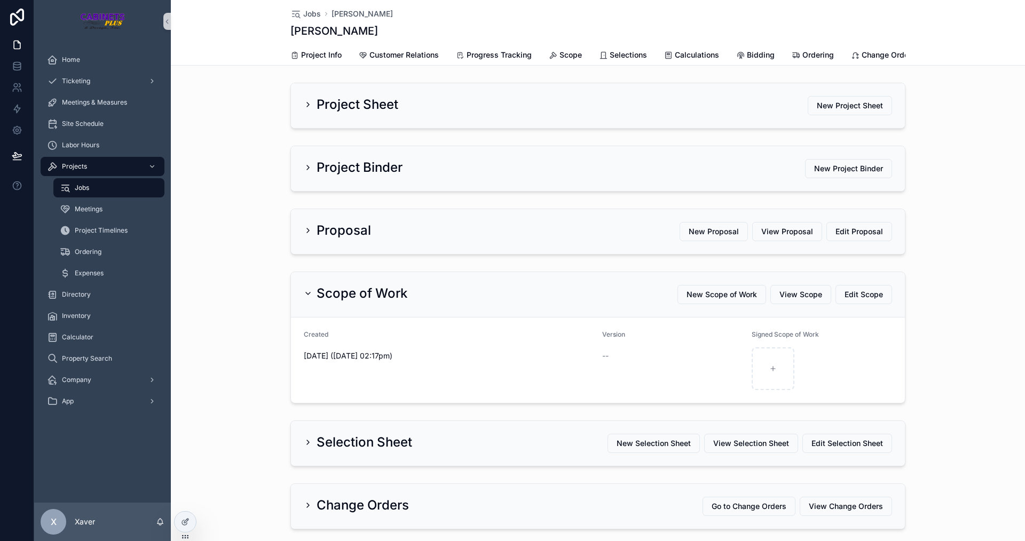
click at [304, 298] on icon "scrollable content" at bounding box center [308, 293] width 9 height 9
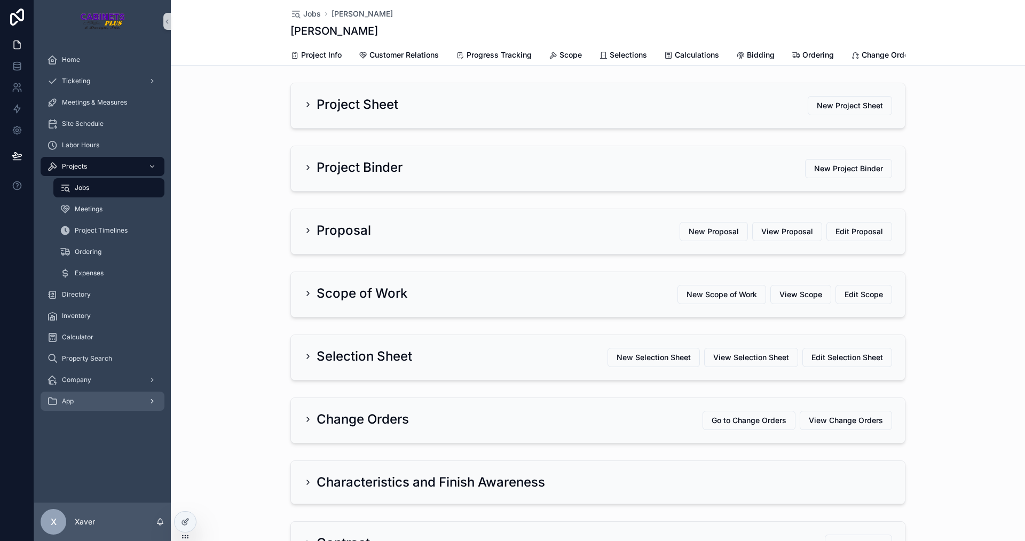
click at [91, 403] on div "App" at bounding box center [102, 401] width 111 height 17
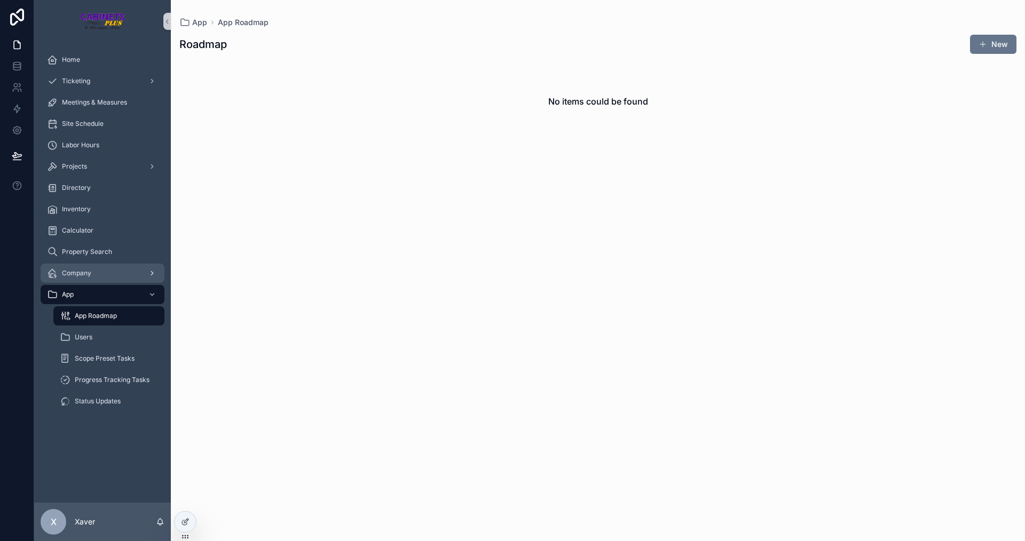
click at [110, 273] on div "Company" at bounding box center [102, 273] width 111 height 17
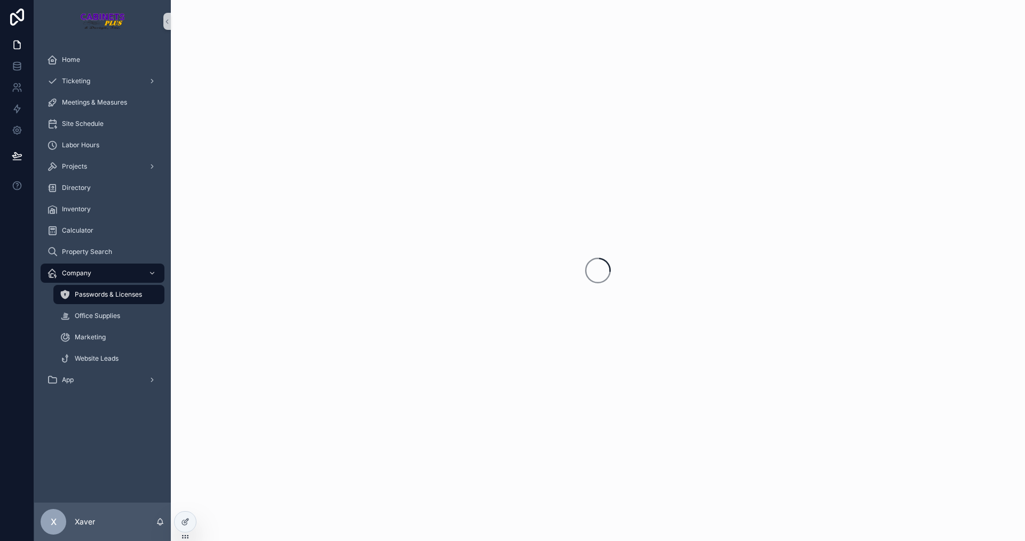
click at [97, 445] on div "Home Ticketing Meetings & Measures Site Schedule Labor Hours Projects Directory…" at bounding box center [102, 273] width 137 height 460
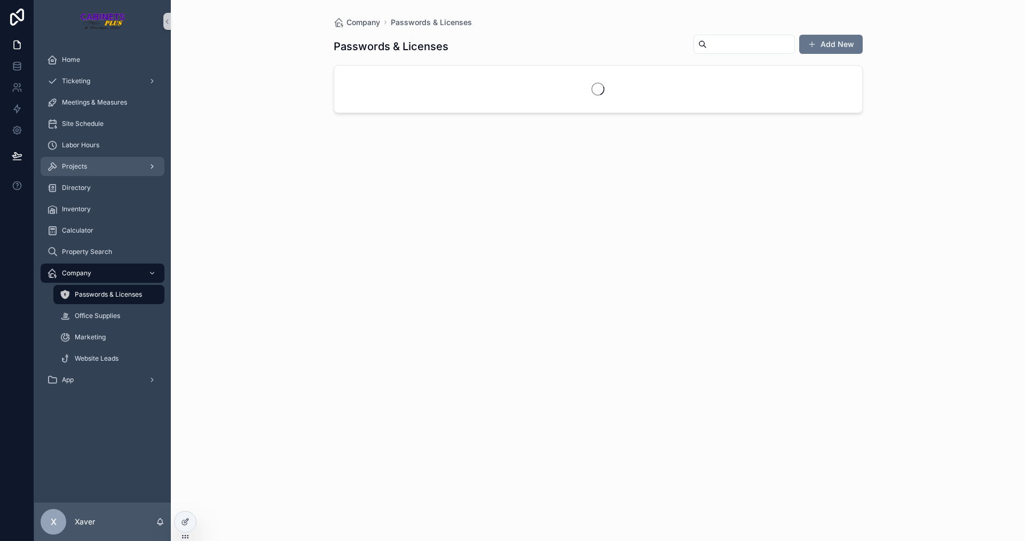
click at [80, 159] on div "Projects" at bounding box center [102, 166] width 111 height 17
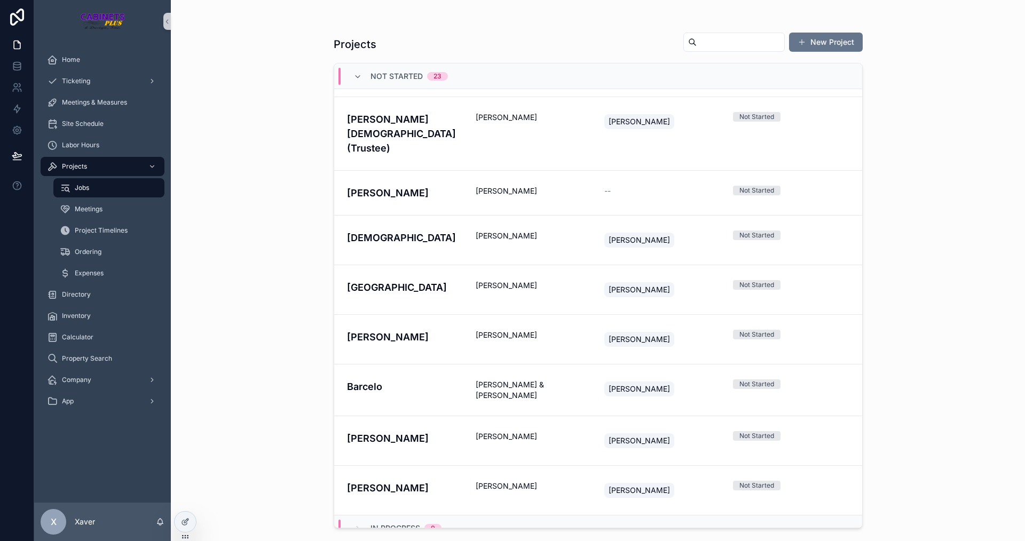
scroll to position [826, 0]
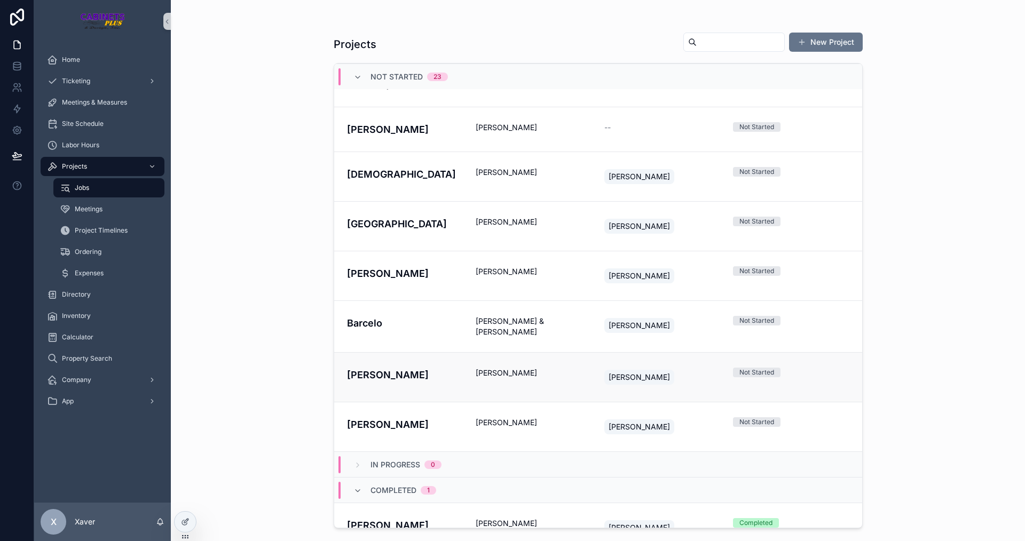
click at [421, 352] on link "Mustermann [PERSON_NAME] [PERSON_NAME] Not Started" at bounding box center [598, 377] width 528 height 50
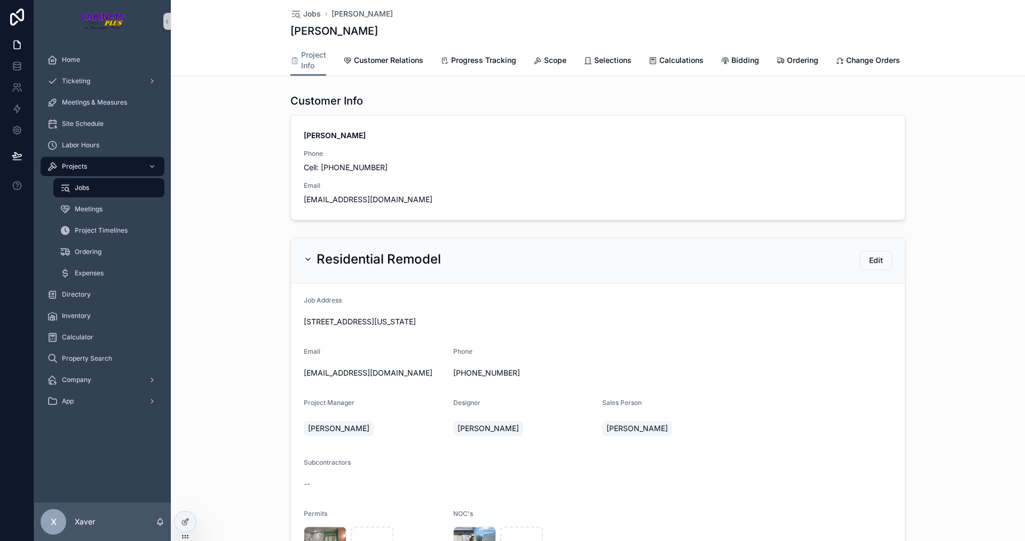
click at [242, 208] on div "Customer Info [PERSON_NAME] Phone Cell: [PHONE_NUMBER] Email [EMAIL_ADDRESS][DO…" at bounding box center [598, 157] width 854 height 136
click at [359, 270] on div "Residential Remodel Edit" at bounding box center [598, 260] width 588 height 19
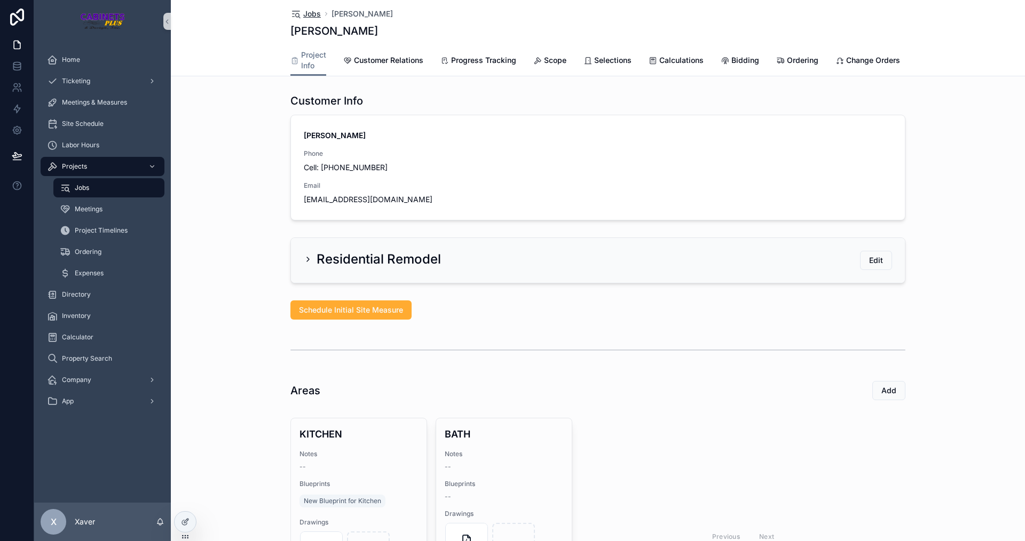
click at [307, 13] on span "Jobs" at bounding box center [312, 14] width 18 height 11
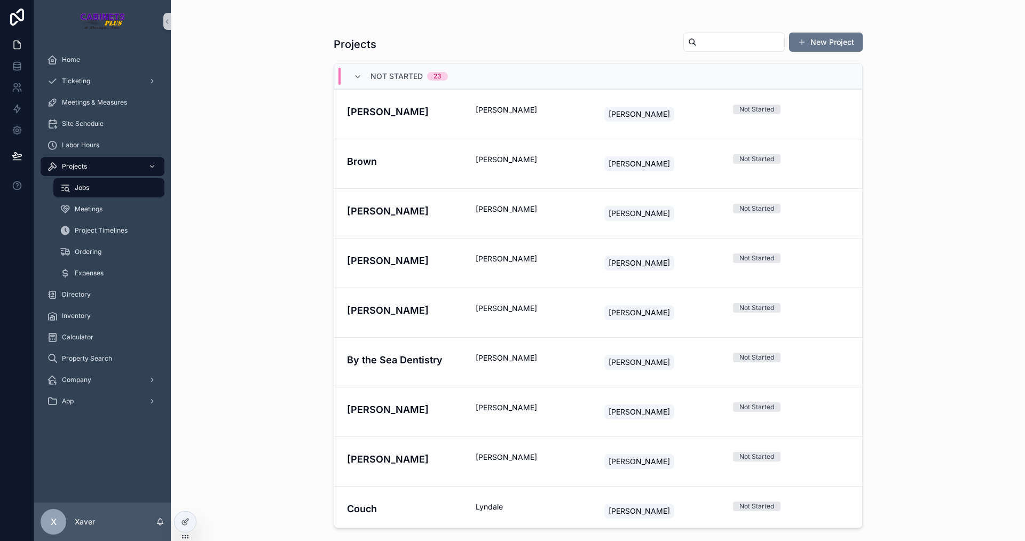
click at [702, 41] on input "scrollable content" at bounding box center [740, 42] width 88 height 15
click at [697, 38] on input "scrollable content" at bounding box center [740, 42] width 88 height 15
click at [623, 29] on div "Projects New Project Not Started 23 [PERSON_NAME] [PERSON_NAME] Not Started [PE…" at bounding box center [598, 277] width 529 height 503
click at [698, 41] on input "scrollable content" at bounding box center [740, 42] width 88 height 15
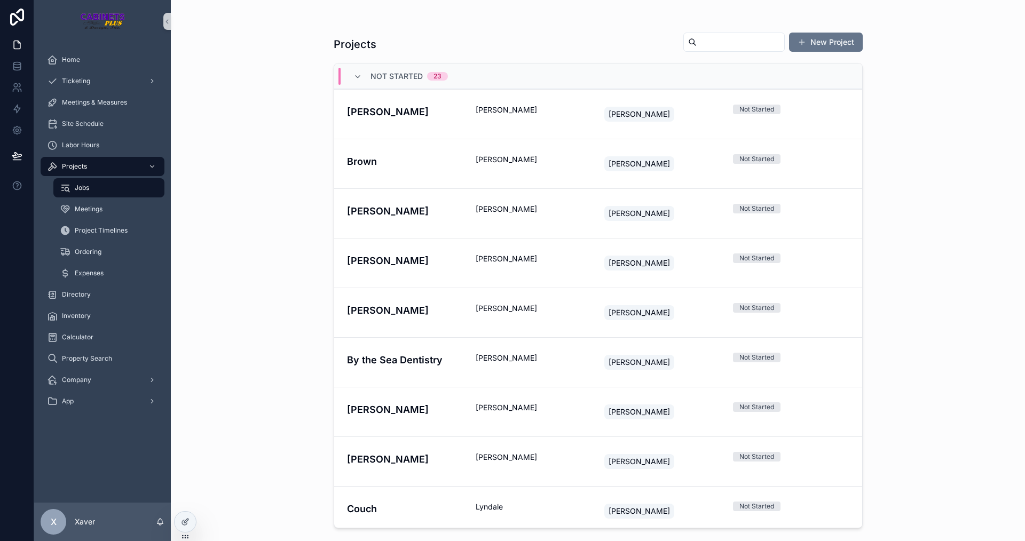
click at [698, 41] on input "scrollable content" at bounding box center [740, 42] width 88 height 15
click at [223, 20] on div "Projects New Project Not Started 23 [PERSON_NAME] [PERSON_NAME] Not Started [PE…" at bounding box center [598, 270] width 854 height 541
click at [707, 35] on input "scrollable content" at bounding box center [740, 42] width 88 height 15
click at [711, 33] on div "scrollable content" at bounding box center [733, 42] width 101 height 19
click at [696, 39] on input "scrollable content" at bounding box center [740, 42] width 88 height 15
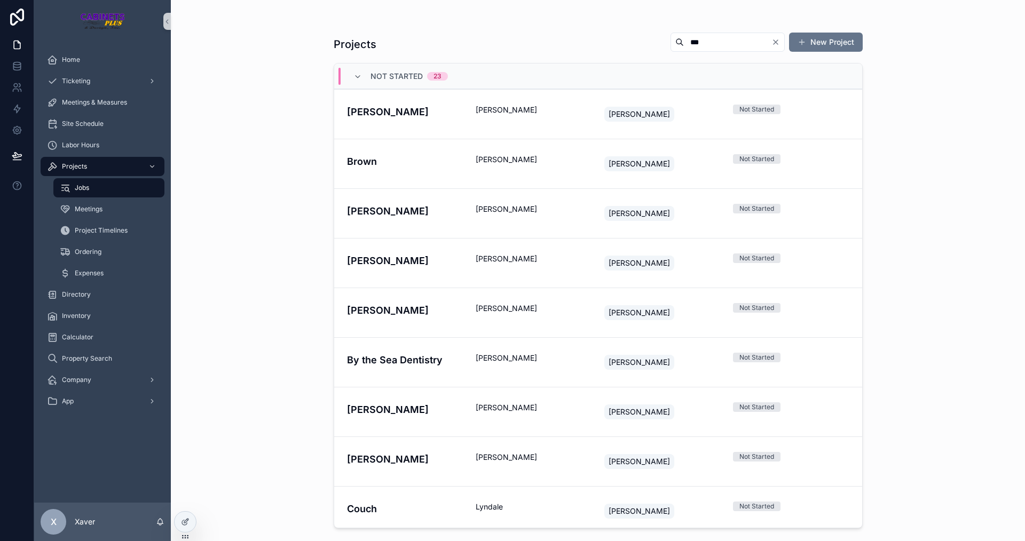
type input "****"
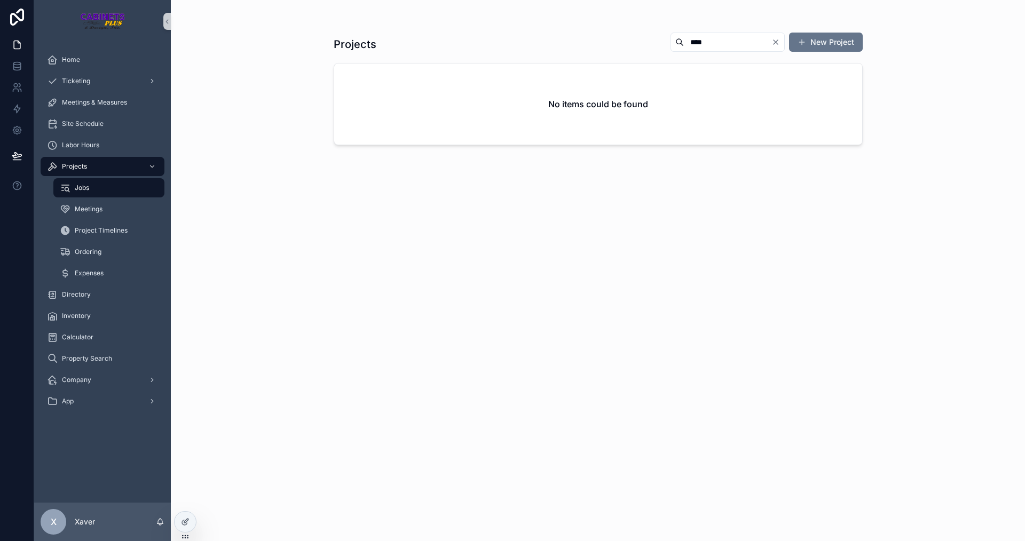
click at [739, 37] on input "****" at bounding box center [728, 42] width 88 height 15
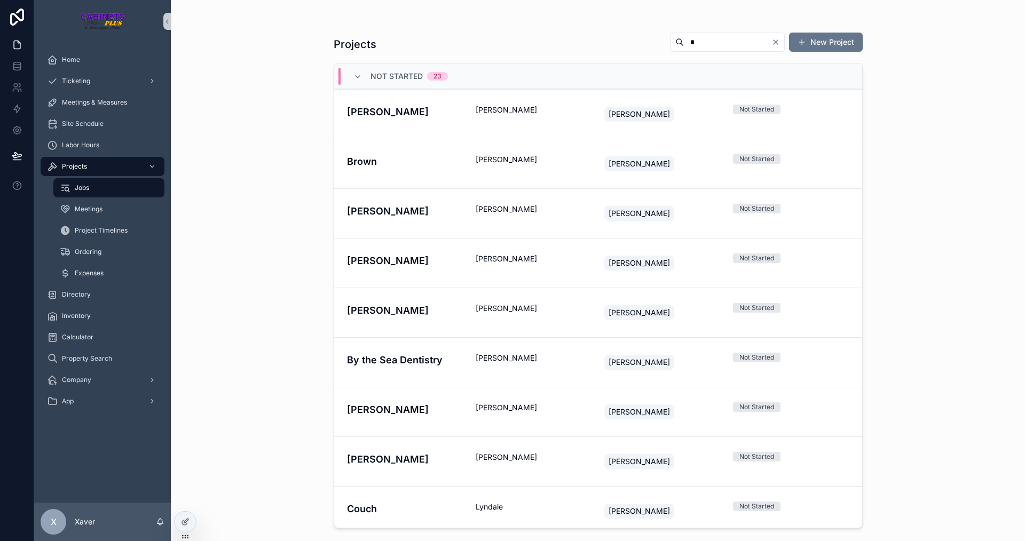
type input "*"
click at [775, 42] on icon "Clear" at bounding box center [775, 42] width 4 height 4
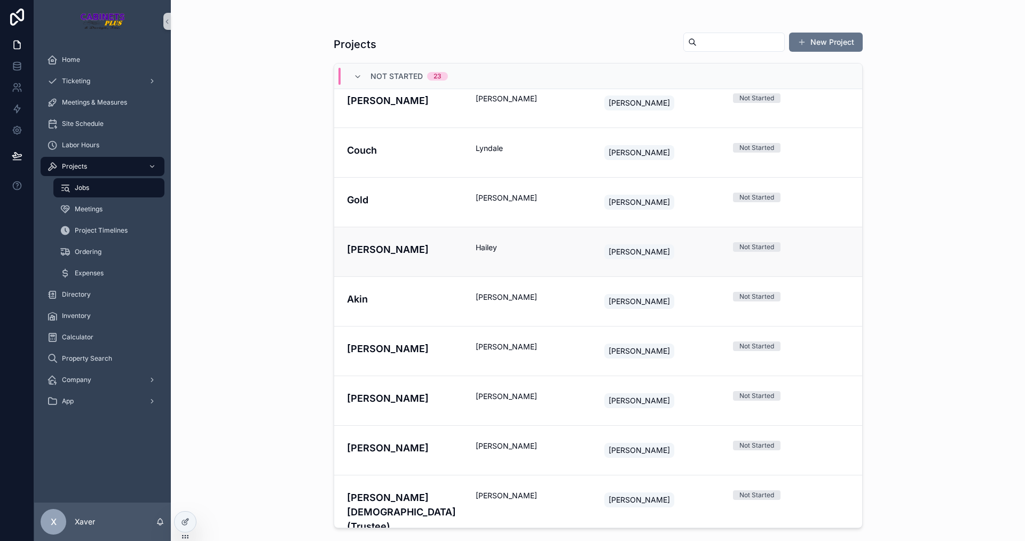
scroll to position [374, 0]
